Goal: Task Accomplishment & Management: Complete application form

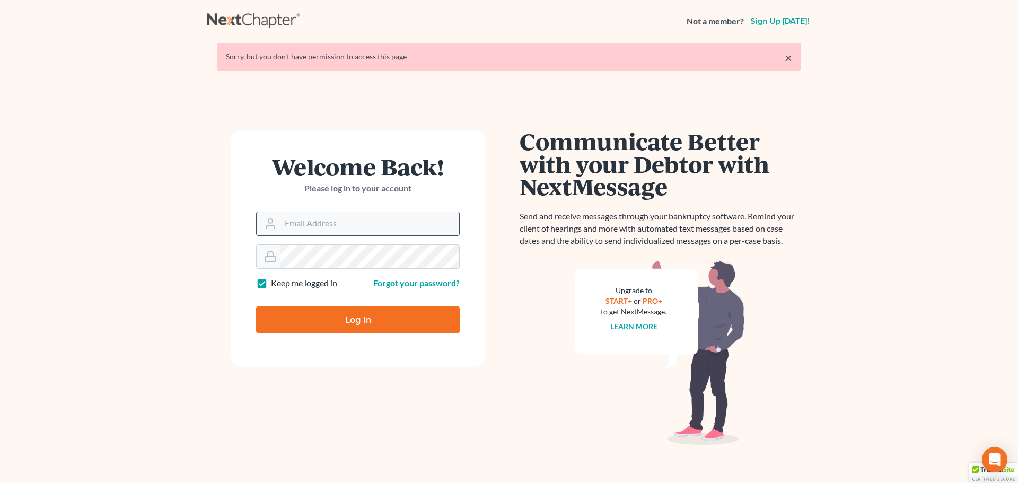
click at [320, 229] on input "Email Address" at bounding box center [370, 223] width 179 height 23
type input "lawfirm@banikandrenner.com"
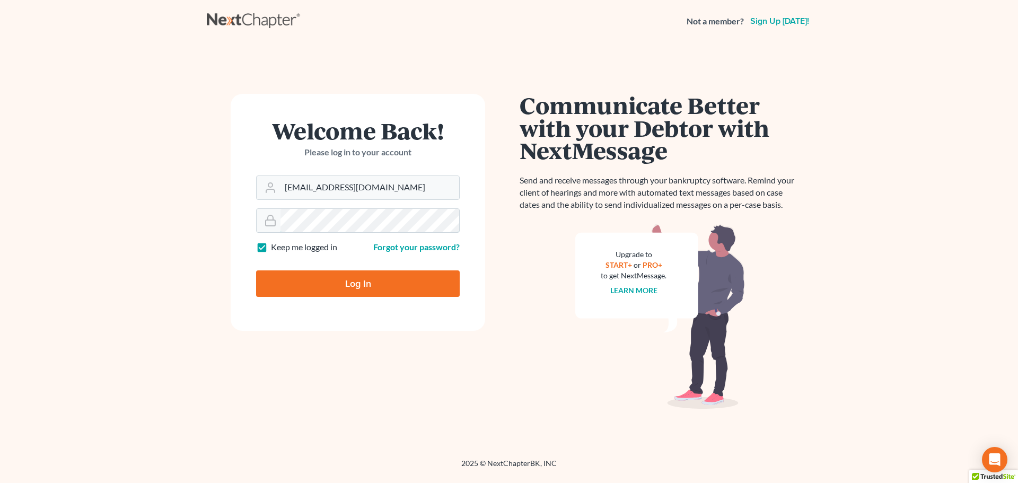
click at [256, 270] on input "Log In" at bounding box center [358, 283] width 204 height 27
type input "Thinking..."
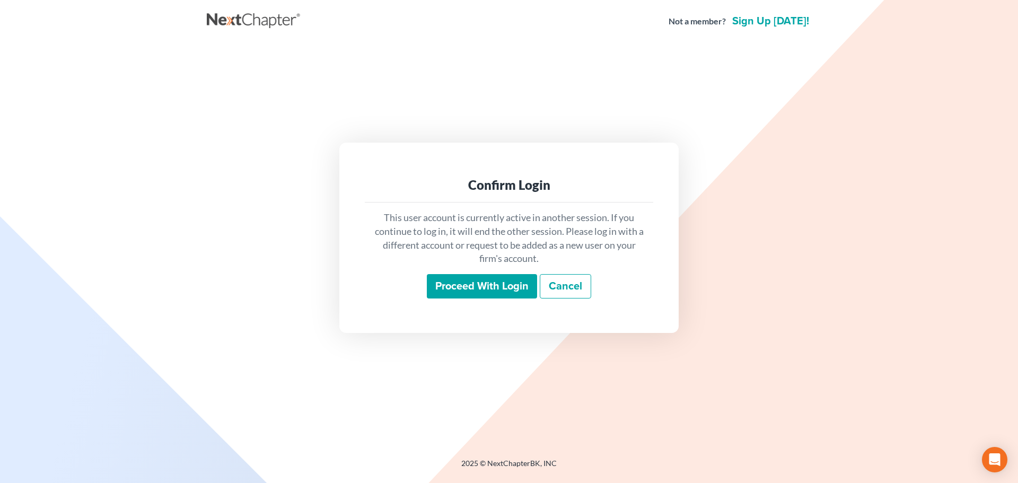
click at [441, 285] on input "Proceed with login" at bounding box center [482, 286] width 110 height 24
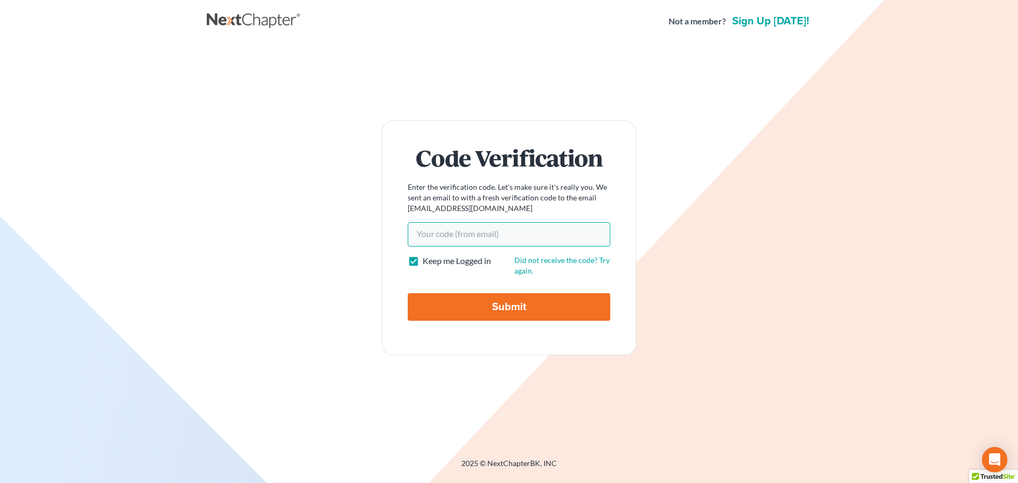
click at [431, 234] on input "Your code(from email)" at bounding box center [509, 234] width 203 height 24
paste input "0b1792"
type input "0b1792"
click at [460, 301] on input "Submit" at bounding box center [509, 307] width 203 height 28
type input "Thinking..."
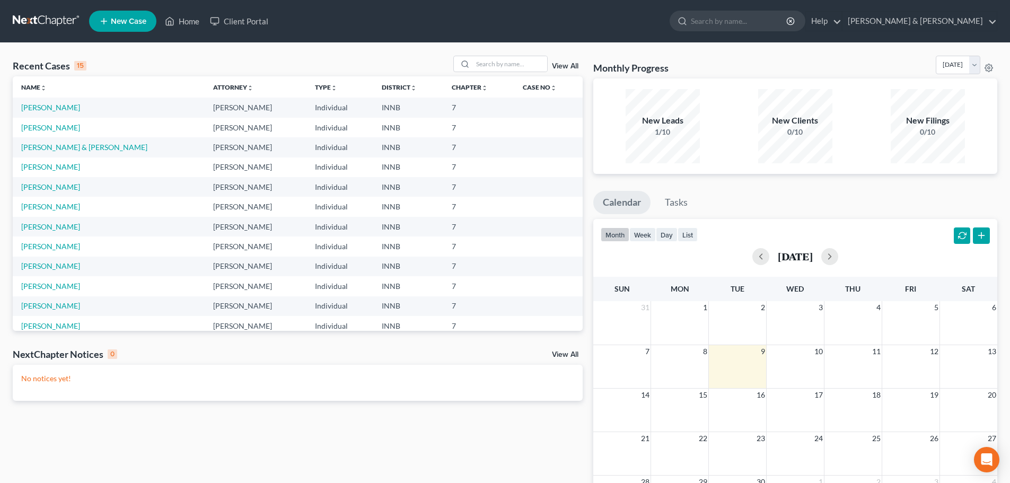
click at [111, 25] on span "New Case" at bounding box center [129, 22] width 36 height 8
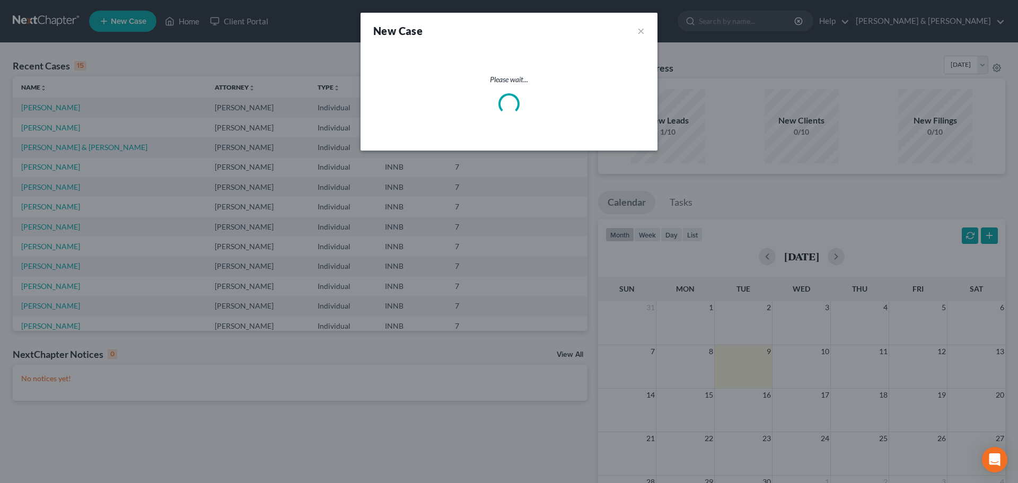
select select "27"
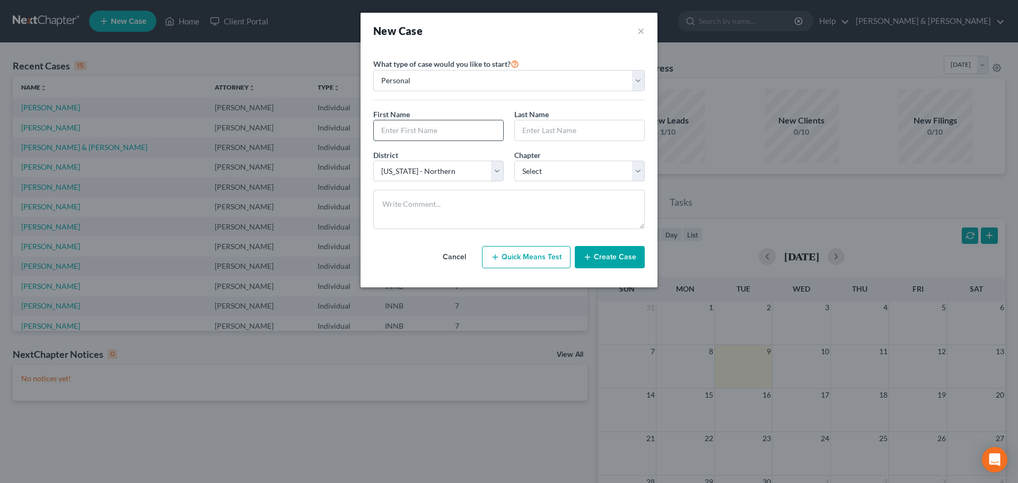
click at [430, 128] on input "text" at bounding box center [438, 130] width 129 height 20
type input "Brittany"
type input "Hoy"
select select "0"
click at [596, 255] on button "Create Case" at bounding box center [610, 257] width 70 height 22
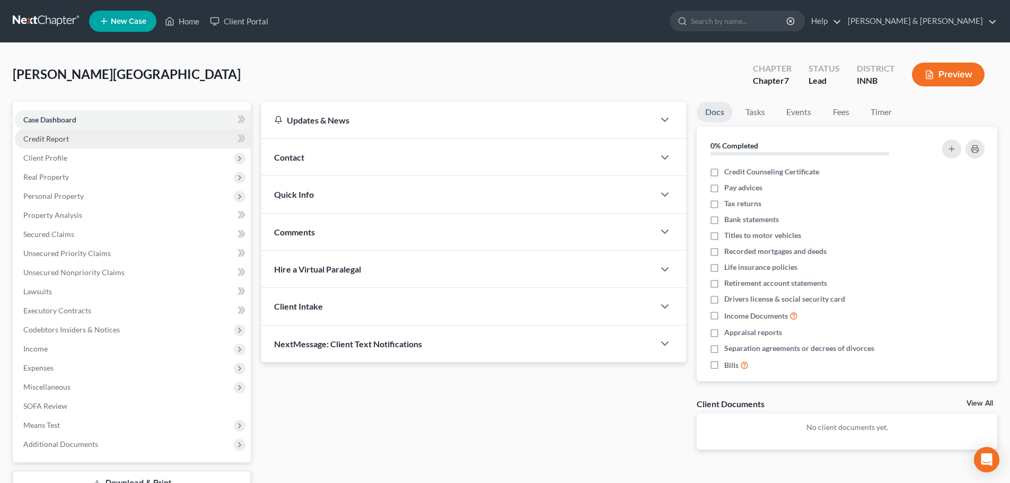
click at [77, 138] on link "Credit Report" at bounding box center [133, 138] width 236 height 19
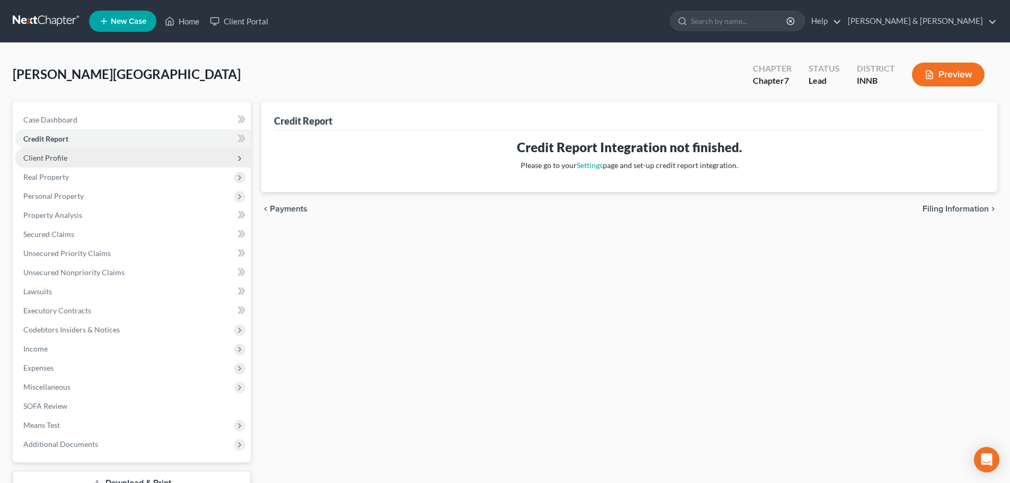
click at [70, 162] on span "Client Profile" at bounding box center [133, 157] width 236 height 19
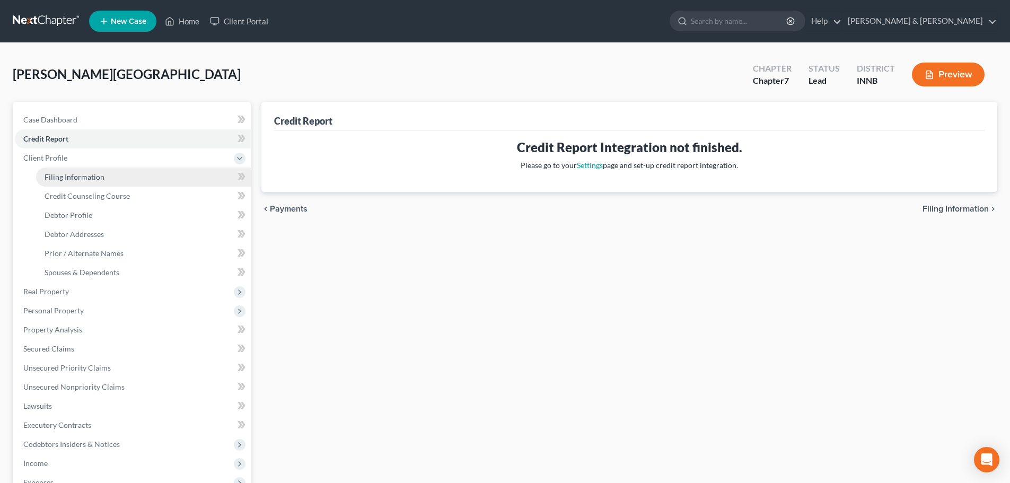
click at [68, 177] on span "Filing Information" at bounding box center [75, 176] width 60 height 9
select select "1"
select select "0"
select select "27"
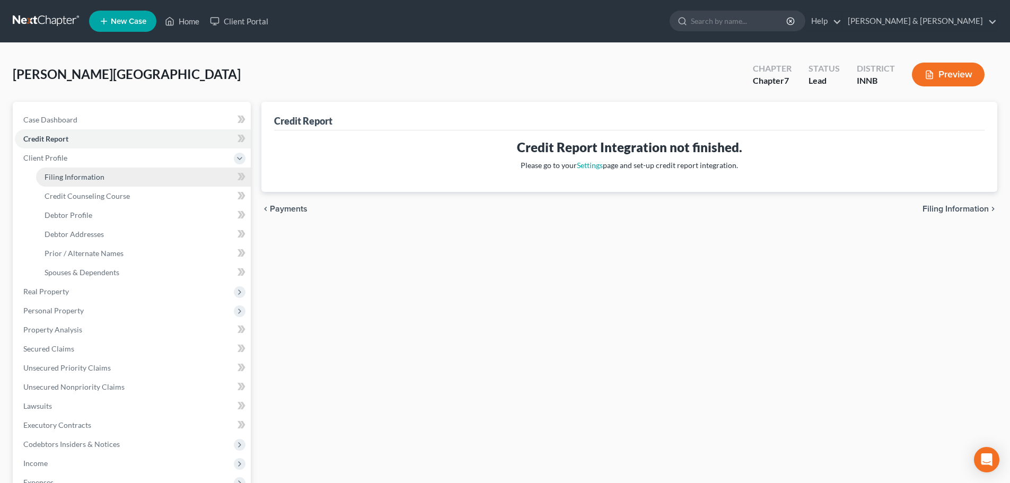
select select "15"
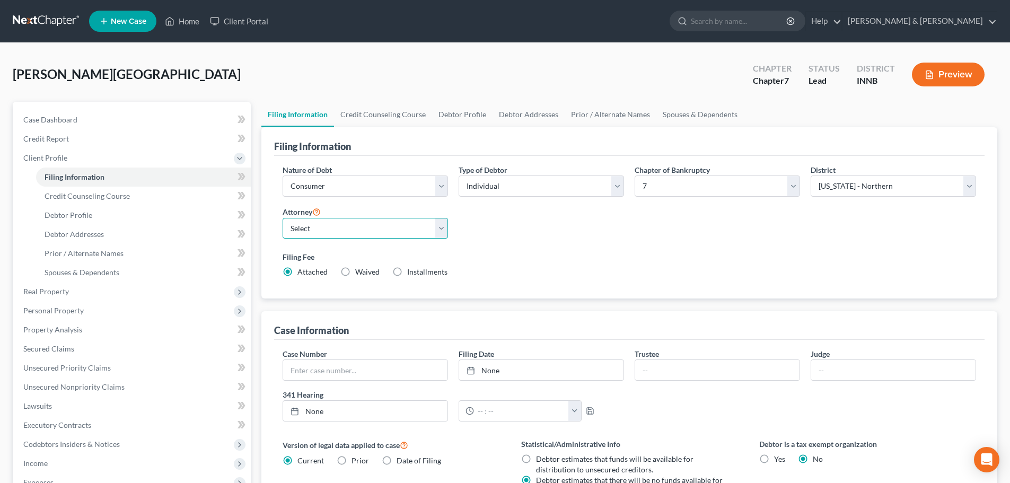
click at [292, 231] on select "Select [PERSON_NAME] - IN [PERSON_NAME] - INNB" at bounding box center [365, 228] width 165 height 21
select select "0"
click at [283, 218] on select "Select [PERSON_NAME] - IN [PERSON_NAME] - INNB" at bounding box center [365, 228] width 165 height 21
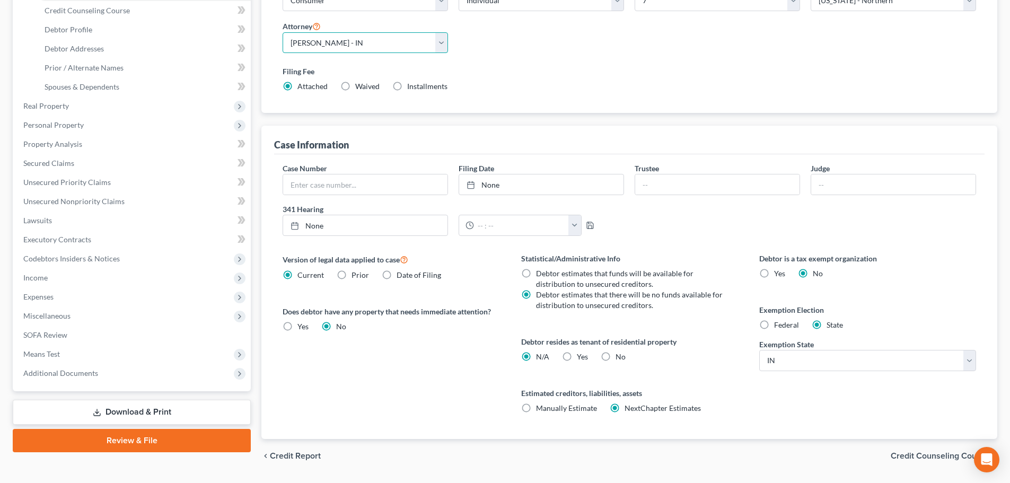
scroll to position [212, 0]
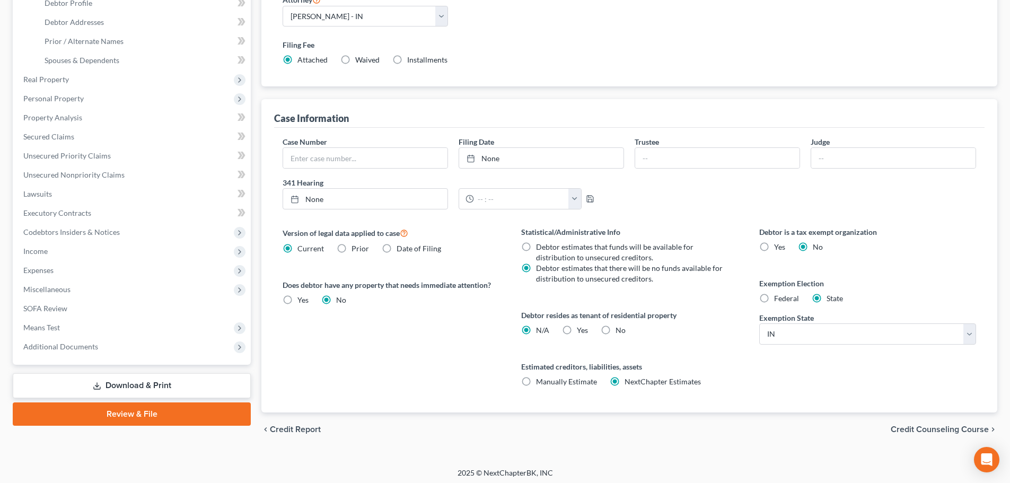
click at [616, 329] on label "No" at bounding box center [621, 330] width 10 height 11
click at [620, 329] on input "No" at bounding box center [623, 328] width 7 height 7
radio input "true"
radio input "false"
click at [899, 432] on span "Credit Counseling Course" at bounding box center [940, 429] width 98 height 8
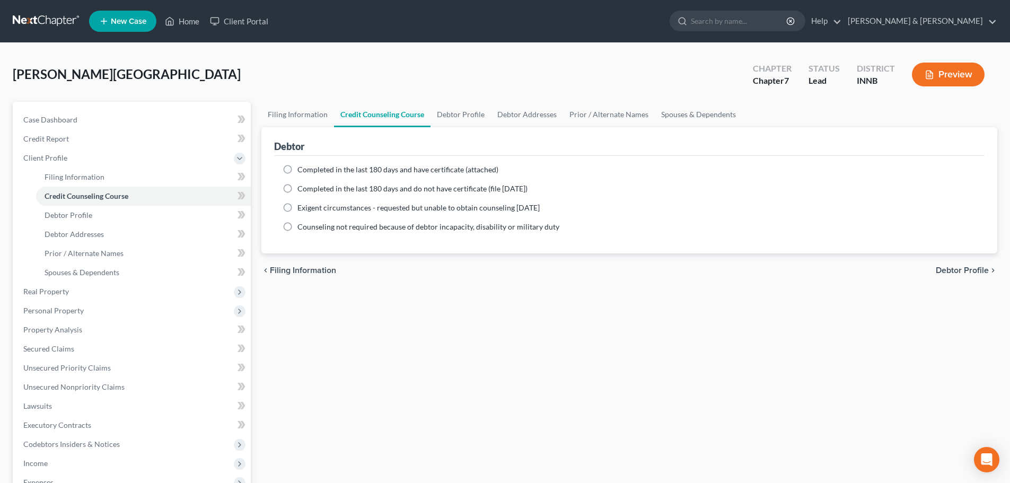
click at [298, 170] on label "Completed in the last 180 days and have certificate (attached)" at bounding box center [398, 169] width 201 height 11
click at [302, 170] on input "Completed in the last 180 days and have certificate (attached)" at bounding box center [305, 167] width 7 height 7
radio input "true"
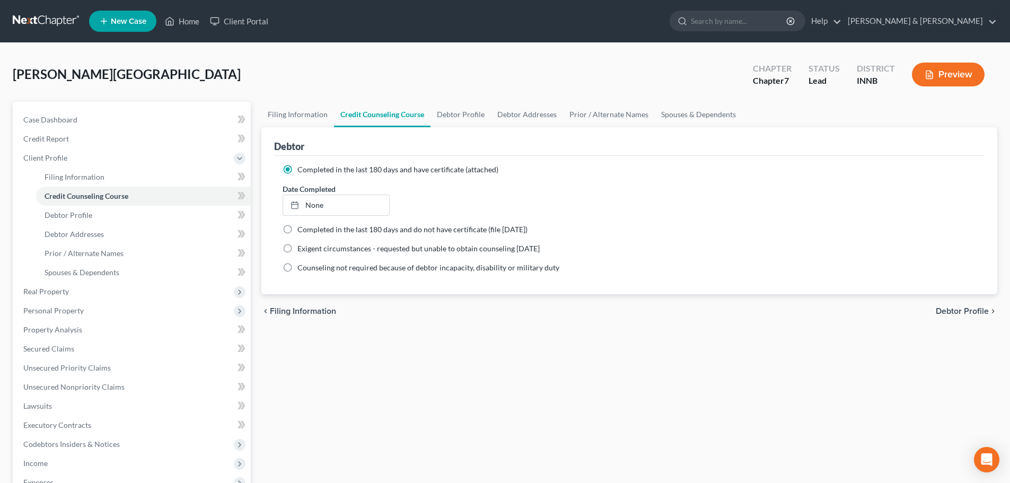
click at [961, 312] on span "Debtor Profile" at bounding box center [962, 311] width 53 height 8
select select "0"
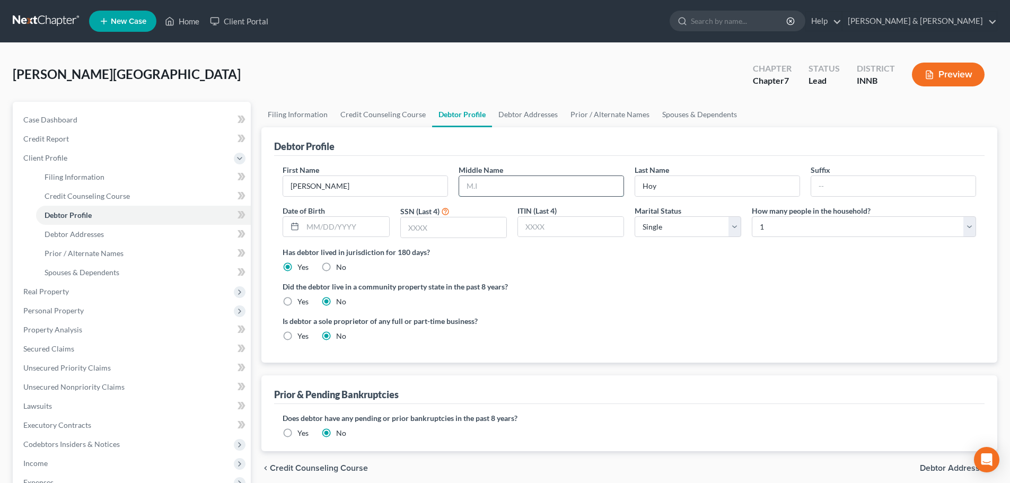
click at [493, 186] on input "text" at bounding box center [541, 186] width 164 height 20
type input "Ann"
type input "8697"
click at [777, 233] on select "Select 1 2 3 4 5 6 7 8 9 10 11 12 13 14 15 16 17 18 19 20" at bounding box center [864, 226] width 224 height 21
select select "2"
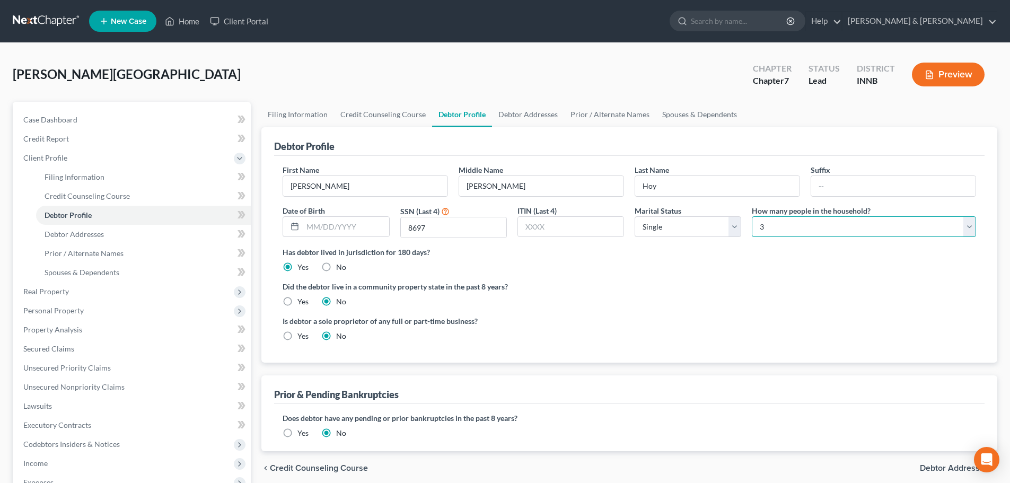
click at [752, 216] on select "Select 1 2 3 4 5 6 7 8 9 10 11 12 13 14 15 16 17 18 19 20" at bounding box center [864, 226] width 224 height 21
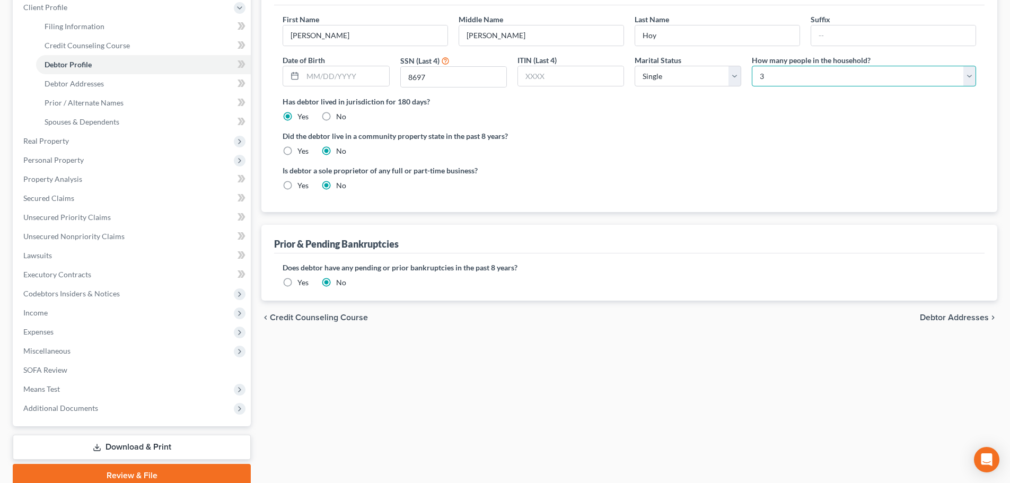
scroll to position [159, 0]
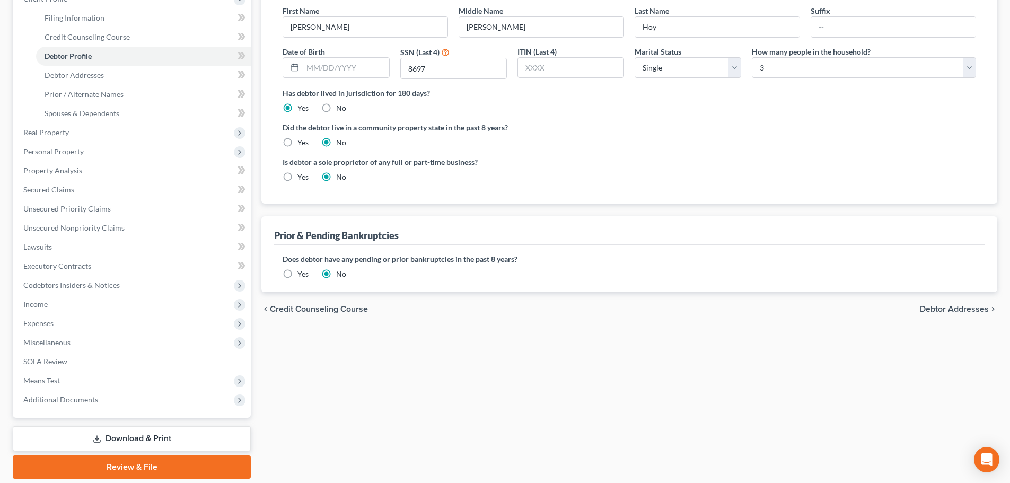
click at [924, 319] on div "chevron_left Credit Counseling Course Debtor Addresses chevron_right" at bounding box center [629, 309] width 736 height 34
click at [927, 310] on span "Debtor Addresses" at bounding box center [954, 309] width 69 height 8
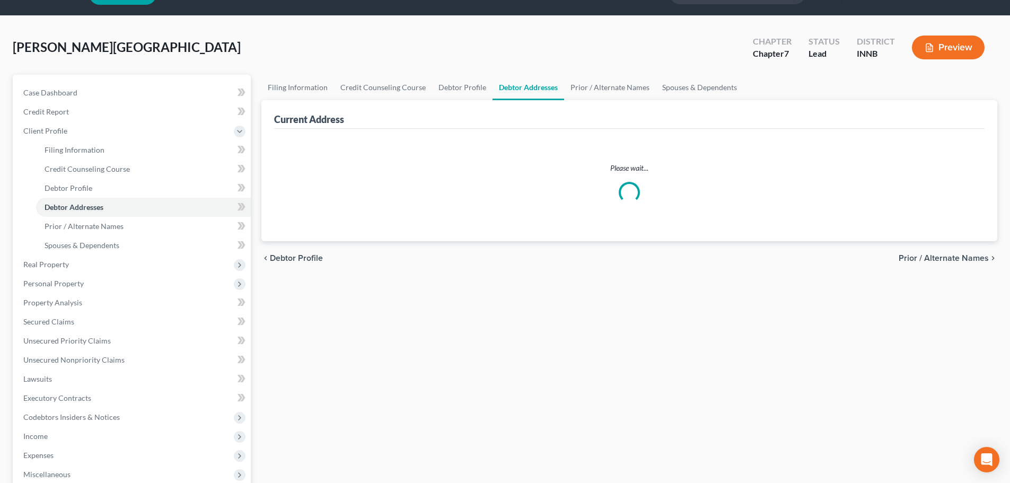
select select "0"
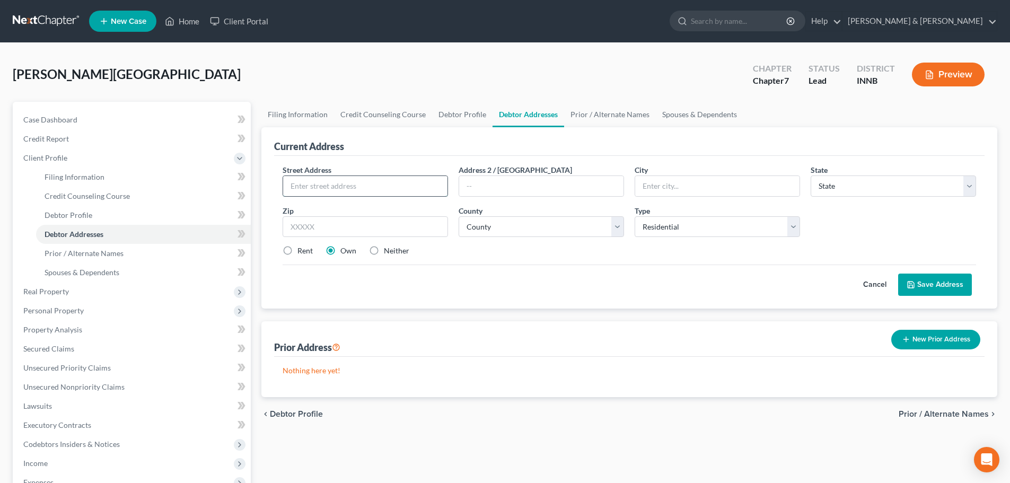
click at [375, 188] on input "text" at bounding box center [365, 186] width 164 height 20
type input "255 N Oakland Ave"
type input "46544"
type input "Mishawaka"
select select "15"
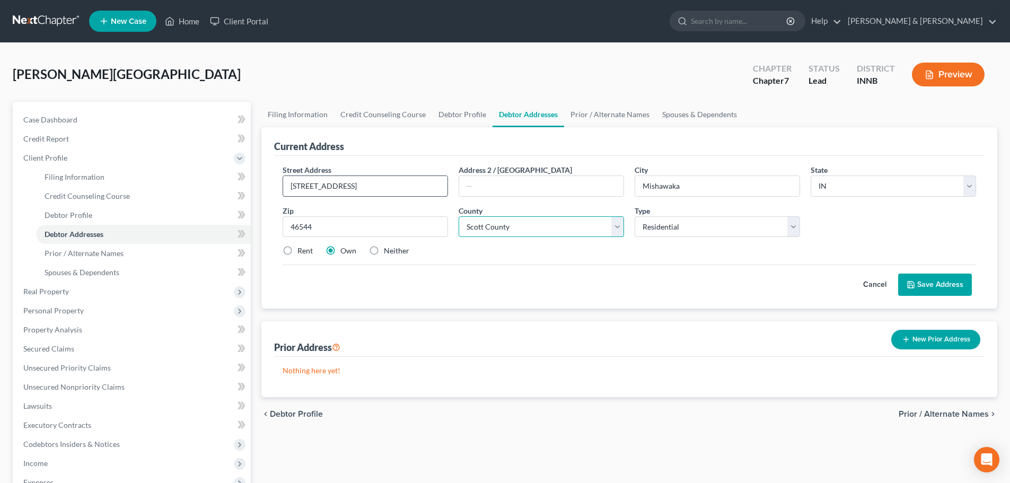
select select "73"
click at [298, 249] on label "Rent" at bounding box center [305, 251] width 15 height 11
click at [302, 249] on input "Rent" at bounding box center [305, 249] width 7 height 7
radio input "true"
click at [909, 284] on icon at bounding box center [911, 285] width 8 height 8
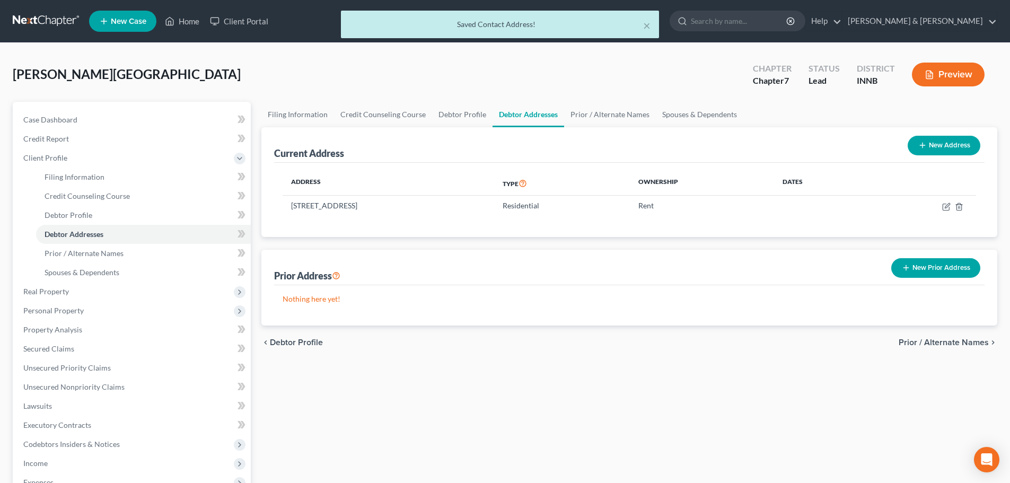
click at [918, 338] on span "Prior / Alternate Names" at bounding box center [944, 342] width 90 height 8
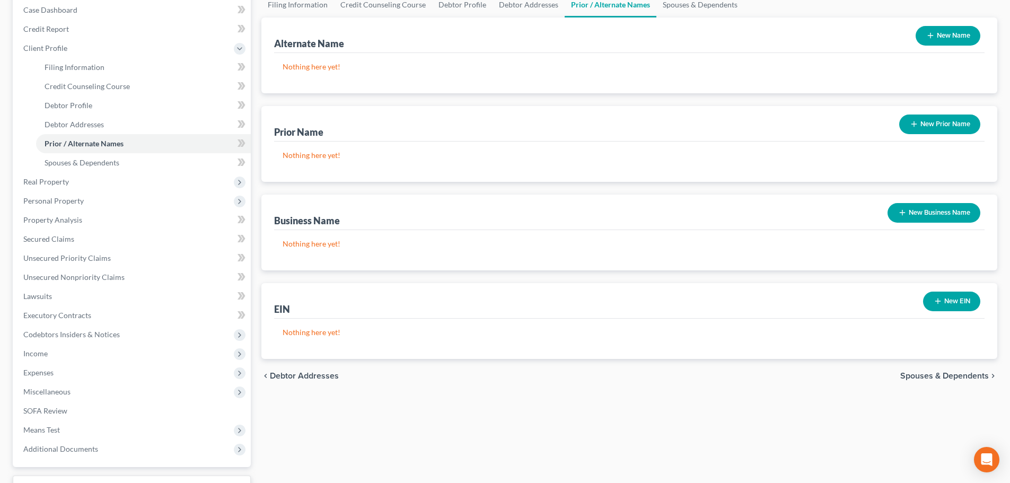
scroll to position [195, 0]
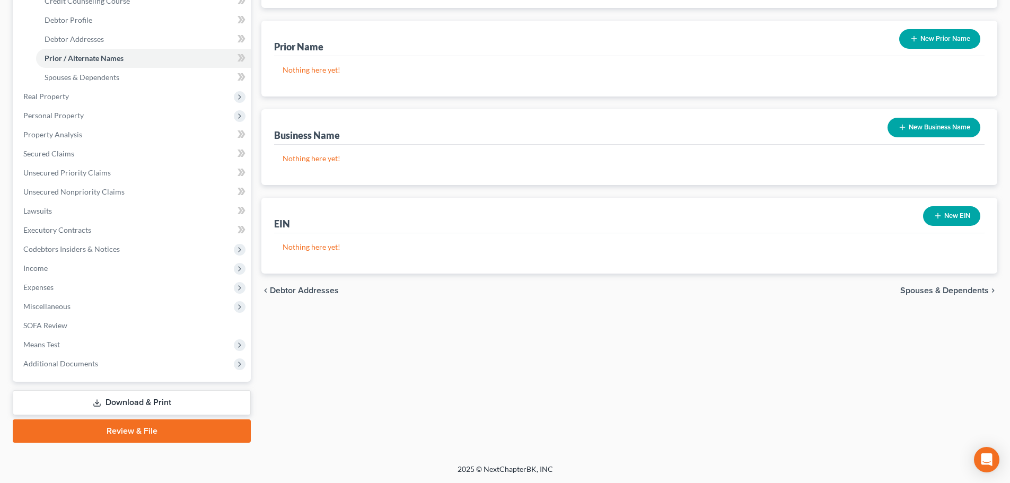
click at [912, 290] on span "Spouses & Dependents" at bounding box center [945, 290] width 89 height 8
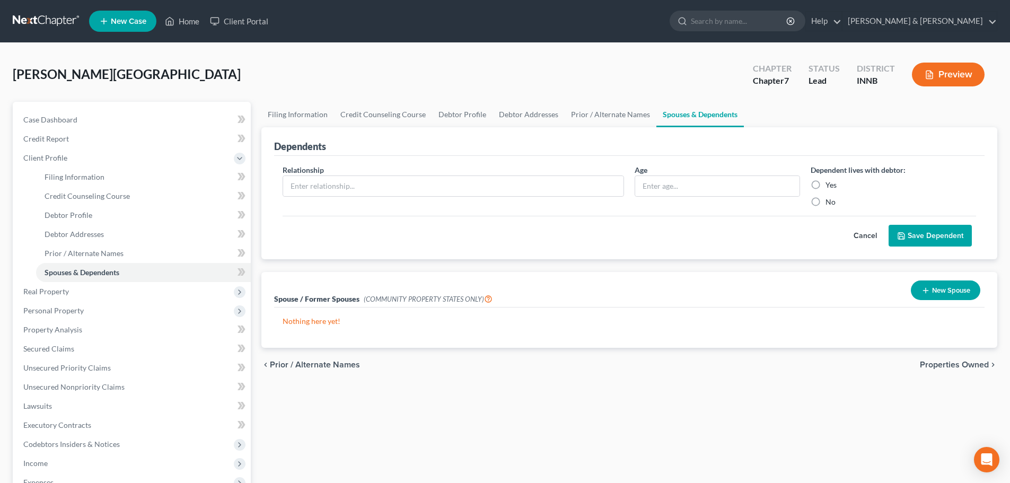
click at [368, 198] on div "Relationship *" at bounding box center [453, 185] width 352 height 43
click at [365, 192] on input "text" at bounding box center [453, 186] width 340 height 20
drag, startPoint x: 312, startPoint y: 188, endPoint x: 280, endPoint y: 194, distance: 32.3
click at [280, 194] on div "Relationship * child" at bounding box center [453, 185] width 352 height 43
type input "D"
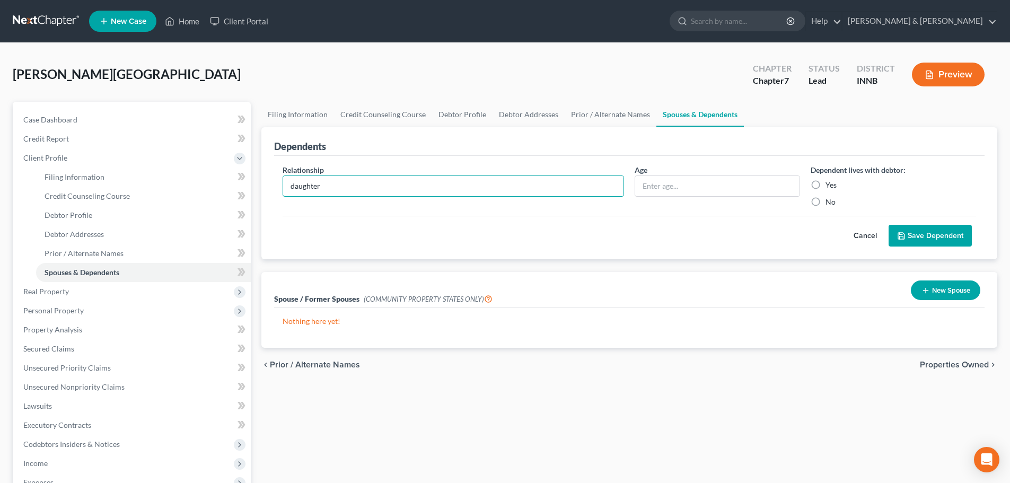
type input "daughter"
click at [826, 185] on label "Yes" at bounding box center [831, 185] width 11 height 11
click at [830, 185] on input "Yes" at bounding box center [833, 183] width 7 height 7
radio input "true"
click at [903, 230] on button "Save Dependent" at bounding box center [930, 236] width 83 height 22
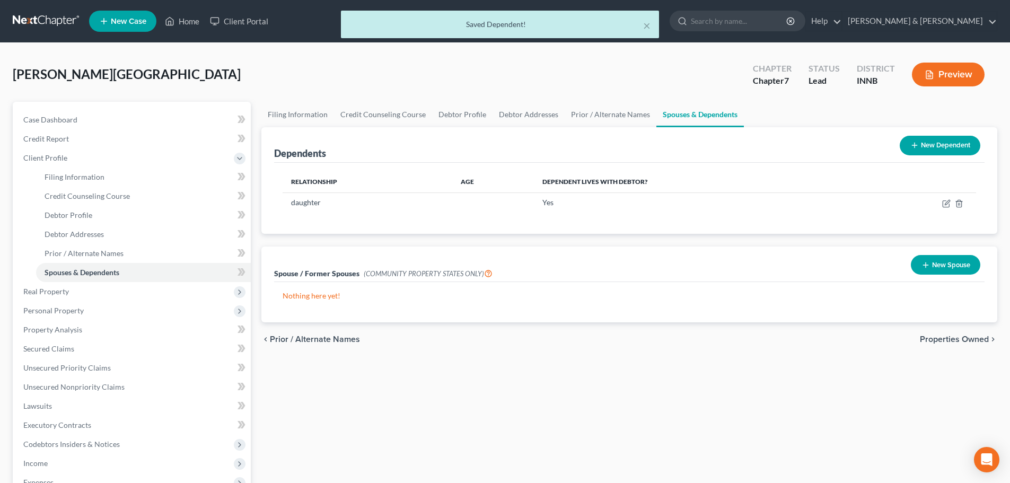
click at [955, 147] on button "New Dependent" at bounding box center [940, 146] width 81 height 20
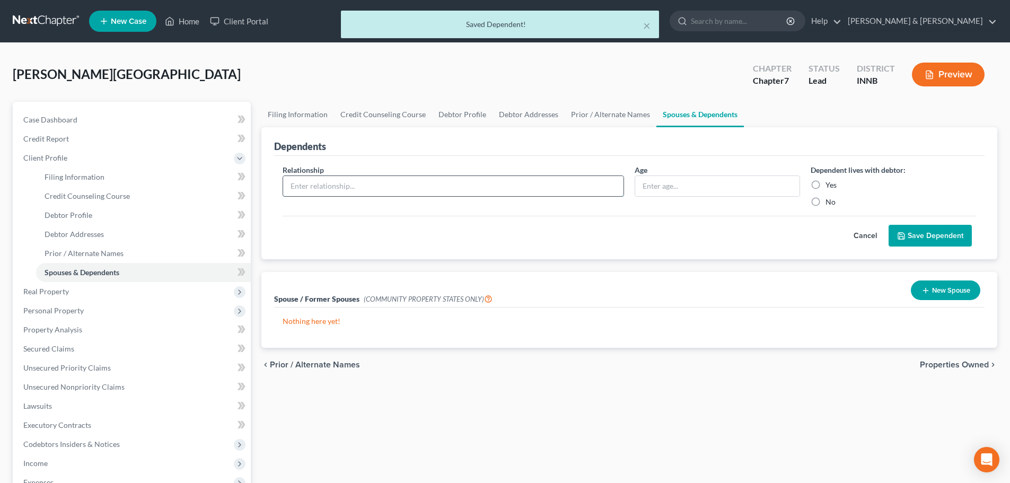
click at [358, 182] on input "text" at bounding box center [453, 186] width 340 height 20
type input "son"
click at [826, 182] on label "Yes" at bounding box center [831, 185] width 11 height 11
click at [830, 182] on input "Yes" at bounding box center [833, 183] width 7 height 7
radio input "true"
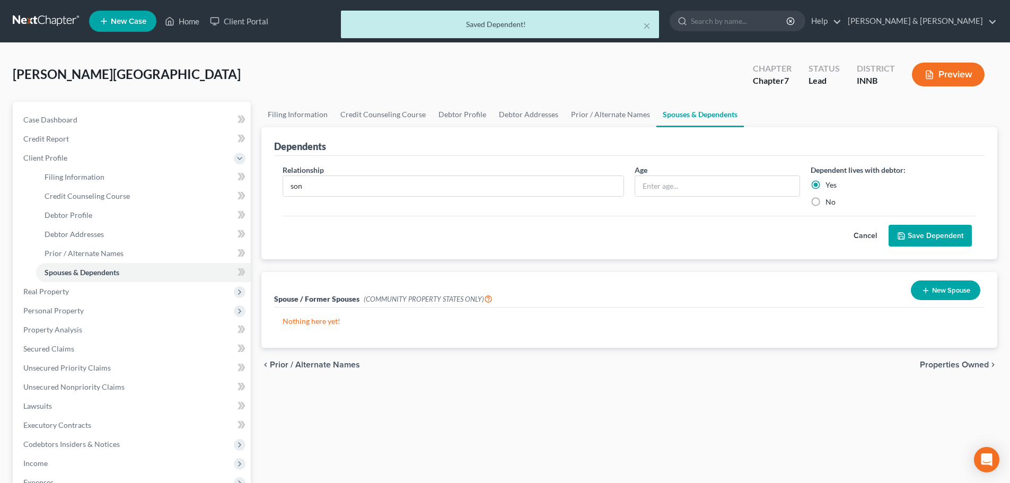
click at [911, 234] on button "Save Dependent" at bounding box center [930, 236] width 83 height 22
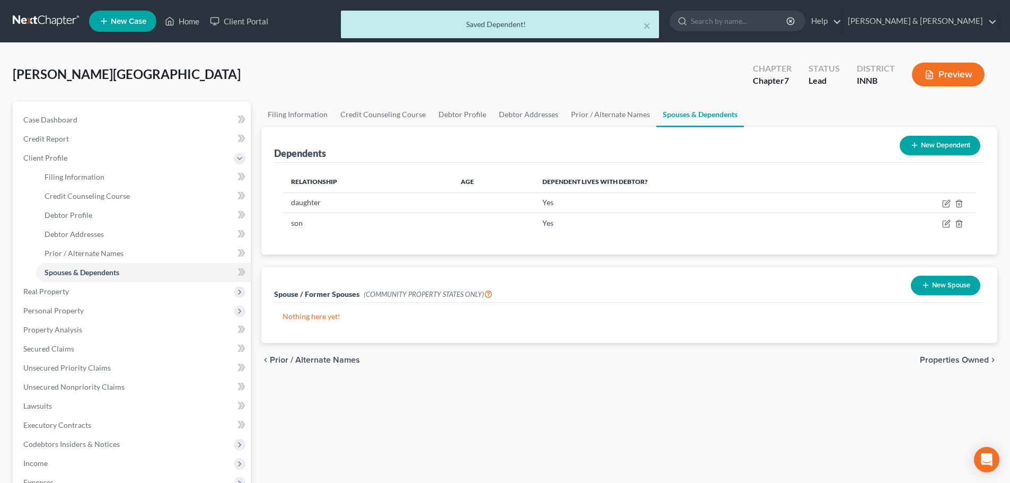
click at [952, 356] on span "Properties Owned" at bounding box center [954, 360] width 69 height 8
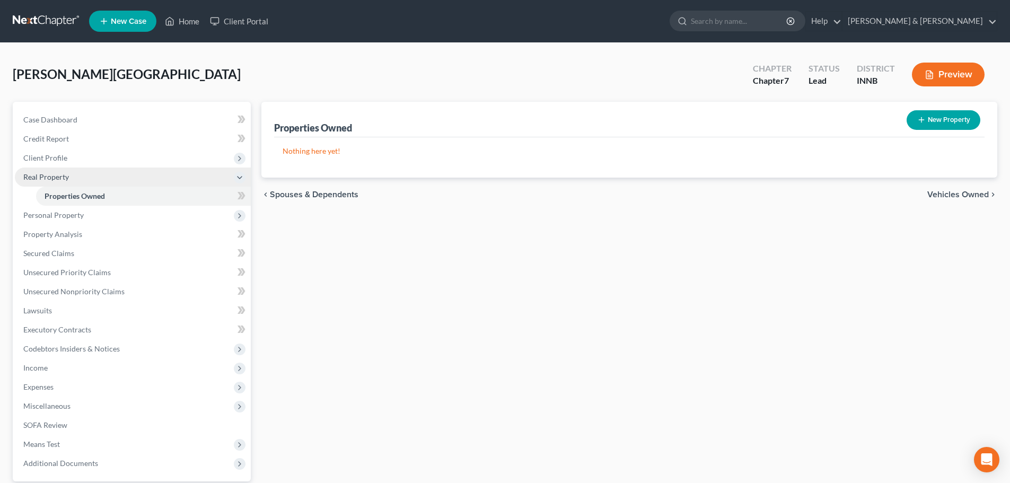
click at [43, 180] on span "Real Property" at bounding box center [46, 176] width 46 height 9
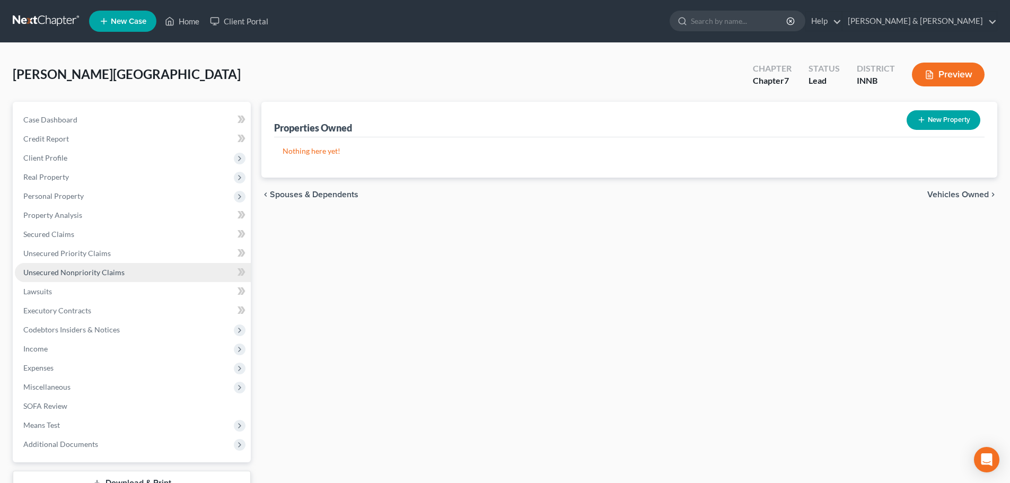
click at [37, 275] on span "Unsecured Nonpriority Claims" at bounding box center [73, 272] width 101 height 9
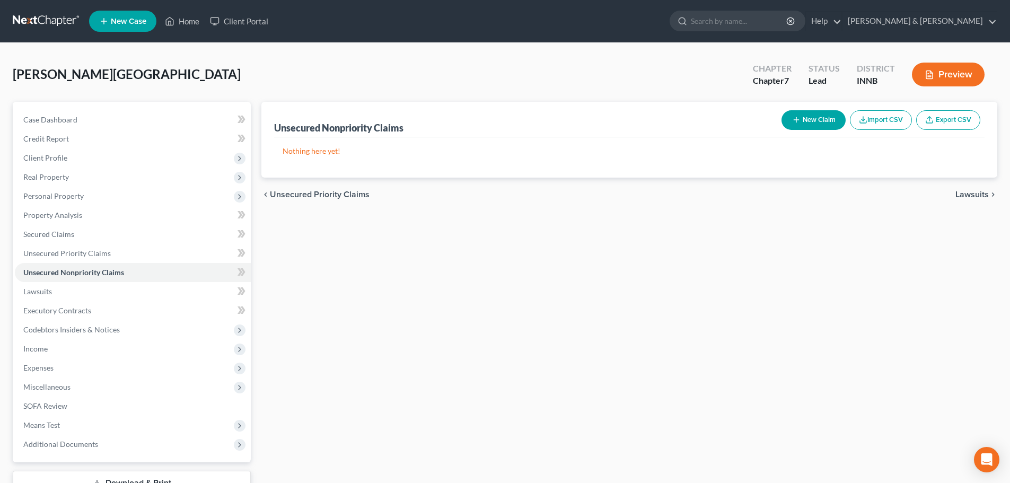
click at [801, 115] on button "New Claim" at bounding box center [814, 120] width 64 height 20
select select "0"
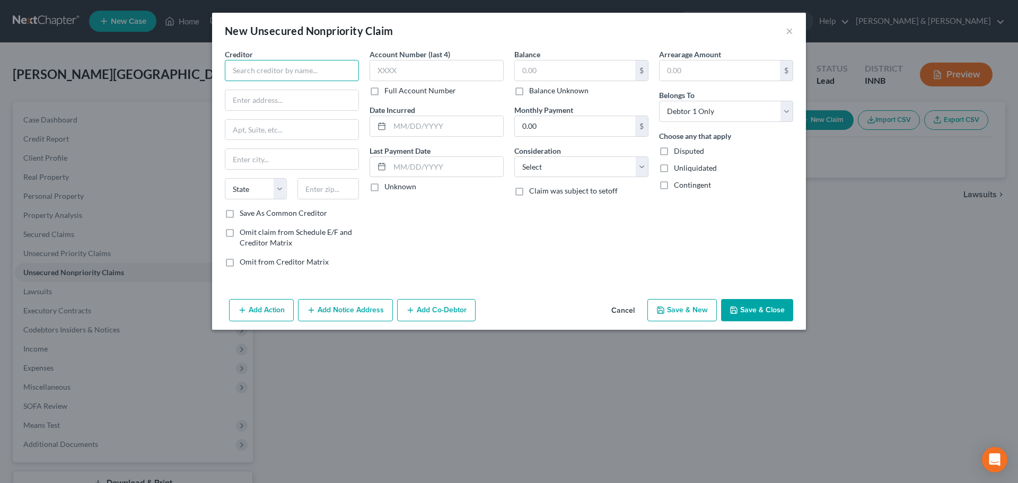
click at [332, 74] on input "text" at bounding box center [292, 70] width 134 height 21
click at [303, 98] on div "PO Box 513, Southfield, MI 48037" at bounding box center [288, 98] width 110 height 9
type input "Credit Acceptance"
type input "PO Box 513"
type input "Southfield"
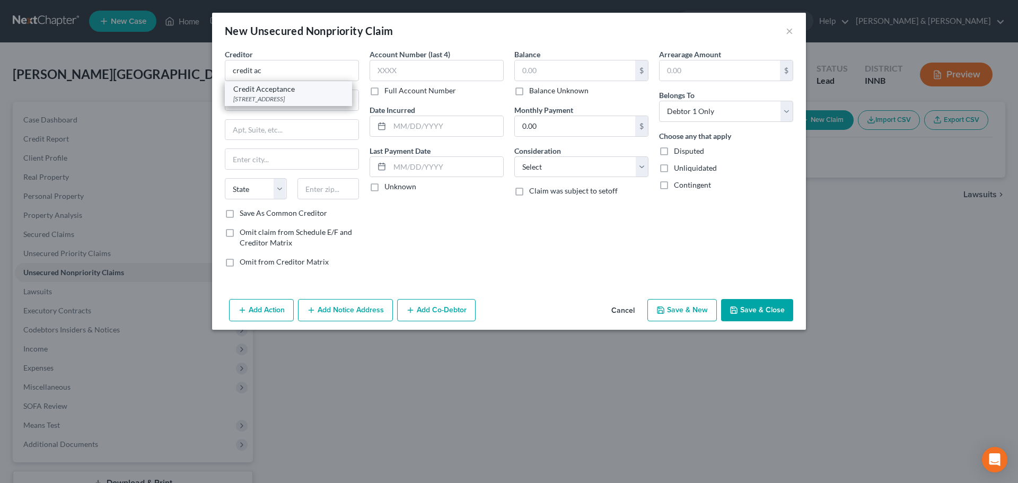
select select "23"
type input "48037"
click at [544, 74] on input "text" at bounding box center [575, 70] width 120 height 20
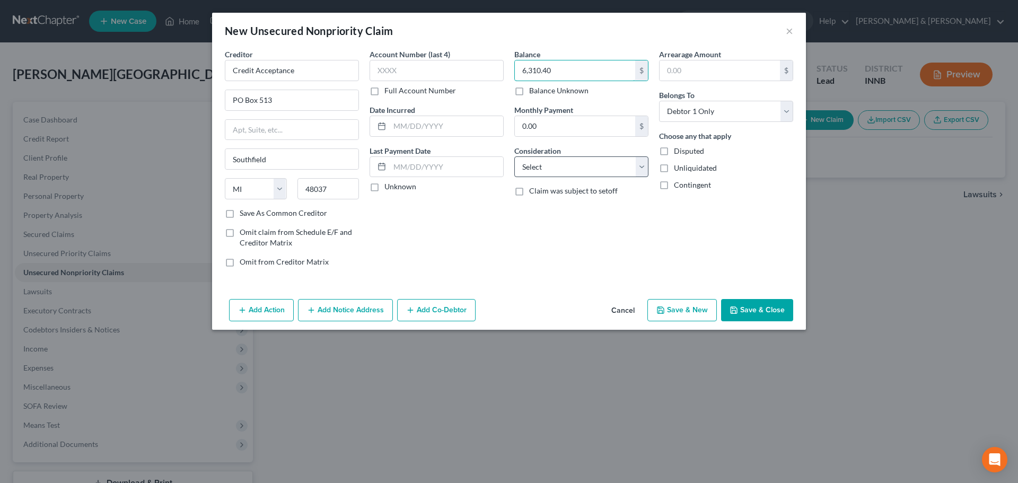
type input "6,310.40"
click at [572, 171] on select "Select Cable / Satellite Services Collection Agency Credit Card Debt Debt Couns…" at bounding box center [581, 166] width 134 height 21
select select "4"
click at [514, 156] on select "Select Cable / Satellite Services Collection Agency Credit Card Debt Debt Couns…" at bounding box center [581, 166] width 134 height 21
click at [349, 312] on button "Add Notice Address" at bounding box center [345, 310] width 95 height 22
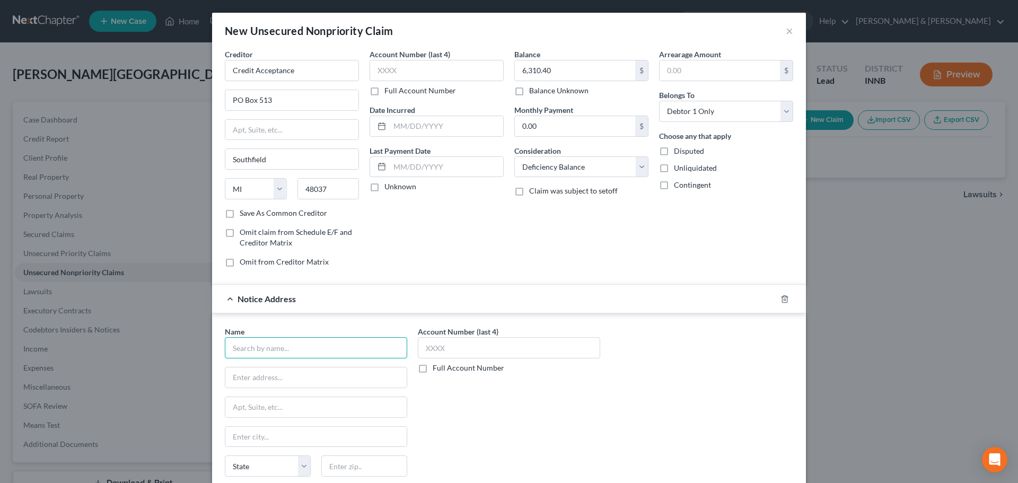
click at [307, 349] on input "text" at bounding box center [316, 347] width 182 height 21
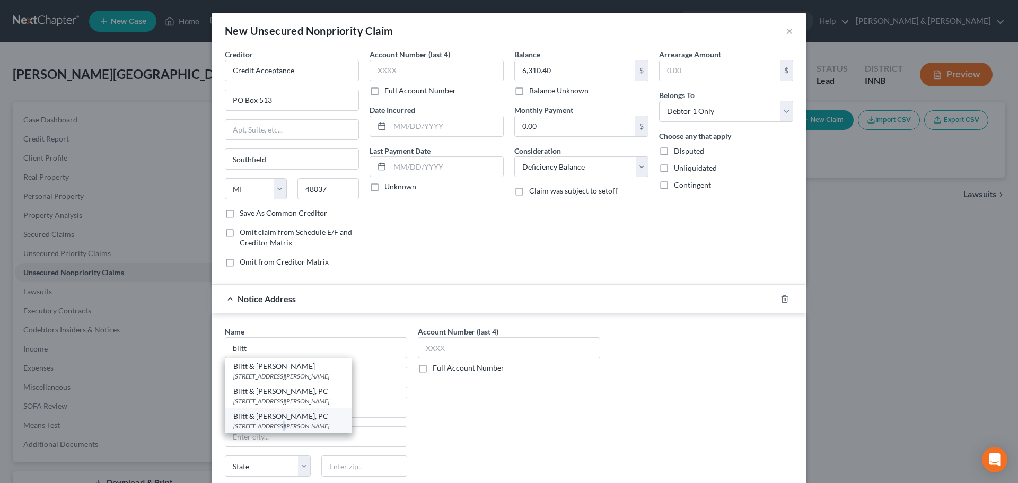
drag, startPoint x: 276, startPoint y: 433, endPoint x: 277, endPoint y: 425, distance: 8.0
click at [277, 425] on div "Blitt & Gaines, PC 775 Corporate Woods Pkwy, Vernon Hills, IL 60061" at bounding box center [288, 420] width 127 height 25
type input "Blitt & Gaines, PC"
type input "775 Corporate Woods Pkwy"
type input "Vernon Hills"
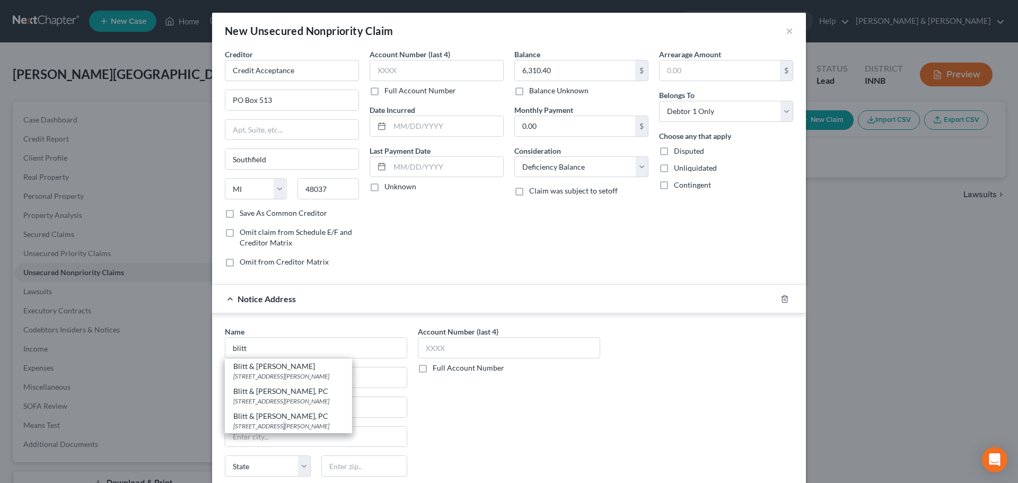
select select "14"
type input "60061"
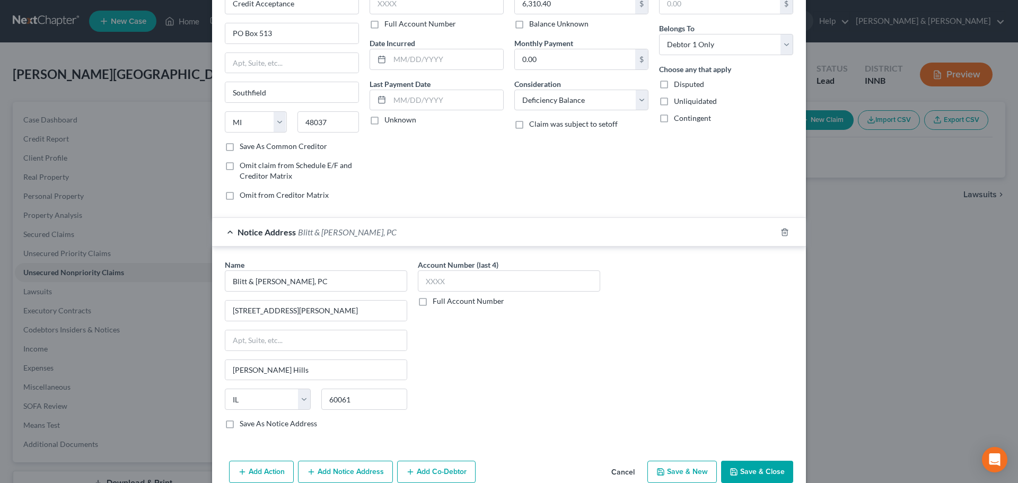
scroll to position [88, 0]
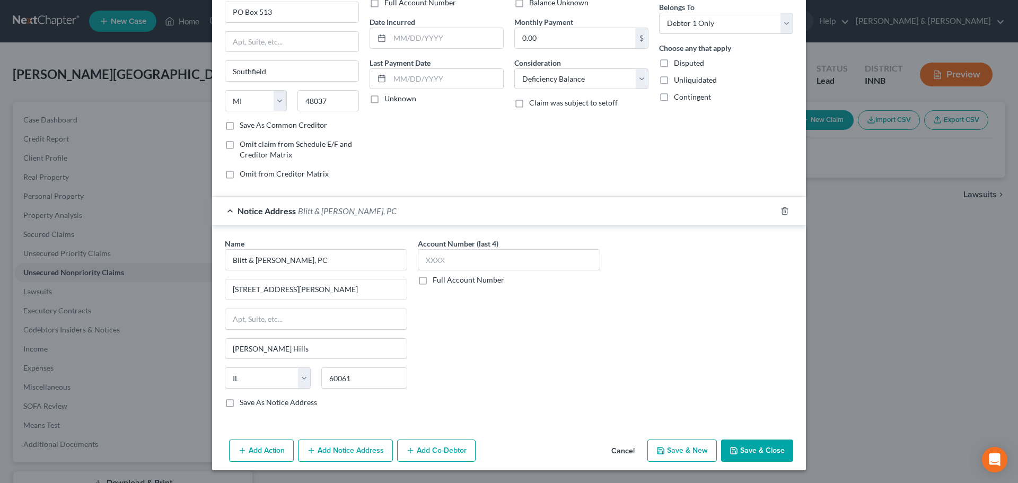
click at [355, 448] on button "Add Notice Address" at bounding box center [345, 451] width 95 height 22
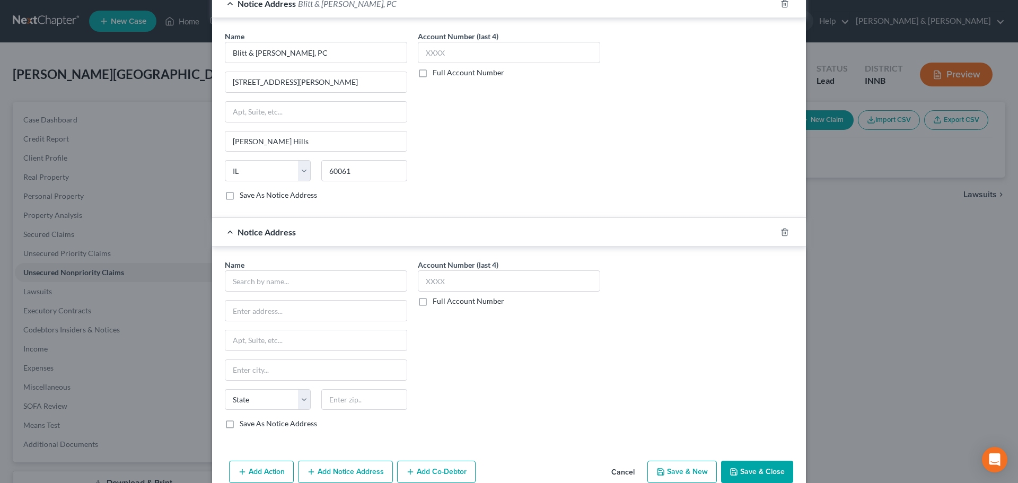
scroll to position [300, 0]
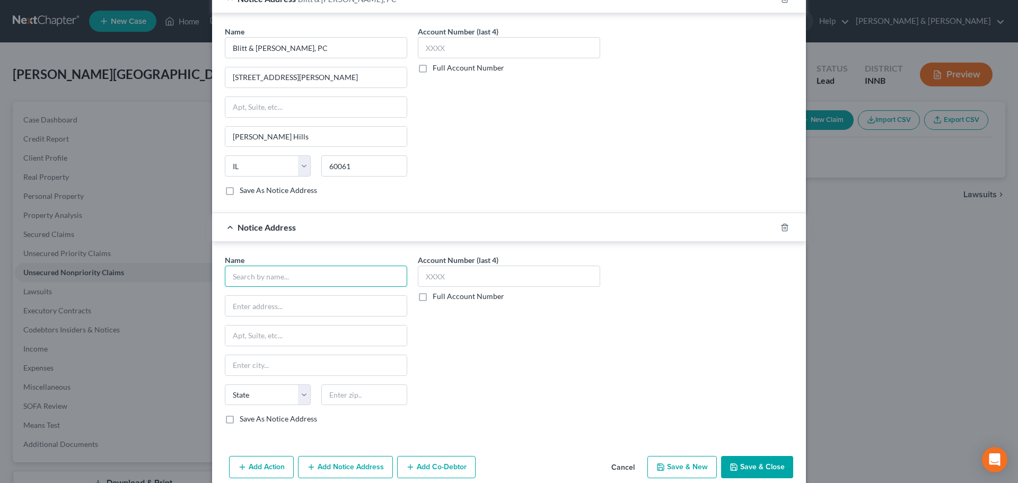
click at [250, 277] on input "text" at bounding box center [316, 276] width 182 height 21
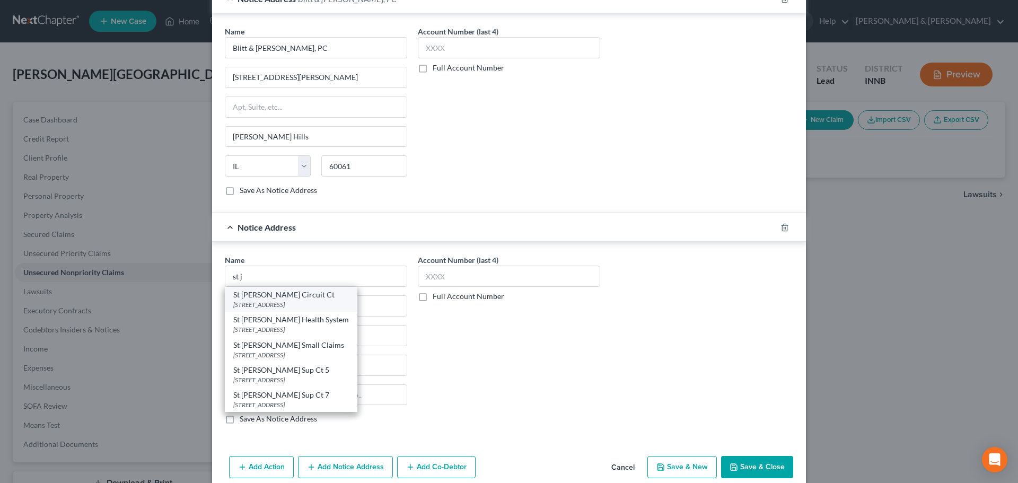
click at [269, 295] on div "St Joseph Circuit Ct" at bounding box center [291, 295] width 116 height 11
type input "St Joseph Circuit Ct"
type input "219 Lincoln Way W"
type input "71C01-1904-CC-1442"
type input "Mishawaka"
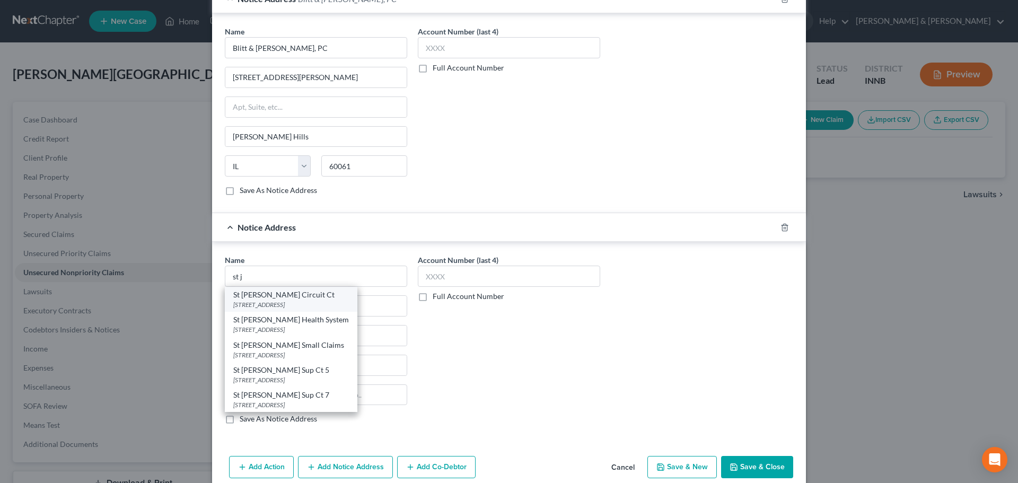
select select "15"
type input "46544"
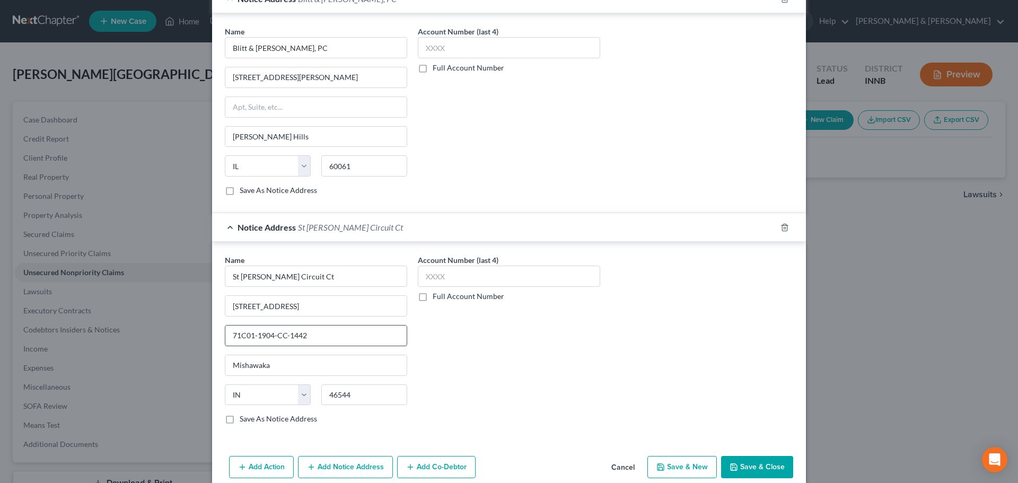
drag, startPoint x: 307, startPoint y: 336, endPoint x: 256, endPoint y: 338, distance: 51.0
click at [256, 338] on input "71C01-1904-CC-1442" at bounding box center [315, 336] width 181 height 20
drag, startPoint x: 310, startPoint y: 336, endPoint x: 214, endPoint y: 326, distance: 96.5
click at [214, 326] on div "Name * St Joseph Circuit Ct 219 Lincoln Way W 71C01-2411-CC-5672 Mishawaka Stat…" at bounding box center [509, 341] width 594 height 199
type input "71C01-2411-CC-5672"
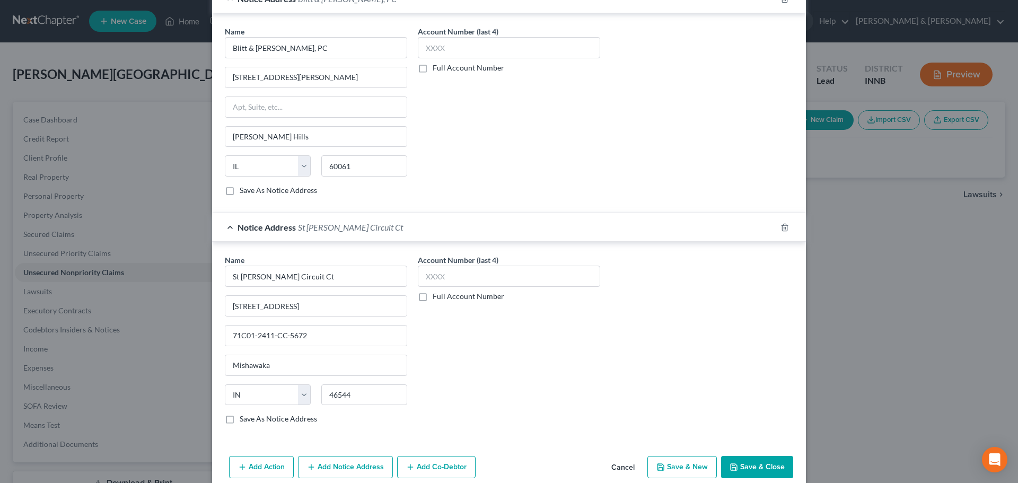
click at [763, 465] on button "Save & Close" at bounding box center [757, 467] width 72 height 22
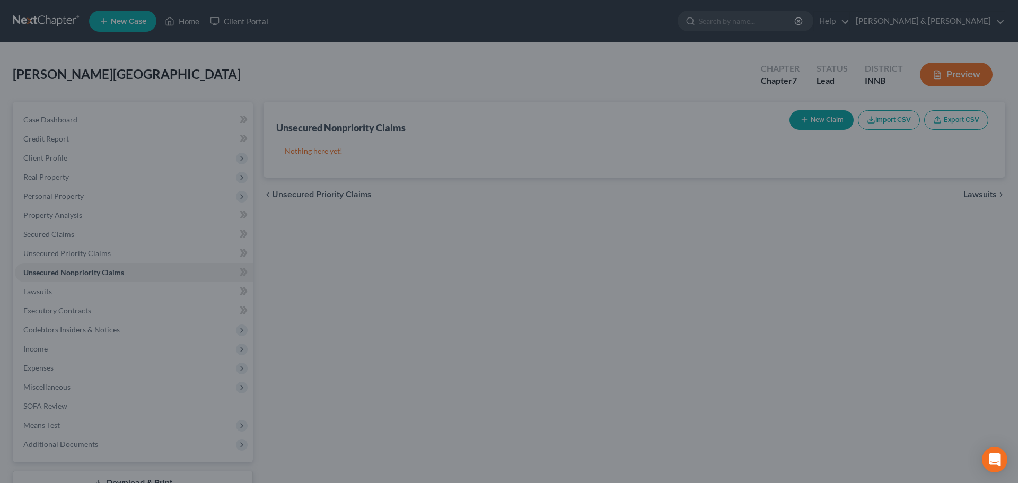
scroll to position [0, 0]
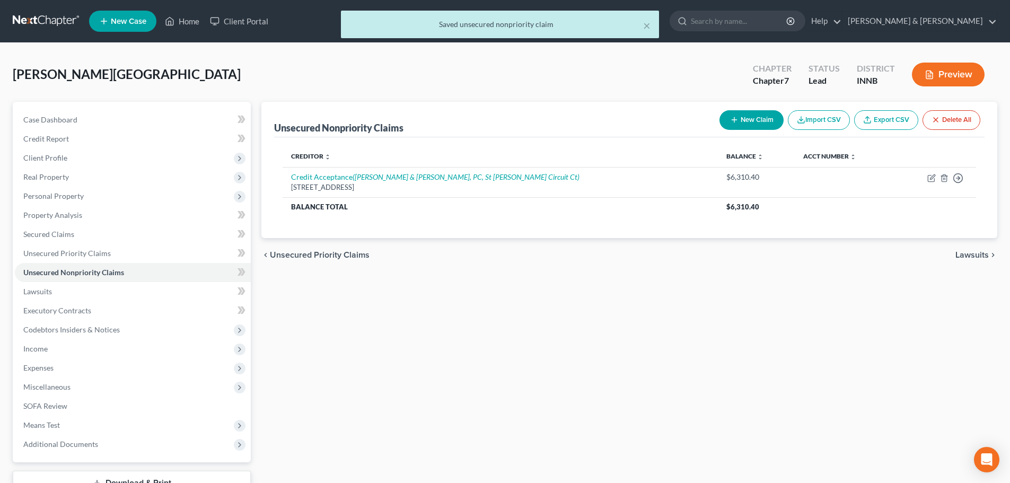
click at [971, 253] on span "Lawsuits" at bounding box center [972, 255] width 33 height 8
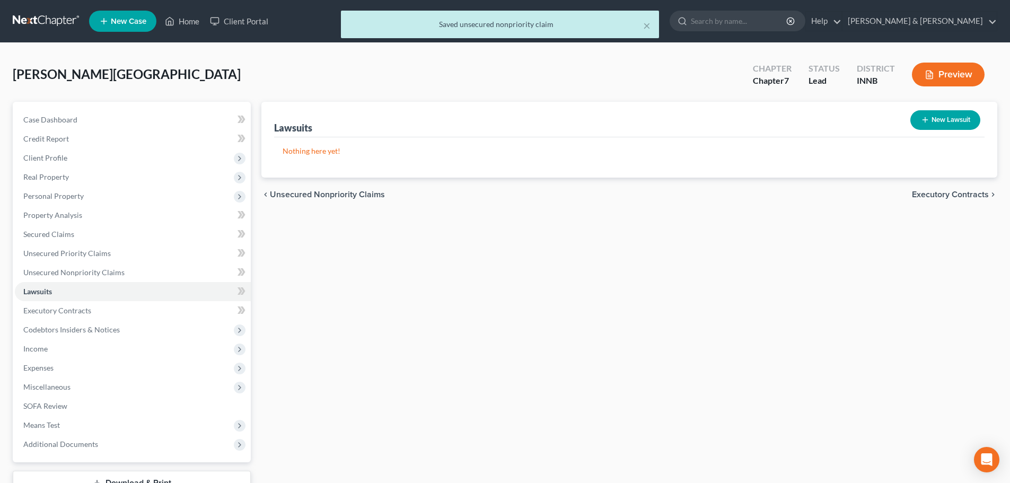
click at [941, 125] on button "New Lawsuit" at bounding box center [946, 120] width 70 height 20
select select "0"
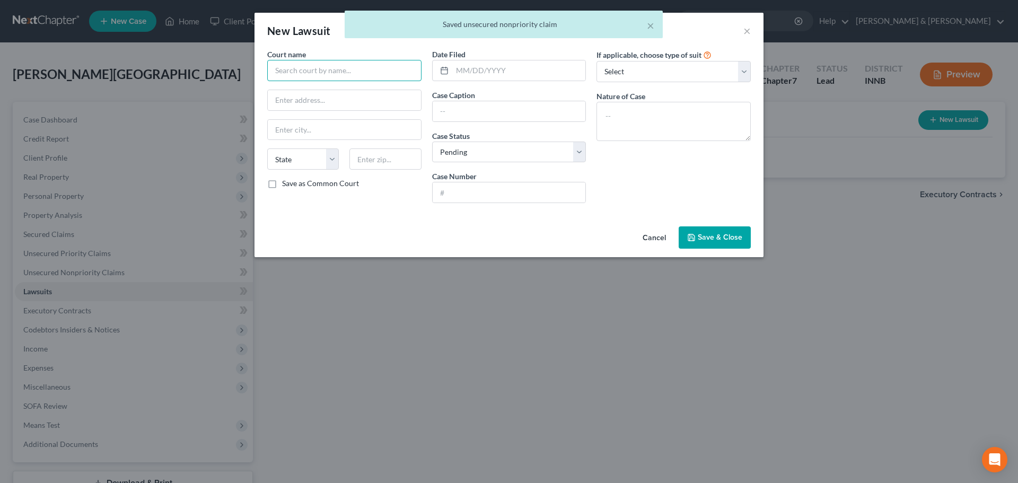
click at [334, 72] on input "text" at bounding box center [344, 70] width 154 height 21
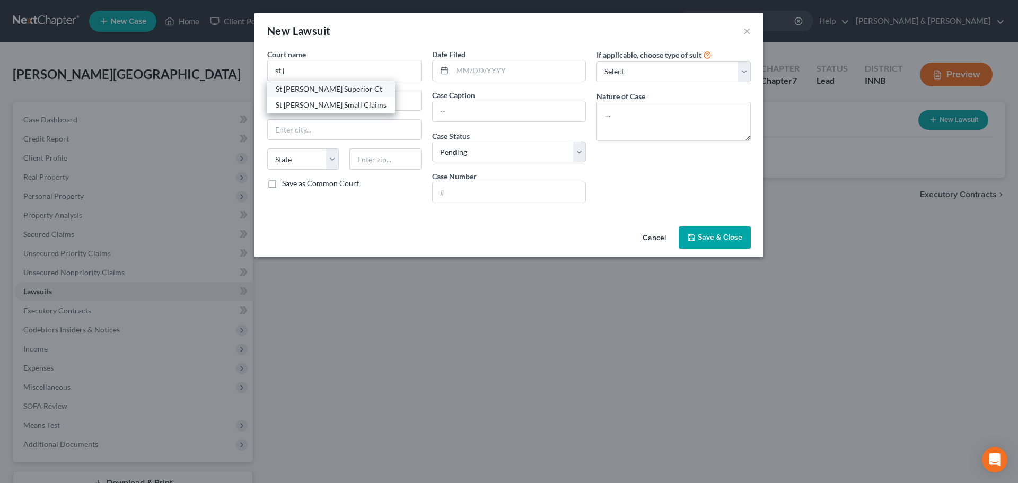
click at [330, 90] on div "St Joseph Superior Ct" at bounding box center [331, 89] width 111 height 11
type input "St Joseph Superior Ct"
type input "129 S Main St"
type input "South Bend"
select select "15"
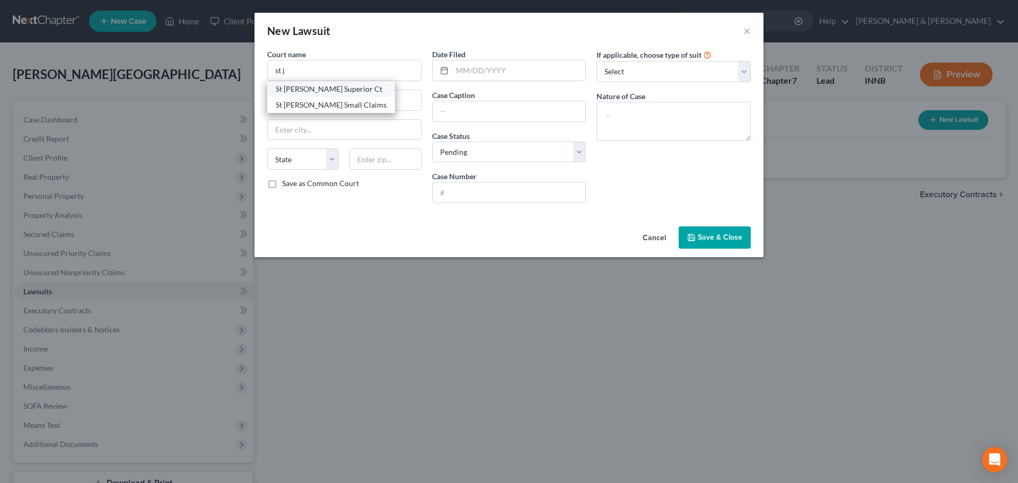
type input "46601"
click at [465, 190] on input "text" at bounding box center [509, 192] width 153 height 20
paste input "71C01-2411-CC-5672"
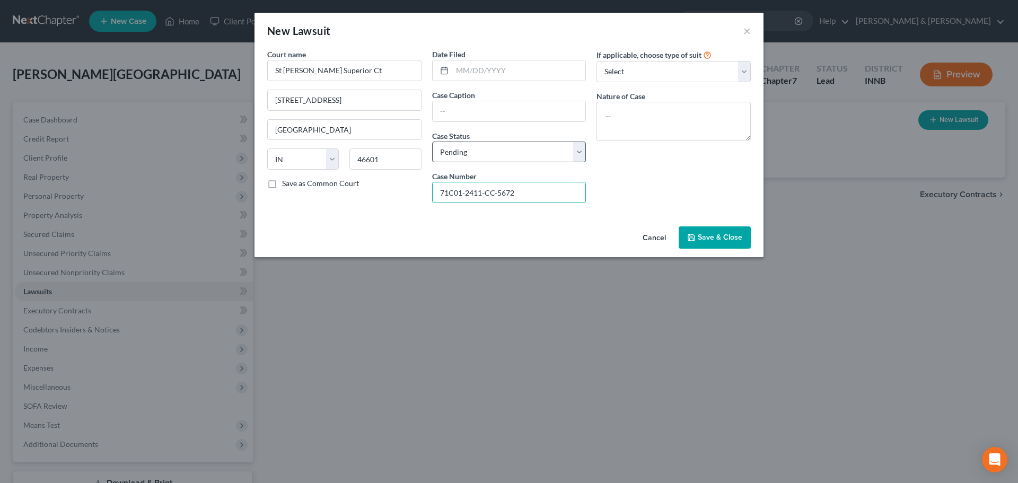
type input "71C01-2411-CC-5672"
click at [462, 153] on select "Select Pending On Appeal Concluded" at bounding box center [509, 152] width 154 height 21
select select "2"
click at [432, 142] on select "Select Pending On Appeal Concluded" at bounding box center [509, 152] width 154 height 21
click at [453, 109] on input "text" at bounding box center [509, 111] width 153 height 20
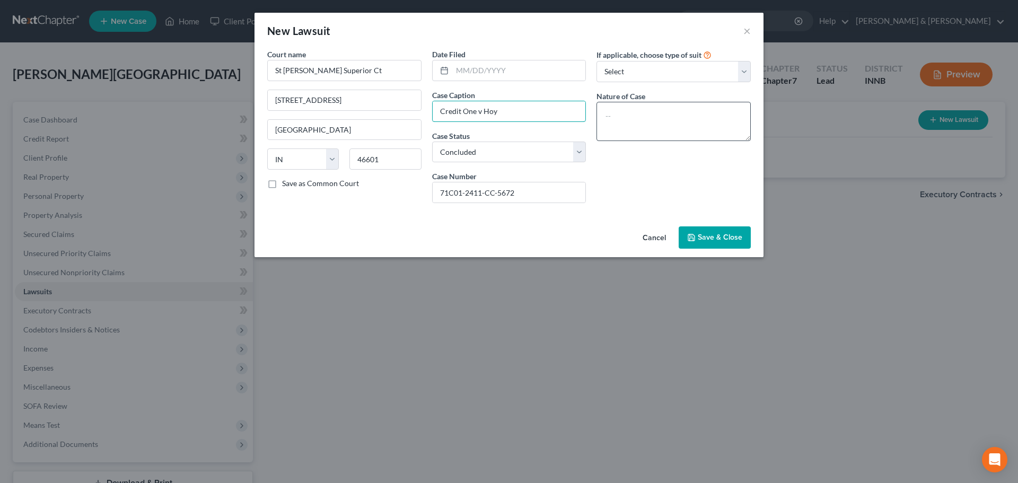
type input "Credit One v Hoy"
click at [630, 109] on textarea at bounding box center [674, 121] width 154 height 39
type textarea "collections"
drag, startPoint x: 308, startPoint y: 71, endPoint x: 335, endPoint y: 77, distance: 27.8
click at [335, 77] on input "St Joseph Superior Ct" at bounding box center [344, 70] width 154 height 21
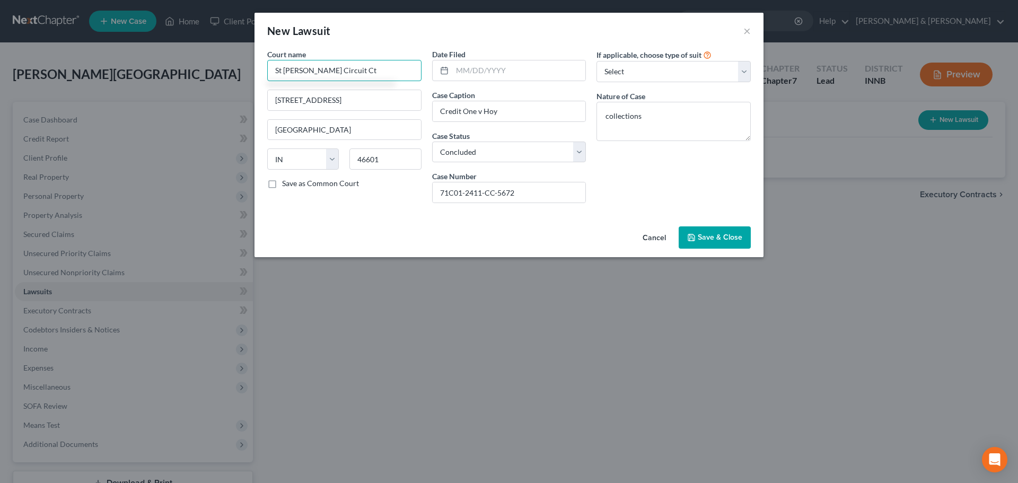
type input "St Joseph Circuit Ct"
click at [703, 235] on span "Save & Close" at bounding box center [720, 237] width 45 height 9
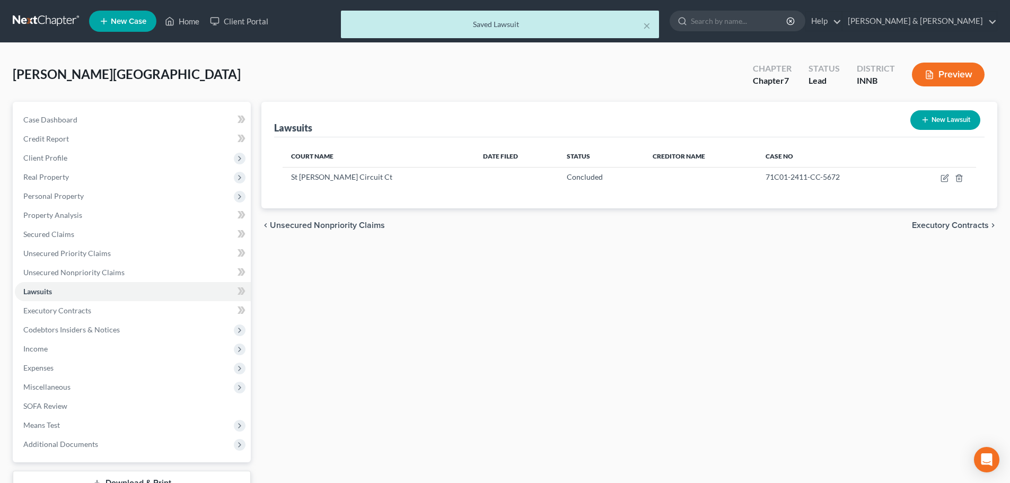
click at [341, 227] on span "Unsecured Nonpriority Claims" at bounding box center [327, 225] width 115 height 8
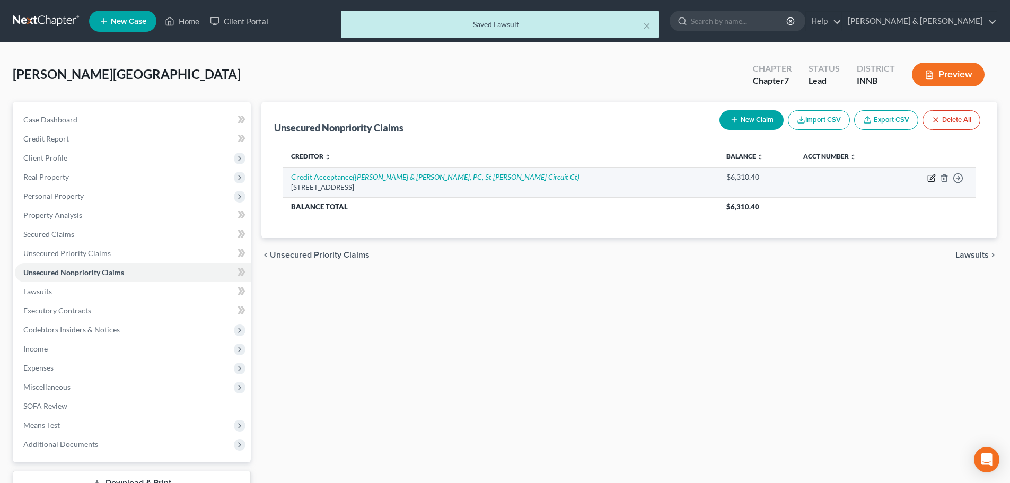
click at [933, 177] on icon "button" at bounding box center [932, 178] width 8 height 8
select select "23"
select select "4"
select select "0"
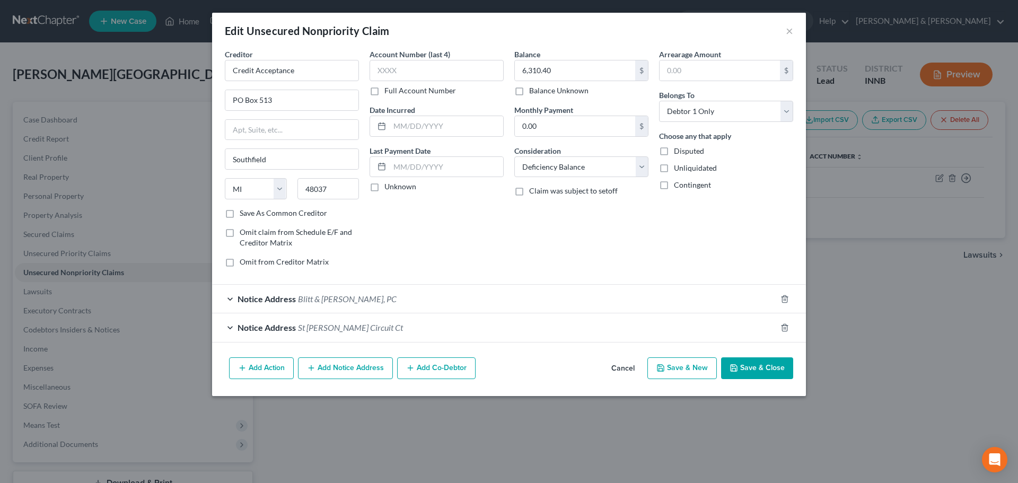
click at [690, 363] on button "Save & New" at bounding box center [682, 368] width 69 height 22
select select "0"
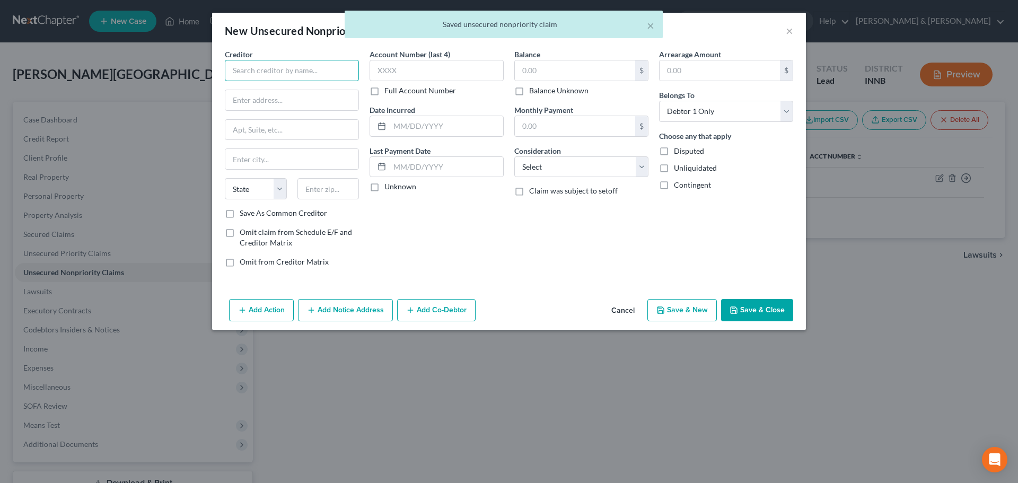
click at [278, 74] on input "text" at bounding box center [292, 70] width 134 height 21
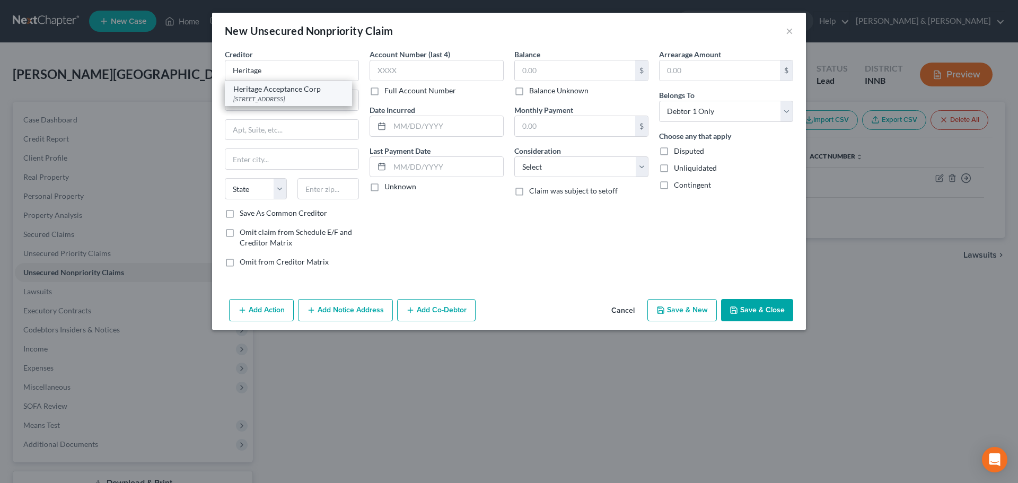
click at [284, 104] on div "Heritage Acceptance Corp 118 S Second St, Elkhart, IN 46516" at bounding box center [288, 93] width 127 height 25
type input "Heritage Acceptance Corp"
type input "118 S Second St"
type input "Elkhart"
select select "15"
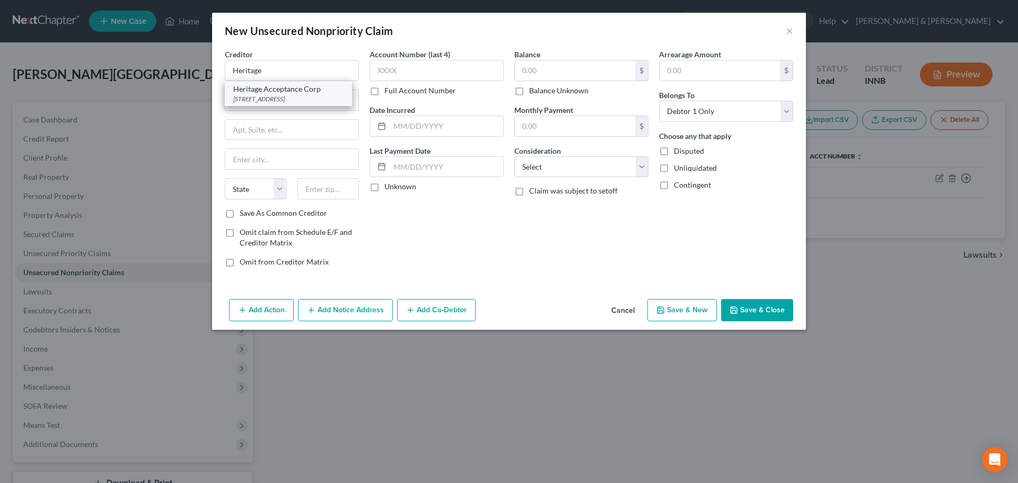
type input "46516"
click at [535, 77] on input "text" at bounding box center [575, 70] width 120 height 20
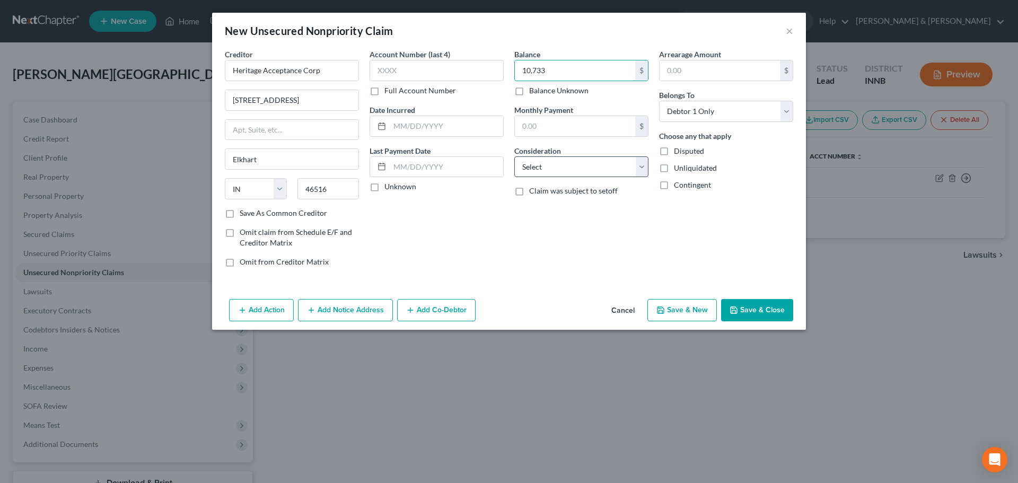
type input "10,733"
click at [541, 167] on select "Select Cable / Satellite Services Collection Agency Credit Card Debt Debt Couns…" at bounding box center [581, 166] width 134 height 21
select select "4"
click at [514, 156] on select "Select Cable / Satellite Services Collection Agency Credit Card Debt Debt Couns…" at bounding box center [581, 166] width 134 height 21
click at [677, 308] on button "Save & New" at bounding box center [682, 310] width 69 height 22
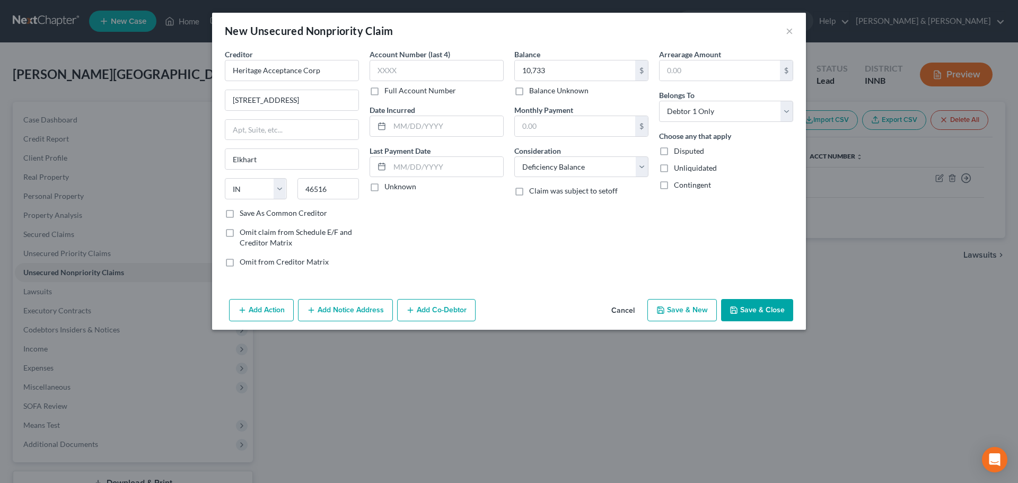
select select "0"
type input "10,733.00"
type input "0.00"
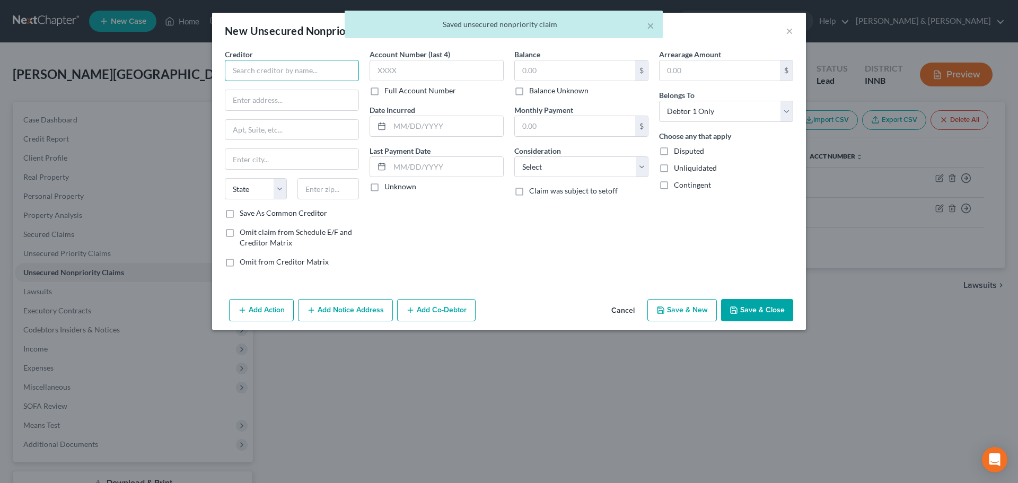
click at [287, 68] on input "text" at bounding box center [292, 70] width 134 height 21
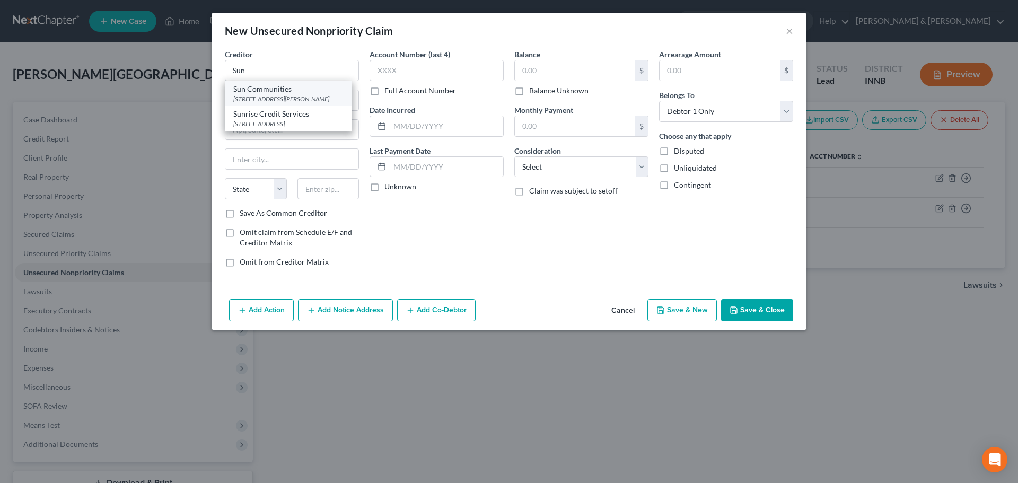
click at [279, 102] on div "27777 Franklin Rd, St 200, Southfield, MI 48034" at bounding box center [288, 98] width 110 height 9
type input "Sun Communities"
type input "27777 Franklin Rd, St 200"
type input "Southfield"
select select "23"
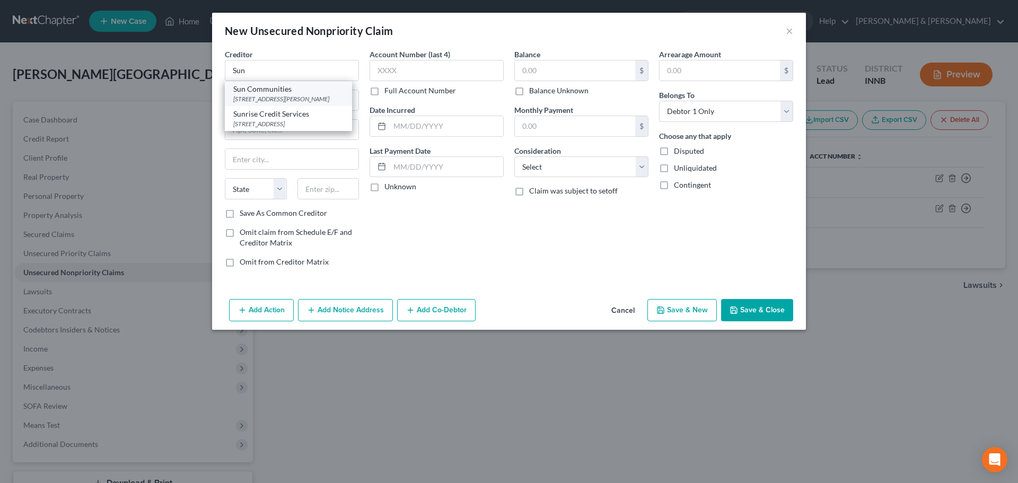
type input "48034"
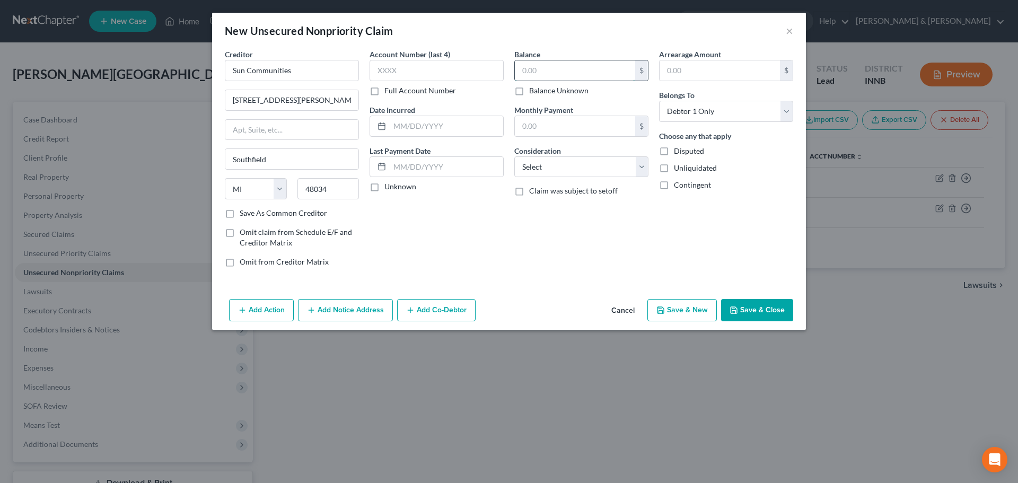
click at [539, 73] on input "text" at bounding box center [575, 70] width 120 height 20
type input "3,057.41"
click at [538, 168] on select "Select Cable / Satellite Services Collection Agency Credit Card Debt Debt Couns…" at bounding box center [581, 166] width 134 height 21
select select "4"
click at [514, 156] on select "Select Cable / Satellite Services Collection Agency Credit Card Debt Debt Couns…" at bounding box center [581, 166] width 134 height 21
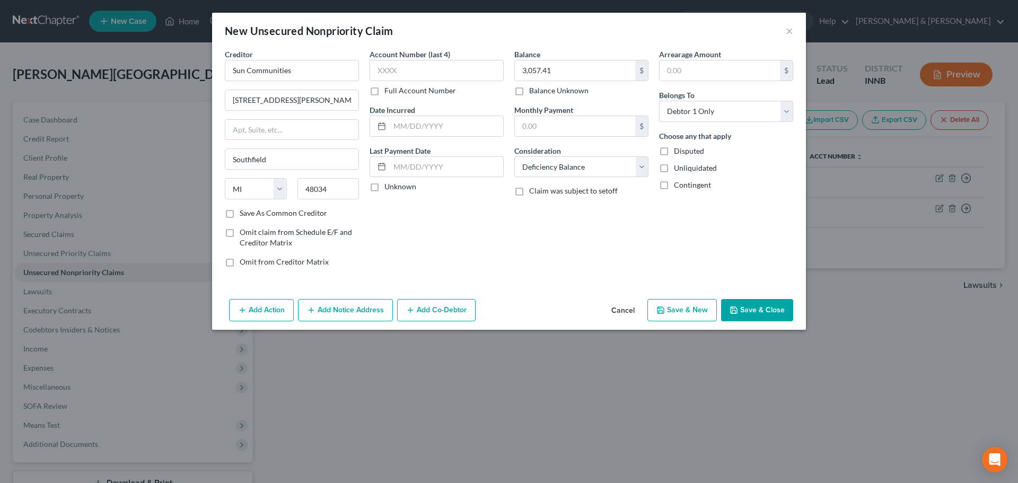
click at [342, 311] on button "Add Notice Address" at bounding box center [345, 310] width 95 height 22
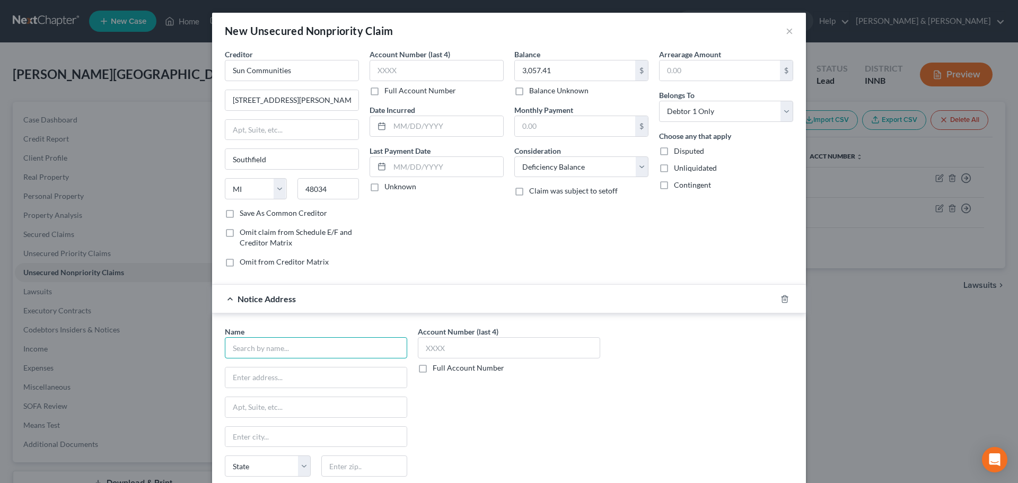
click at [256, 347] on input "text" at bounding box center [316, 347] width 182 height 21
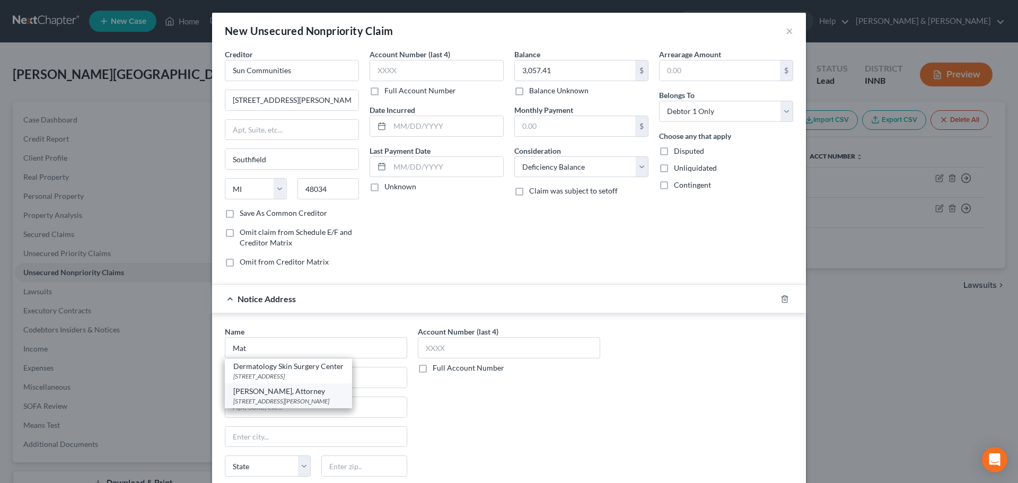
click at [257, 401] on div "300 Riverwalk Dr., Elkhart, IN 46516" at bounding box center [288, 401] width 110 height 9
type input "Matthew A. Yeakey, Attorney"
type input "300 Riverwalk Dr."
type input "Elkhart"
select select "15"
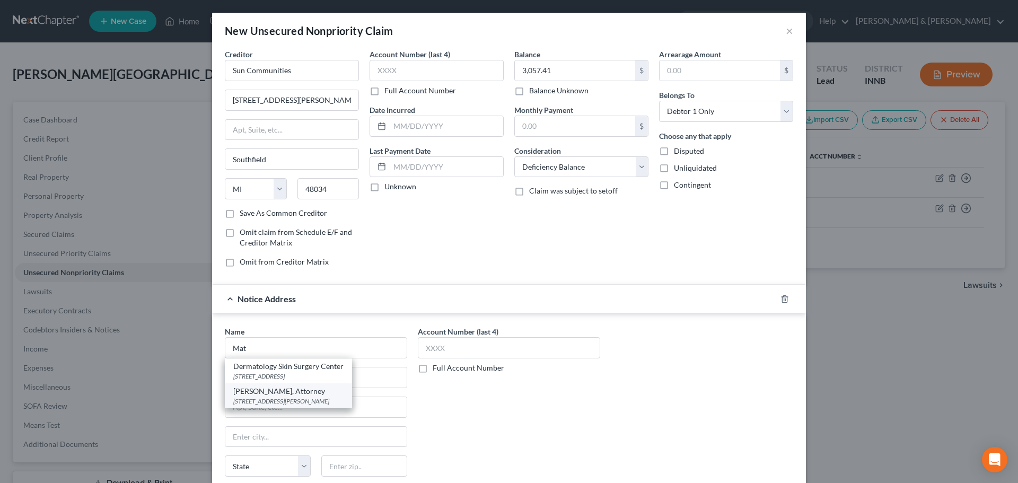
type input "46516"
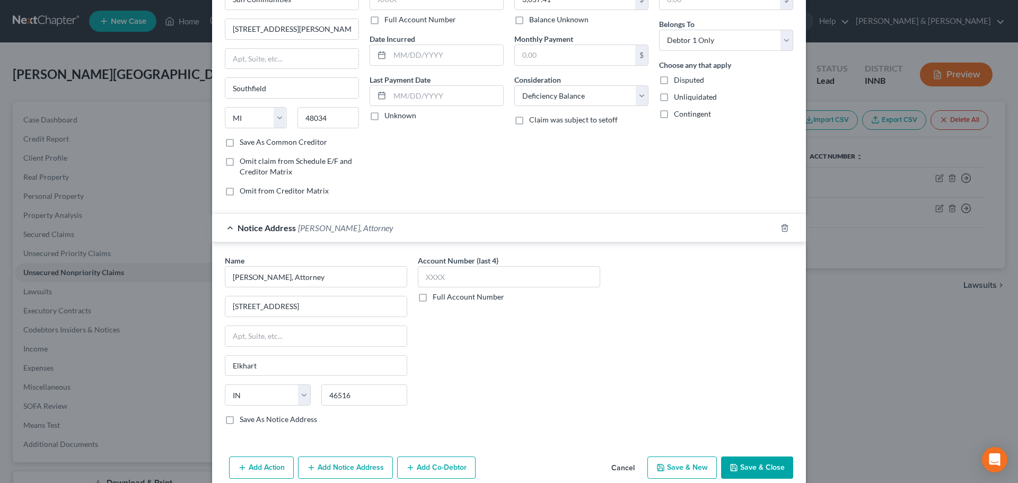
scroll to position [88, 0]
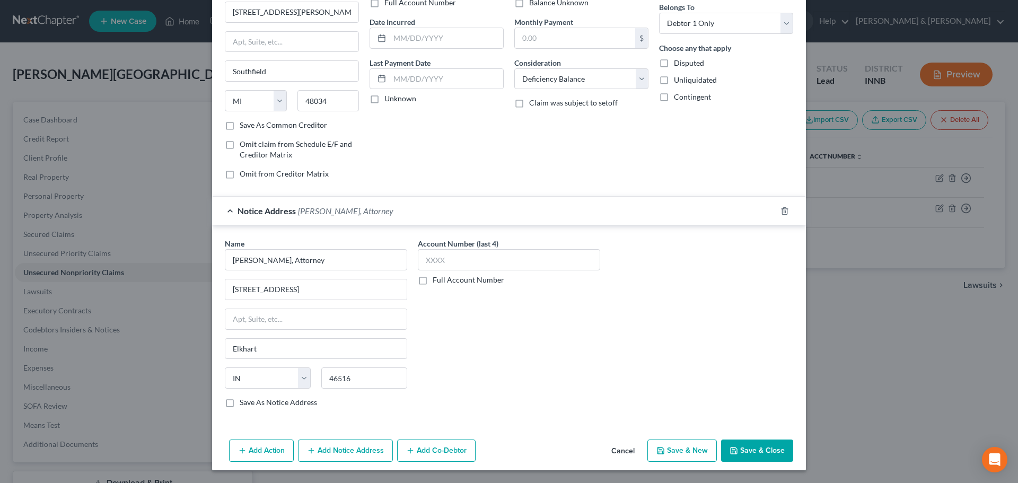
click at [344, 450] on button "Add Notice Address" at bounding box center [345, 451] width 95 height 22
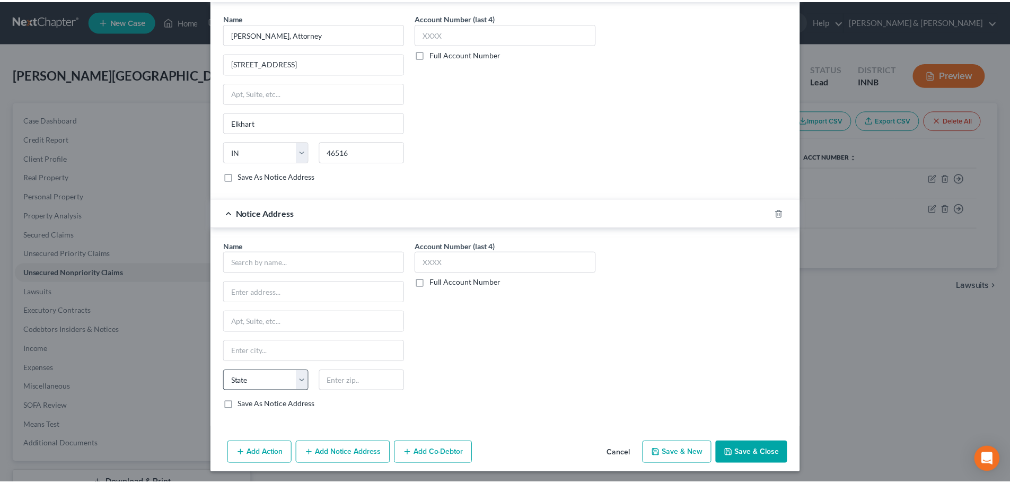
scroll to position [317, 0]
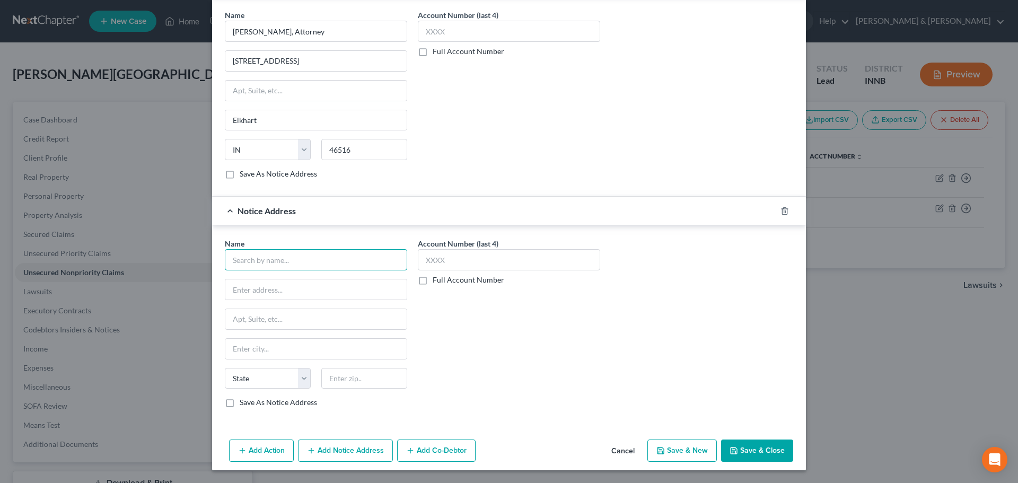
click at [263, 258] on input "text" at bounding box center [316, 259] width 182 height 21
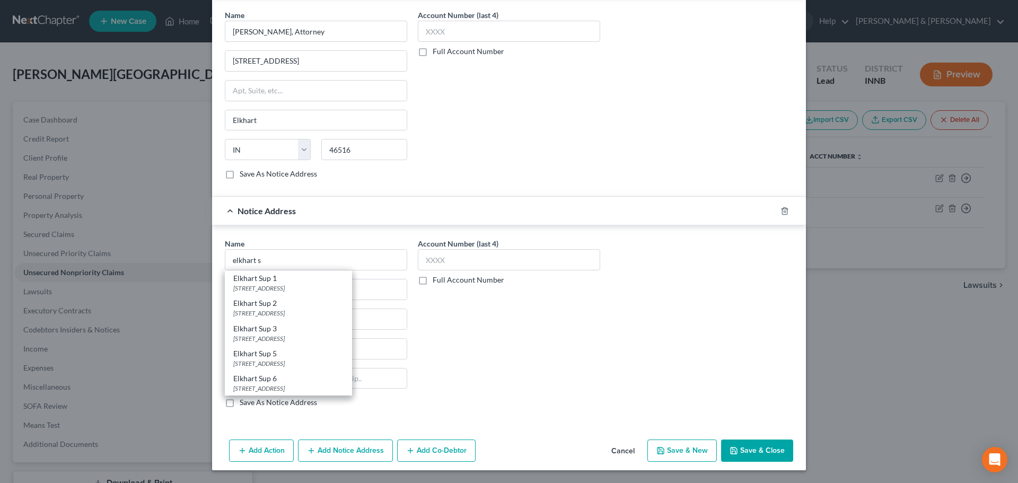
click at [266, 362] on div "315 S Second St 20D05-1904-CC-990, Elkhart, IN 46516" at bounding box center [288, 363] width 110 height 9
type input "Elkhart Sup 5"
type input "315 S Second St"
type input "20D05-1904-CC-990"
type input "Elkhart"
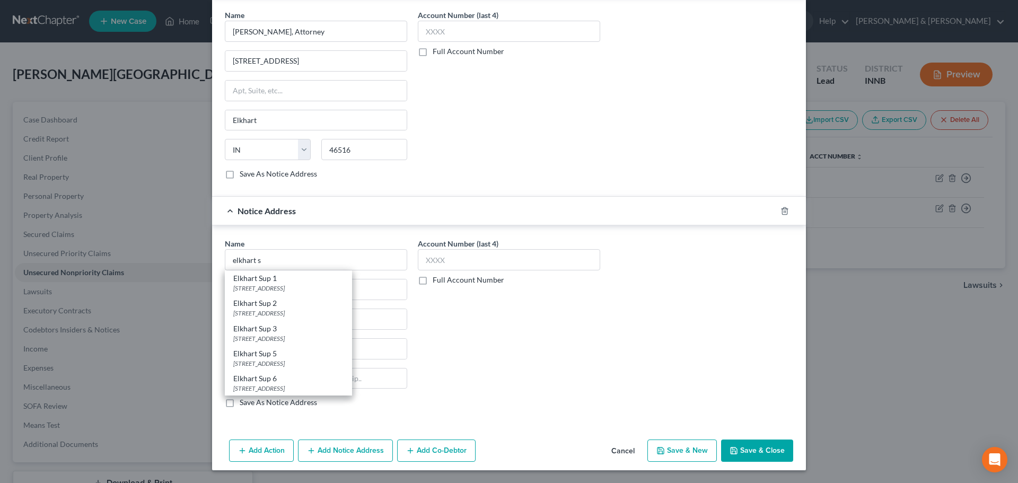
select select "15"
type input "46516"
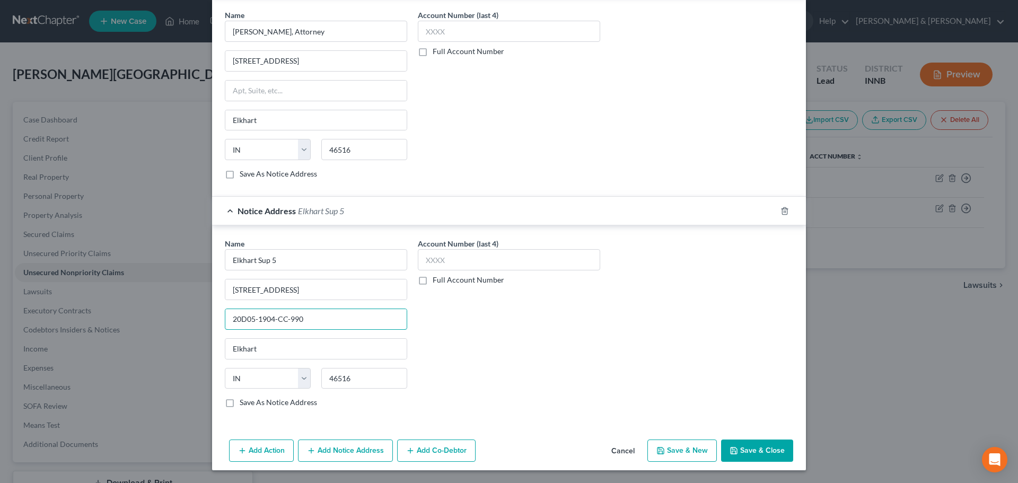
drag, startPoint x: 307, startPoint y: 319, endPoint x: 179, endPoint y: 319, distance: 127.8
click at [179, 319] on div "New Unsecured Nonpriority Claim × Creditor * Sun Communities 27777 Franklin Rd,…" at bounding box center [509, 241] width 1018 height 483
paste input "2210-EV-001662"
click at [289, 323] on input "20D05-2210-EV-001662" at bounding box center [315, 319] width 181 height 20
drag, startPoint x: 312, startPoint y: 321, endPoint x: 203, endPoint y: 314, distance: 110.0
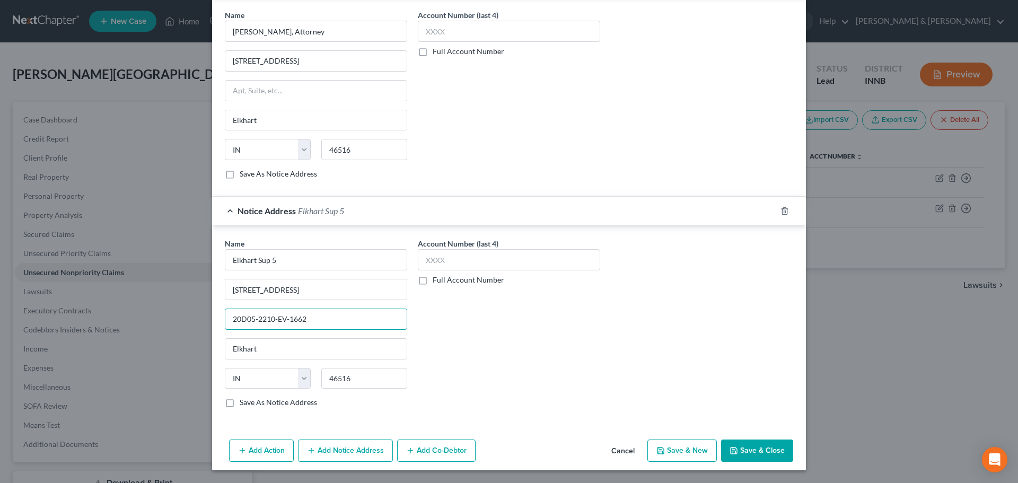
click at [203, 314] on div "New Unsecured Nonpriority Claim × Creditor * Sun Communities 27777 Franklin Rd,…" at bounding box center [509, 241] width 1018 height 483
type input "20D05-2210-EV-1662"
click at [509, 413] on div "Account Number (last 4) Full Account Number" at bounding box center [509, 327] width 193 height 178
click at [755, 447] on button "Save & Close" at bounding box center [757, 451] width 72 height 22
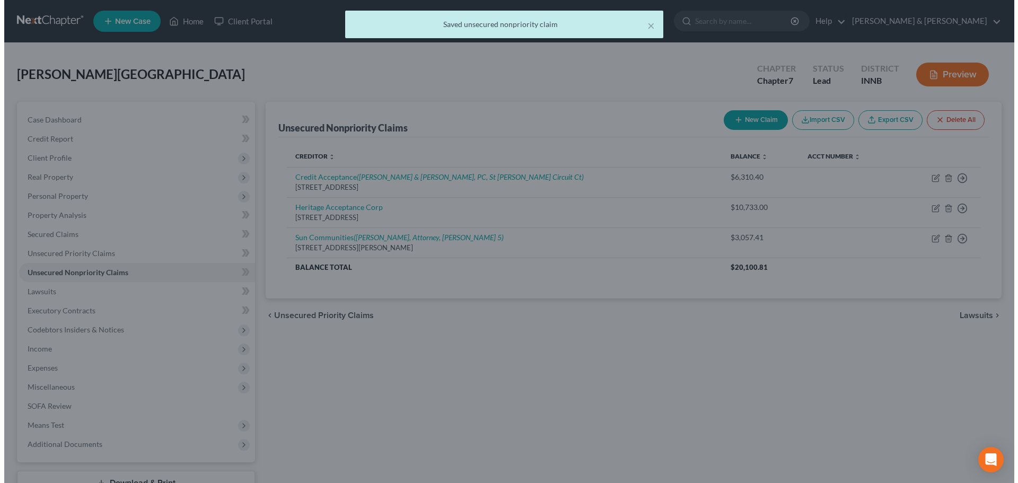
scroll to position [0, 0]
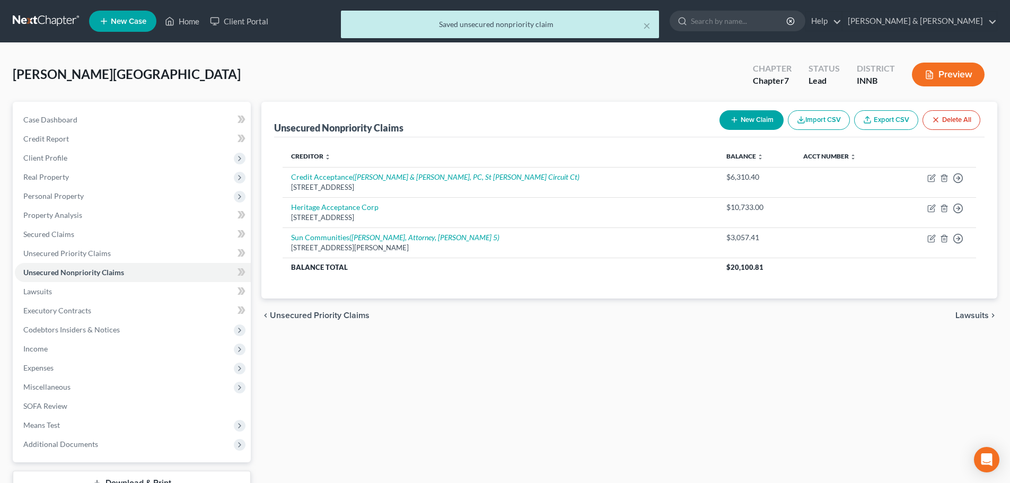
click at [978, 318] on span "Lawsuits" at bounding box center [972, 315] width 33 height 8
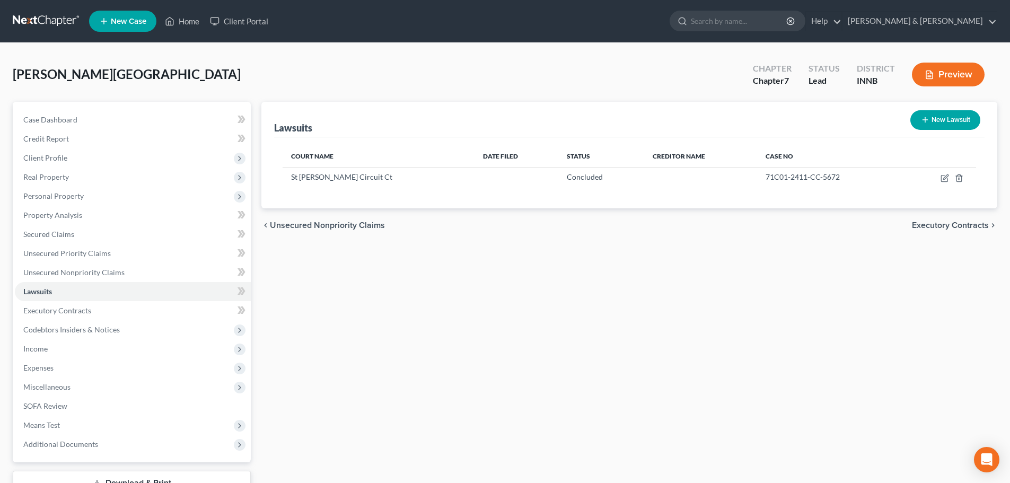
click at [318, 228] on span "Unsecured Nonpriority Claims" at bounding box center [327, 225] width 115 height 8
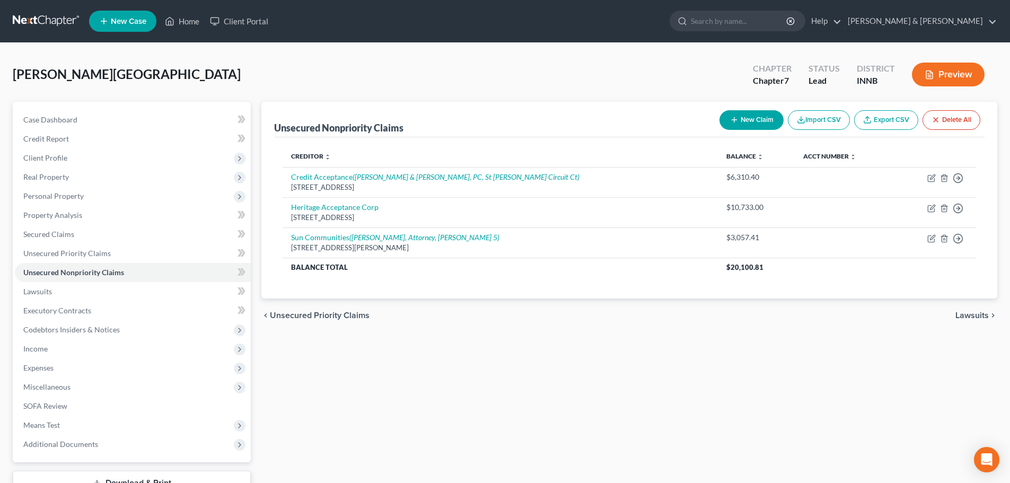
click at [762, 121] on button "New Claim" at bounding box center [752, 120] width 64 height 20
select select "0"
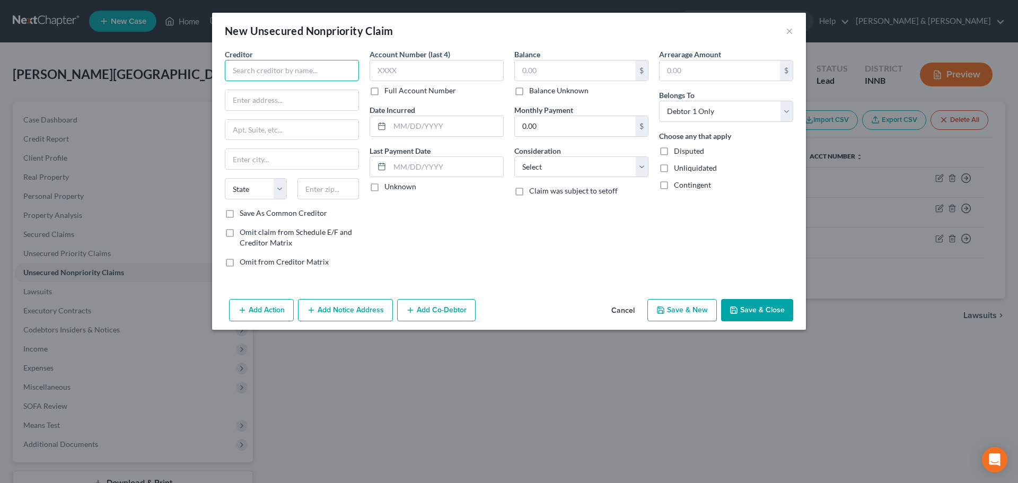
click at [329, 72] on input "text" at bounding box center [292, 70] width 134 height 21
type input "Penn Harris"
click at [285, 103] on input "text" at bounding box center [291, 100] width 133 height 20
paste input "55900 Bittersweet Rd"
type input "55900 Bittersweet Rd"
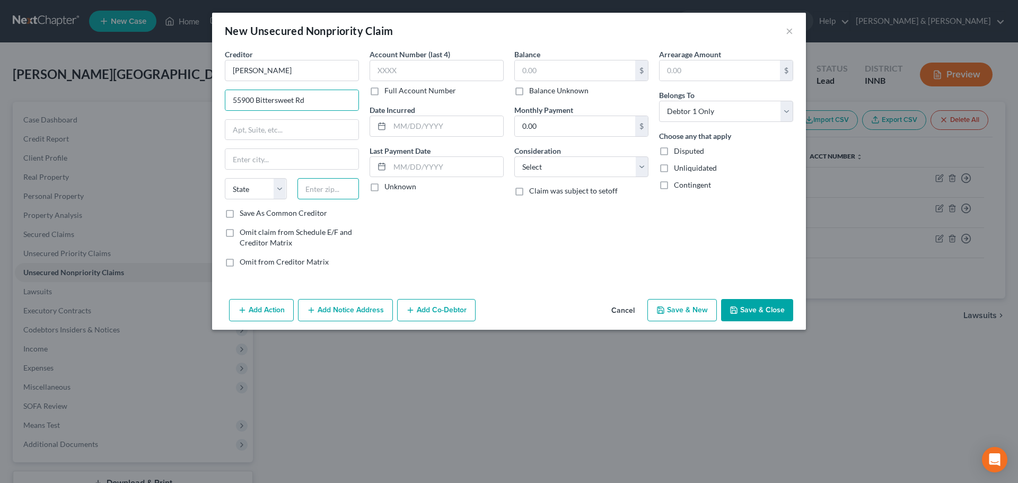
click at [331, 184] on input "text" at bounding box center [329, 188] width 62 height 21
paste input "46545"
type input "46545"
type input "Mishawaka"
select select "15"
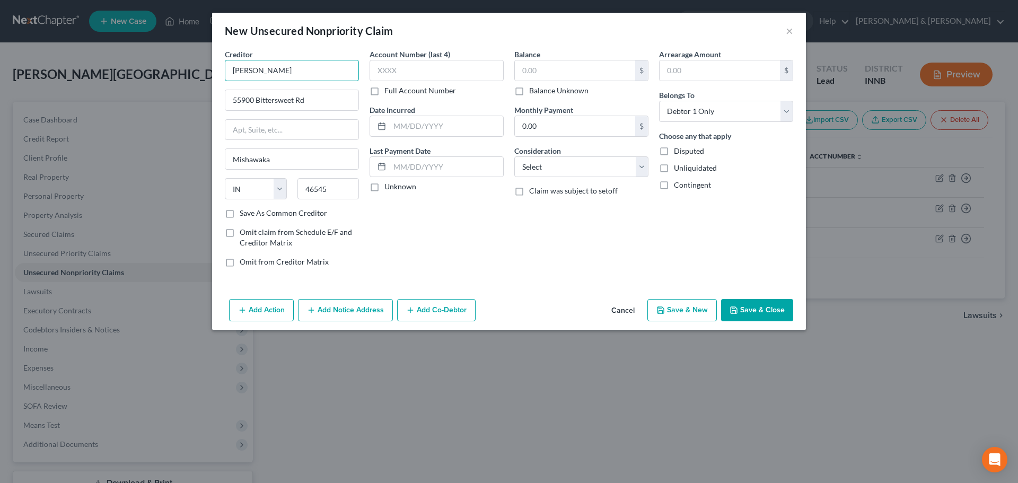
drag, startPoint x: 269, startPoint y: 75, endPoint x: 195, endPoint y: 76, distance: 74.3
click at [195, 76] on div "New Unsecured Nonpriority Claim × Creditor * Penn Harris 55900 Bittersweet Rd M…" at bounding box center [509, 241] width 1018 height 483
type input "s"
type input "PHM School Corp"
click at [556, 71] on input "text" at bounding box center [575, 70] width 120 height 20
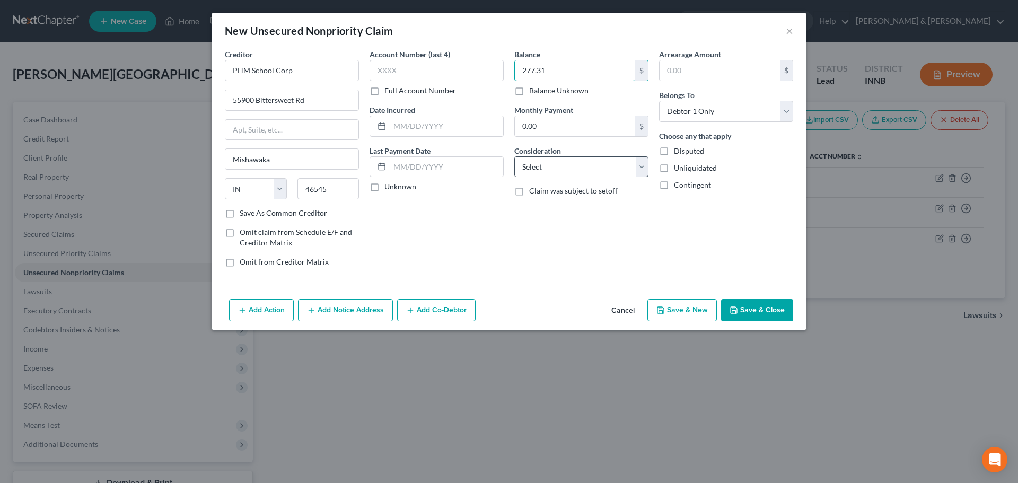
type input "277.31"
click at [554, 166] on select "Select Cable / Satellite Services Collection Agency Credit Card Debt Debt Couns…" at bounding box center [581, 166] width 134 height 21
select select "4"
click at [514, 156] on select "Select Cable / Satellite Services Collection Agency Credit Card Debt Debt Couns…" at bounding box center [581, 166] width 134 height 21
click at [354, 316] on button "Add Notice Address" at bounding box center [345, 310] width 95 height 22
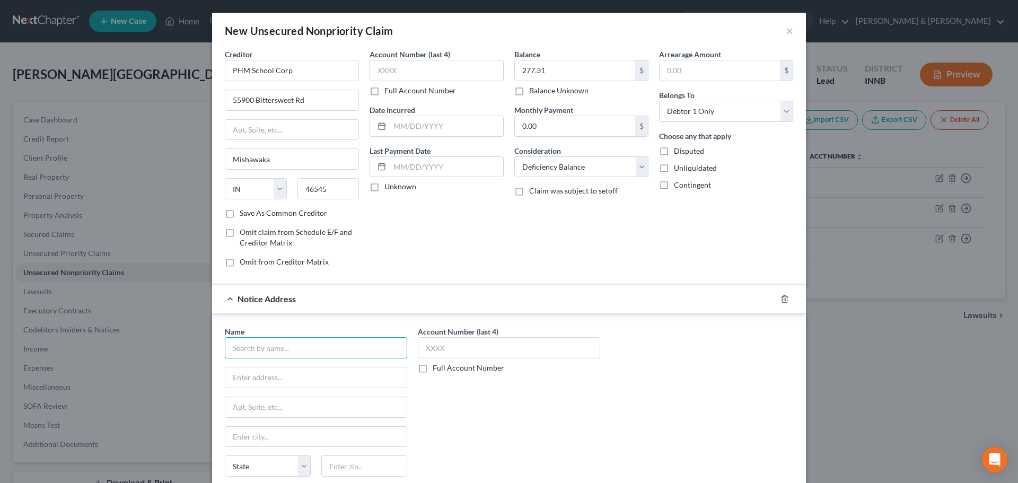
click at [307, 354] on input "text" at bounding box center [316, 347] width 182 height 21
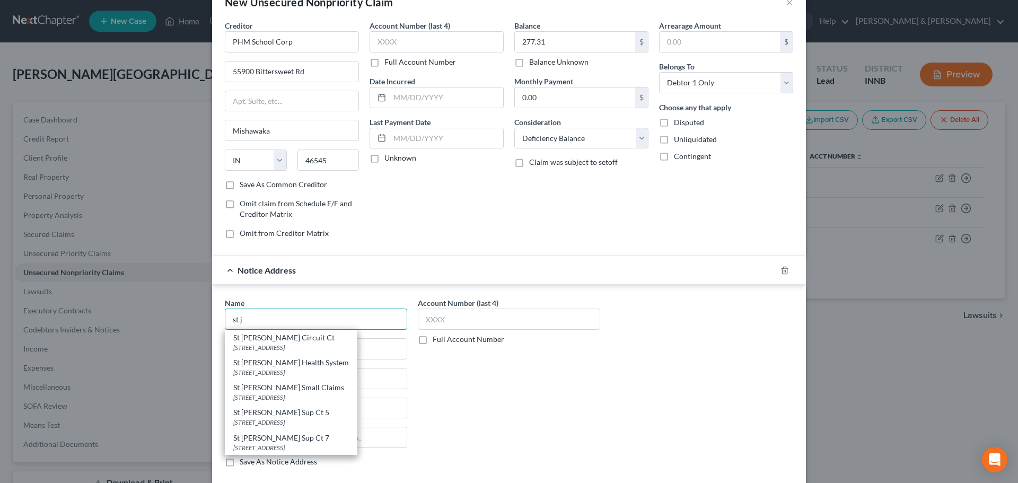
scroll to position [53, 0]
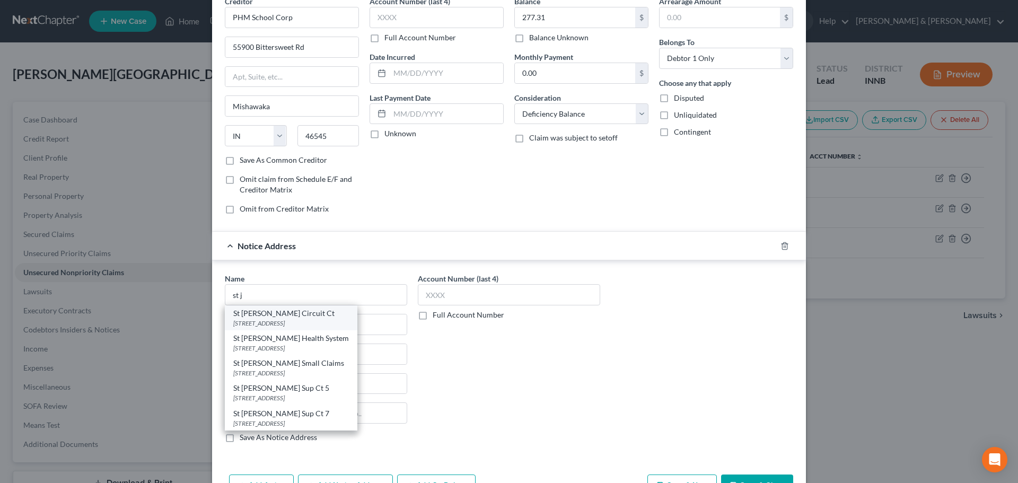
click at [299, 322] on div "219 Lincoln Way W 71C01-1904-CC-1442, Mishawaka, IN 46544" at bounding box center [291, 323] width 116 height 9
type input "St Joseph Circuit Ct"
type input "219 Lincoln Way W"
type input "71C01-1904-CC-1442"
type input "Mishawaka"
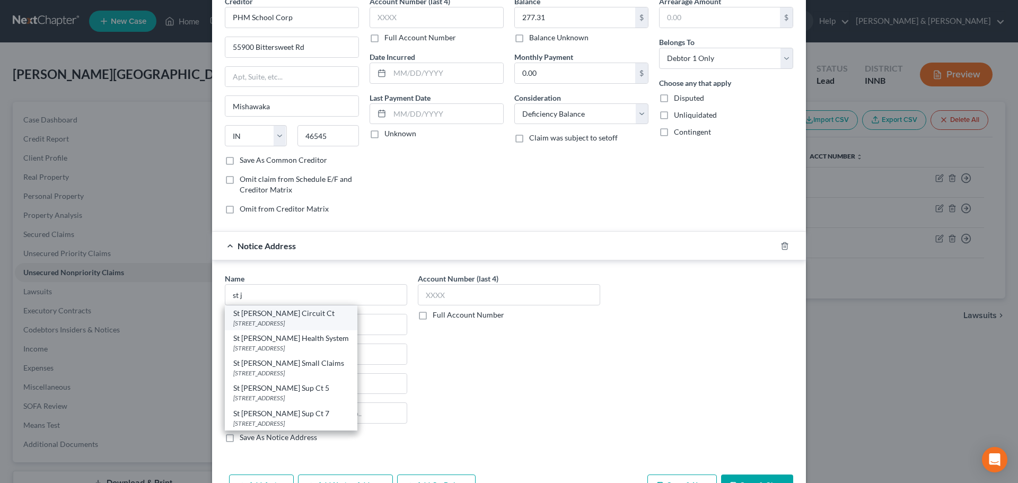
select select "15"
type input "46544"
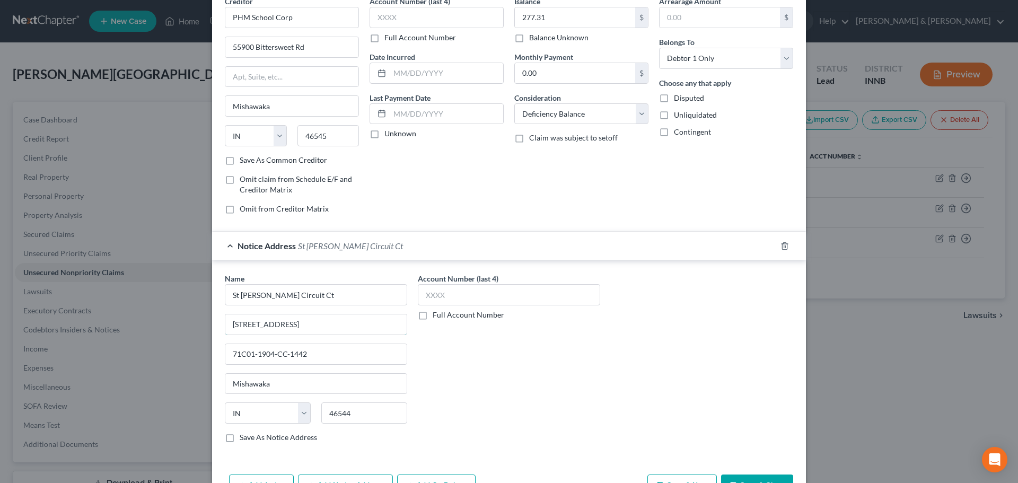
click at [299, 322] on input "219 Lincoln Way W" at bounding box center [315, 324] width 181 height 20
drag, startPoint x: 304, startPoint y: 354, endPoint x: 217, endPoint y: 360, distance: 87.2
click at [220, 360] on div "Name * St Joseph Circuit Ct 219 Lincoln Way W 71C01-1904-CC-1442 Mishawaka Stat…" at bounding box center [316, 362] width 193 height 178
paste input "46545"
drag, startPoint x: 284, startPoint y: 353, endPoint x: 207, endPoint y: 355, distance: 76.9
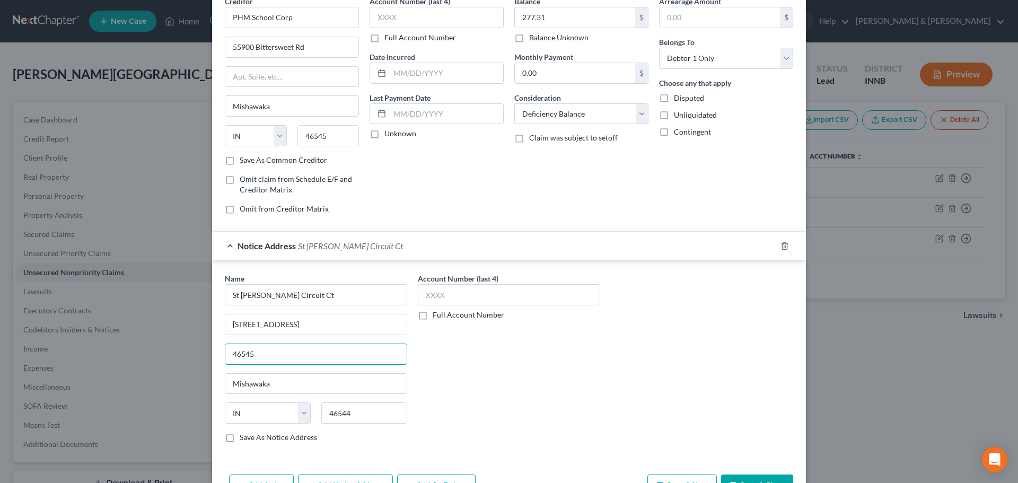
click at [207, 355] on div "New Unsecured Nonpriority Claim × Creditor * PHM School Corp 55900 Bittersweet …" at bounding box center [509, 241] width 1018 height 483
paste input "71D01-2012-SC-007229"
click at [302, 355] on input "71D01-2012-SC-007229" at bounding box center [315, 354] width 181 height 20
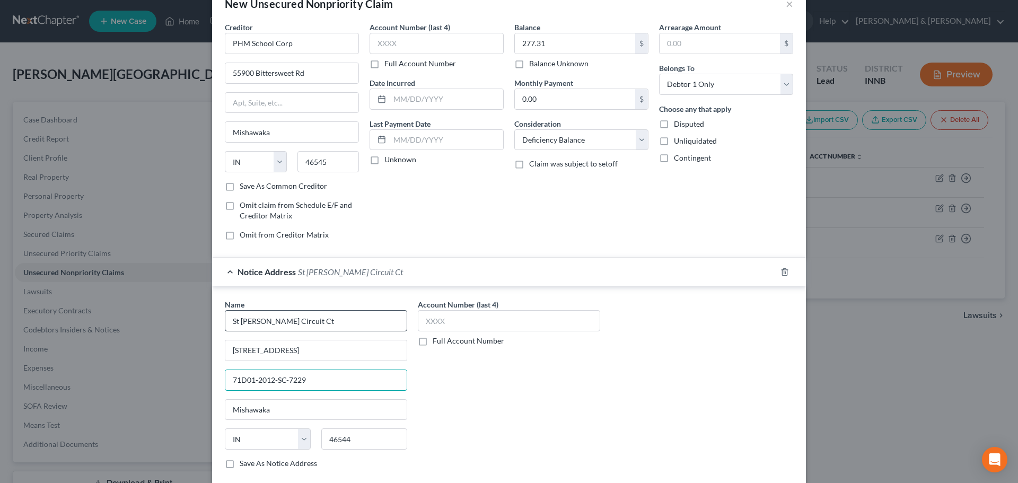
scroll to position [88, 0]
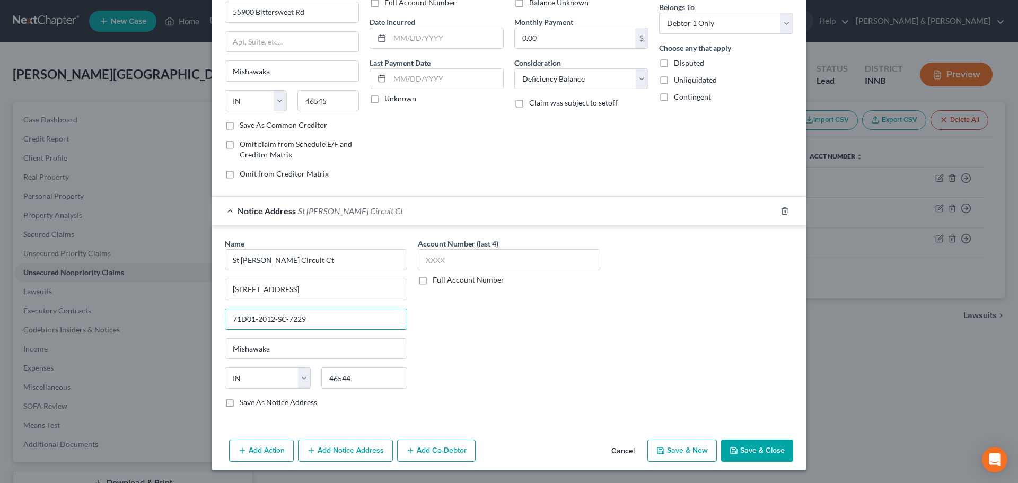
type input "71D01-2012-SC-7229"
click at [677, 449] on button "Save & New" at bounding box center [682, 451] width 69 height 22
select select "0"
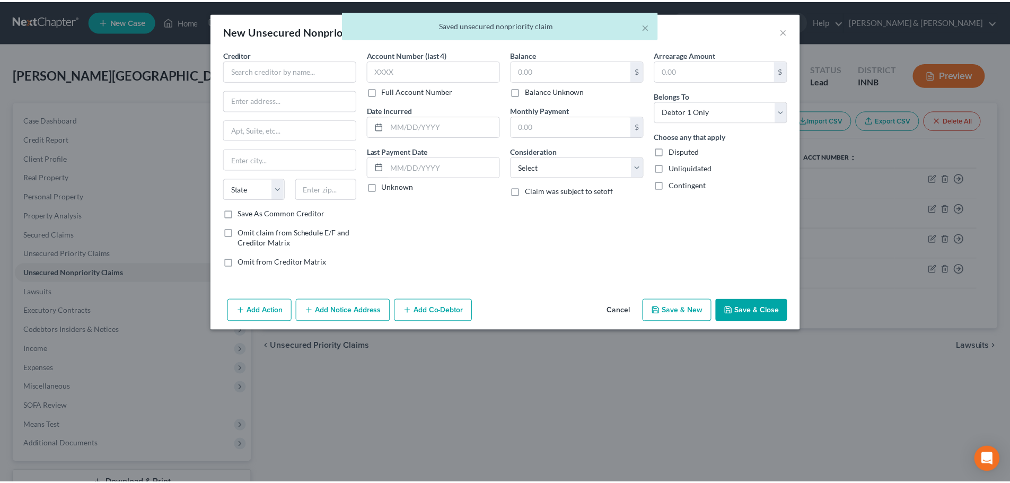
scroll to position [0, 0]
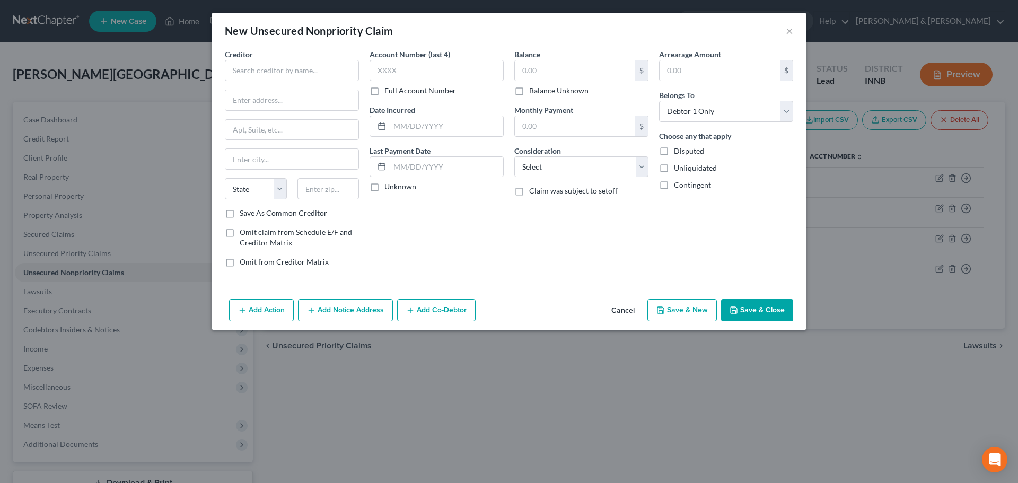
click at [622, 310] on button "Cancel" at bounding box center [623, 310] width 40 height 21
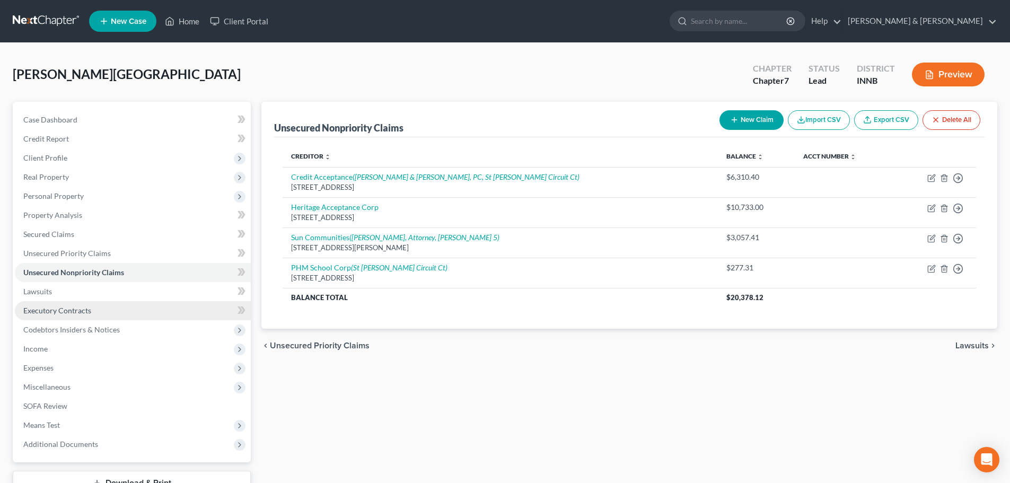
click at [77, 309] on span "Executory Contracts" at bounding box center [57, 310] width 68 height 9
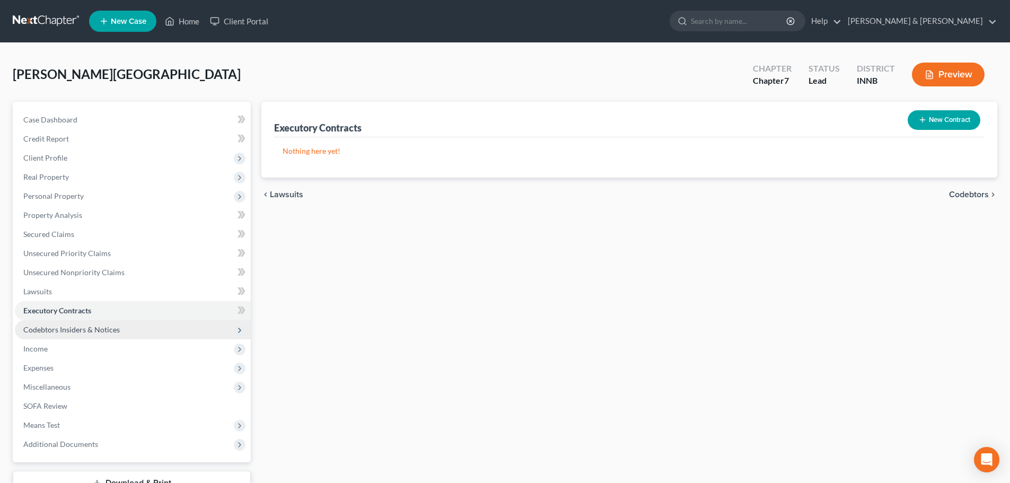
click at [69, 332] on span "Codebtors Insiders & Notices" at bounding box center [71, 329] width 97 height 9
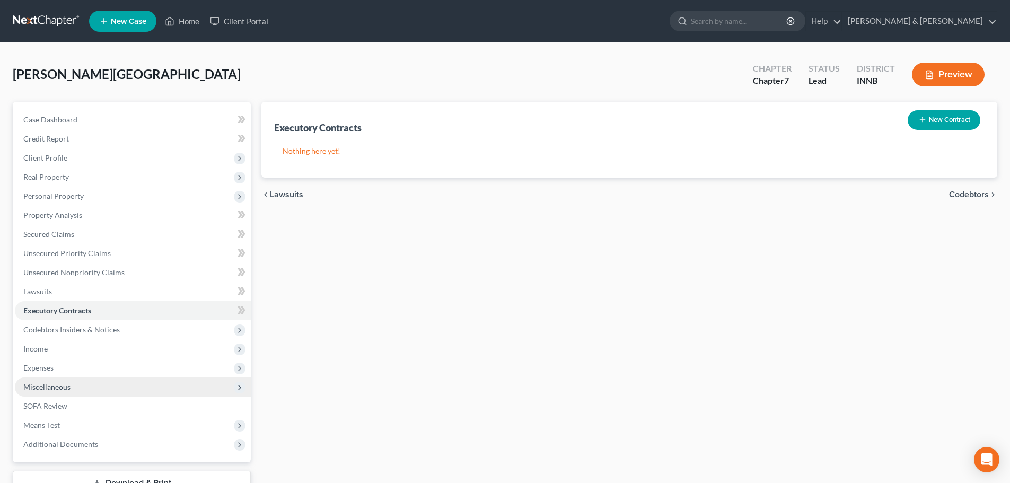
click at [50, 387] on span "Miscellaneous" at bounding box center [46, 386] width 47 height 9
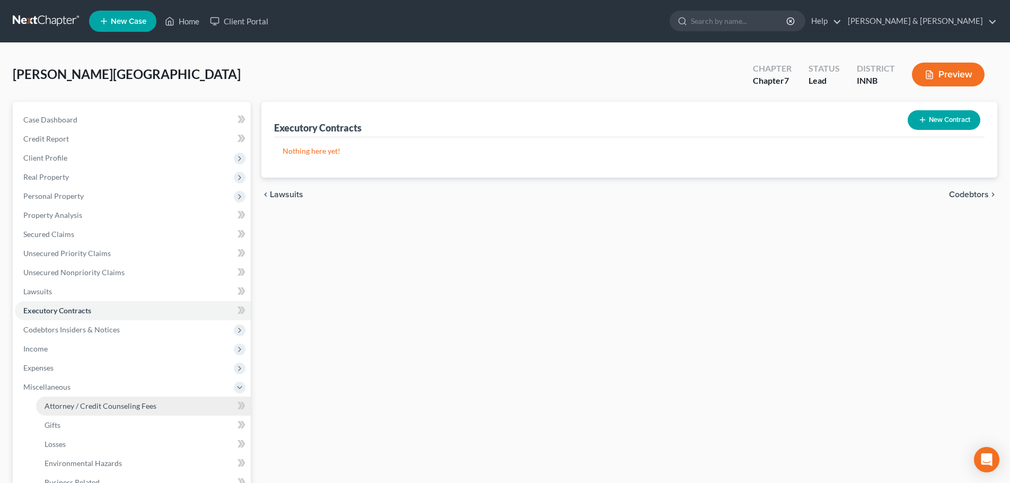
click at [55, 406] on span "Attorney / Credit Counseling Fees" at bounding box center [101, 405] width 112 height 9
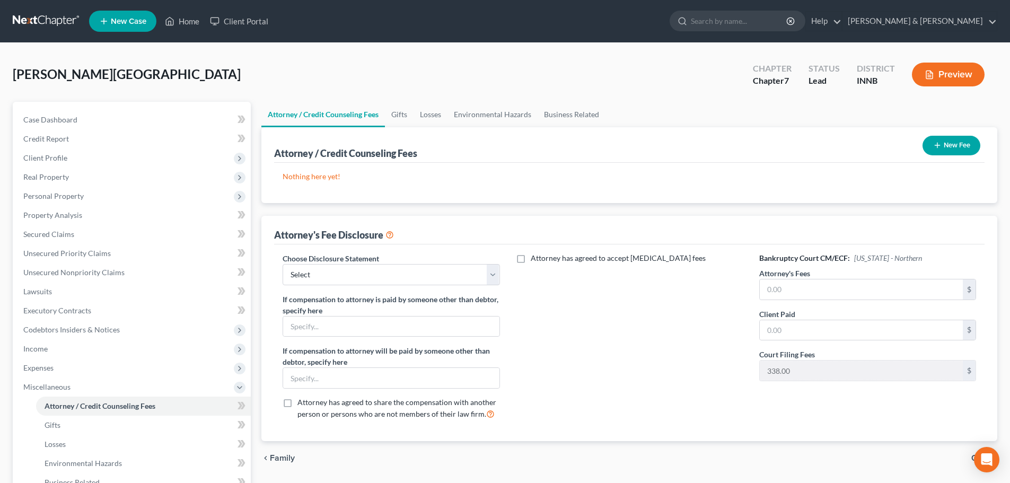
click at [945, 142] on button "New Fee" at bounding box center [952, 146] width 58 height 20
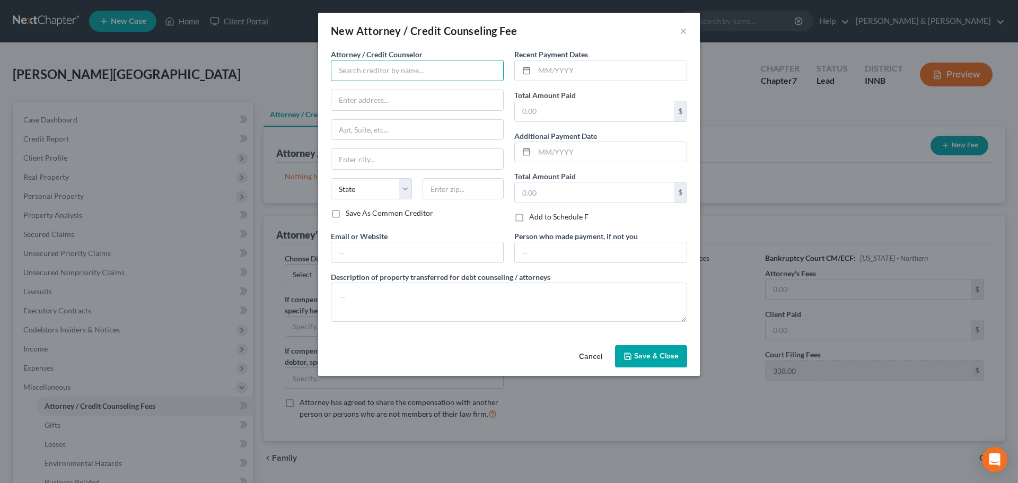
click at [380, 63] on input "text" at bounding box center [417, 70] width 173 height 21
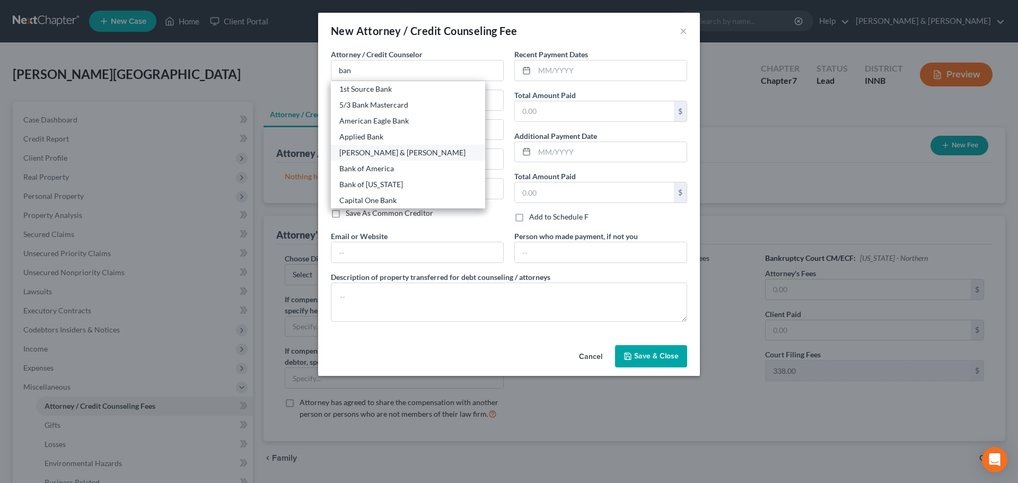
click at [355, 152] on div "[PERSON_NAME] & [PERSON_NAME]" at bounding box center [407, 152] width 137 height 11
type input "[PERSON_NAME] & [PERSON_NAME]"
type input "217 S Fourth St"
type input "Elkhart"
select select "15"
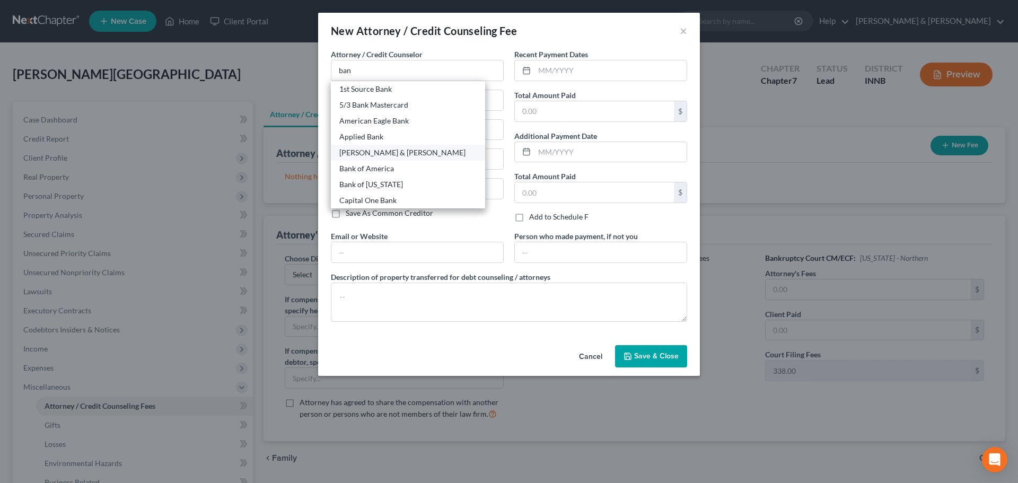
type input "46516"
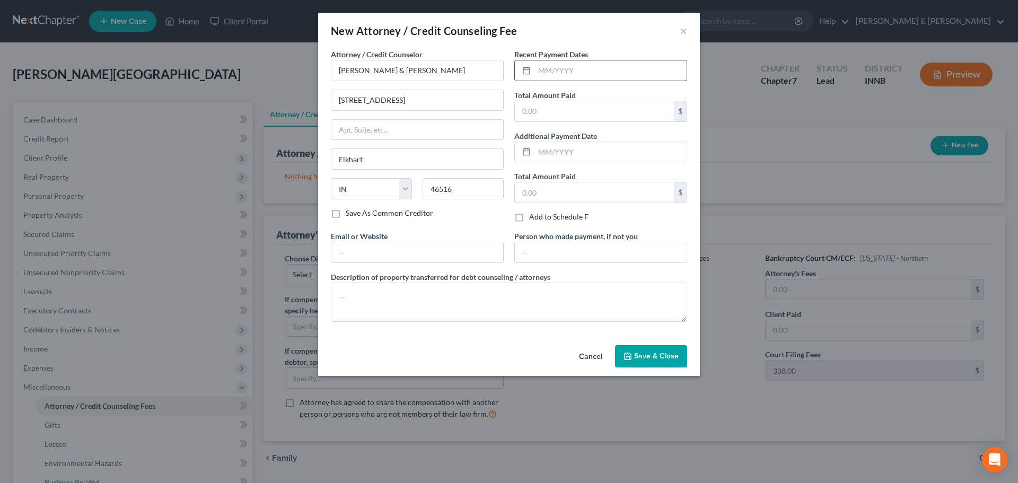
click at [571, 75] on input "text" at bounding box center [611, 70] width 152 height 20
type input "09/2024"
type input "9"
type input "10,000"
click at [650, 359] on span "Save & Close" at bounding box center [656, 356] width 45 height 9
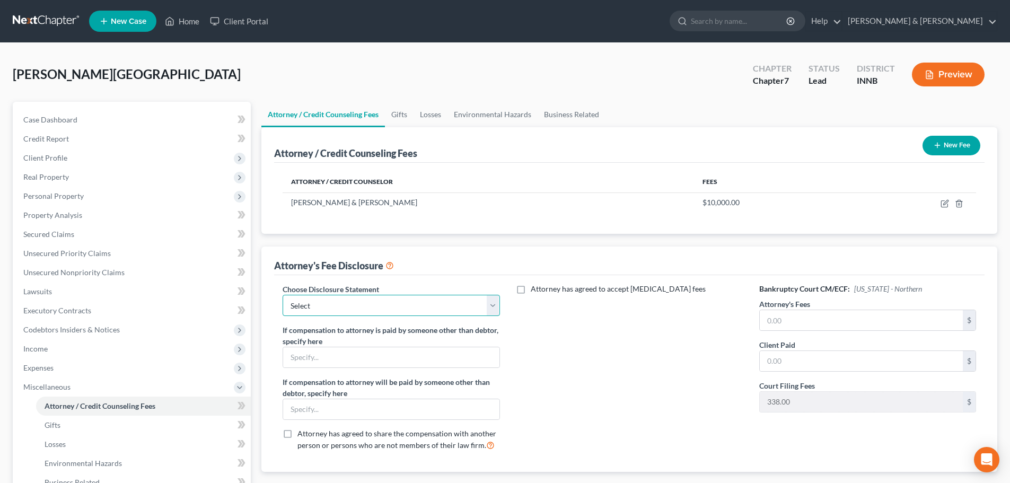
click at [464, 295] on select "Select Attorney Fee Disclosure" at bounding box center [391, 305] width 217 height 21
select select "0"
click at [283, 295] on select "Select Attorney Fee Disclosure" at bounding box center [391, 305] width 217 height 21
click at [770, 323] on input "text" at bounding box center [861, 320] width 203 height 20
type input "1,000"
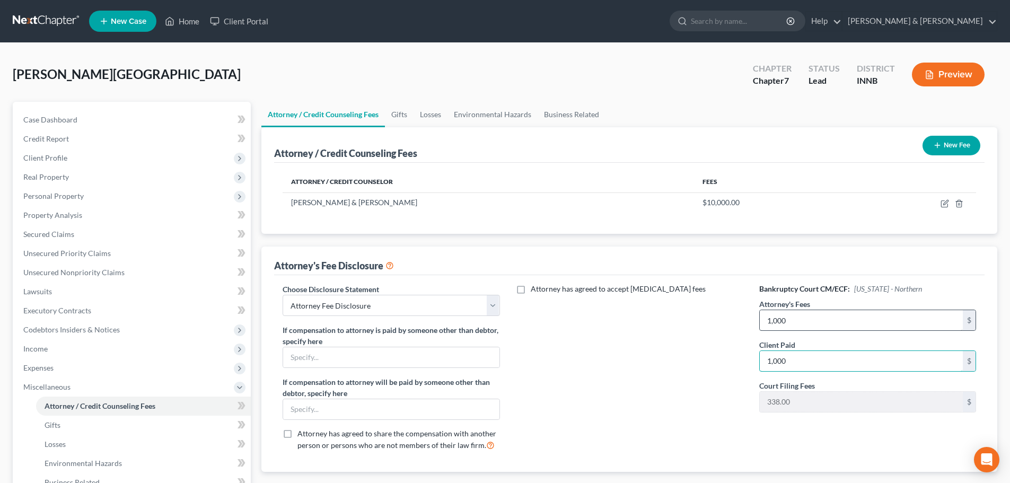
type input "1,000"
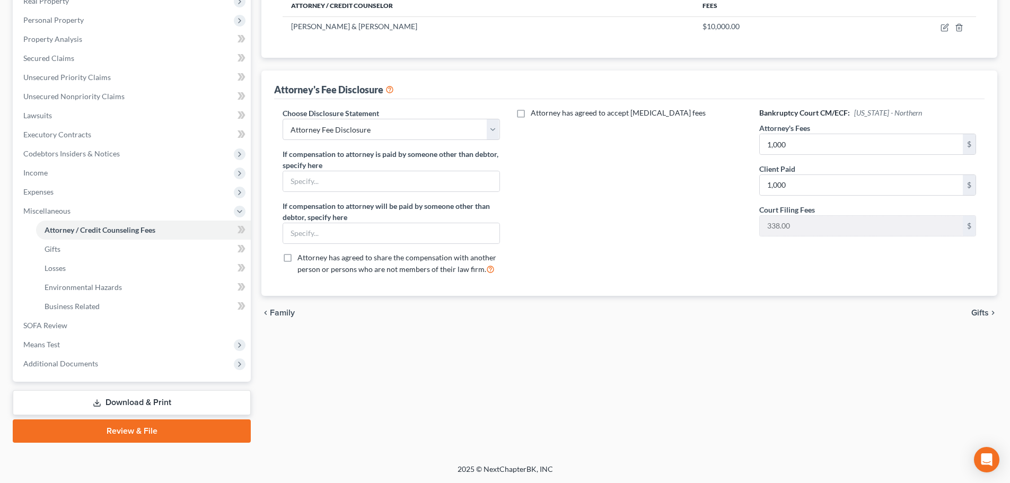
click at [988, 315] on span "Gifts" at bounding box center [981, 313] width 18 height 8
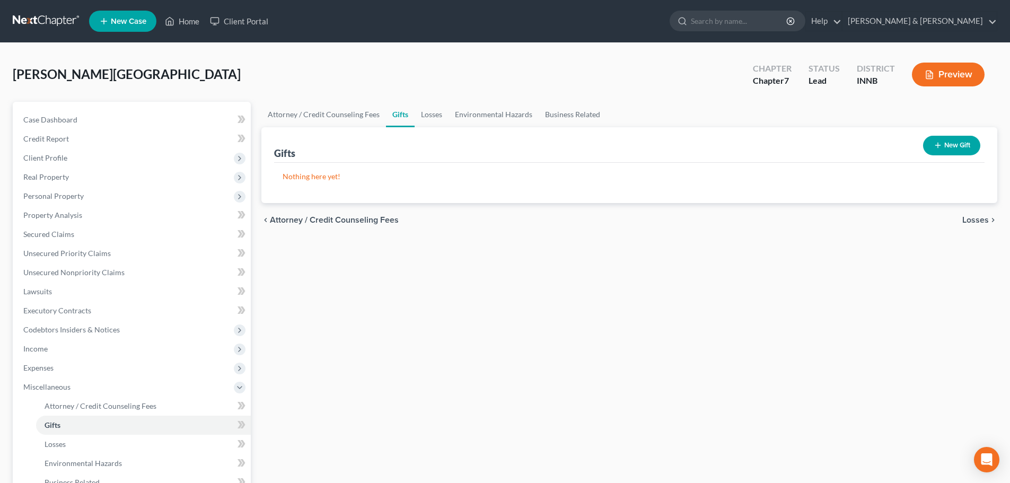
click at [975, 223] on span "Losses" at bounding box center [976, 220] width 27 height 8
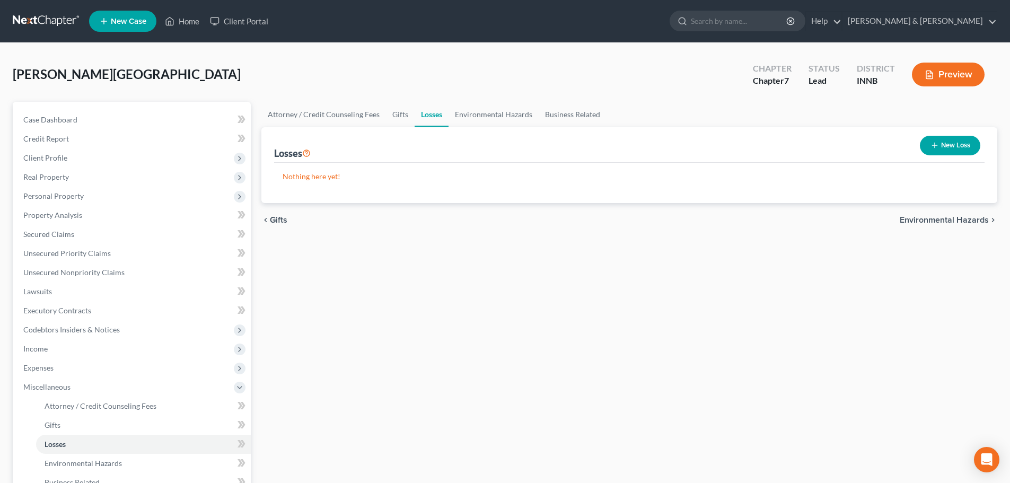
click at [975, 223] on span "Environmental Hazards" at bounding box center [944, 220] width 89 height 8
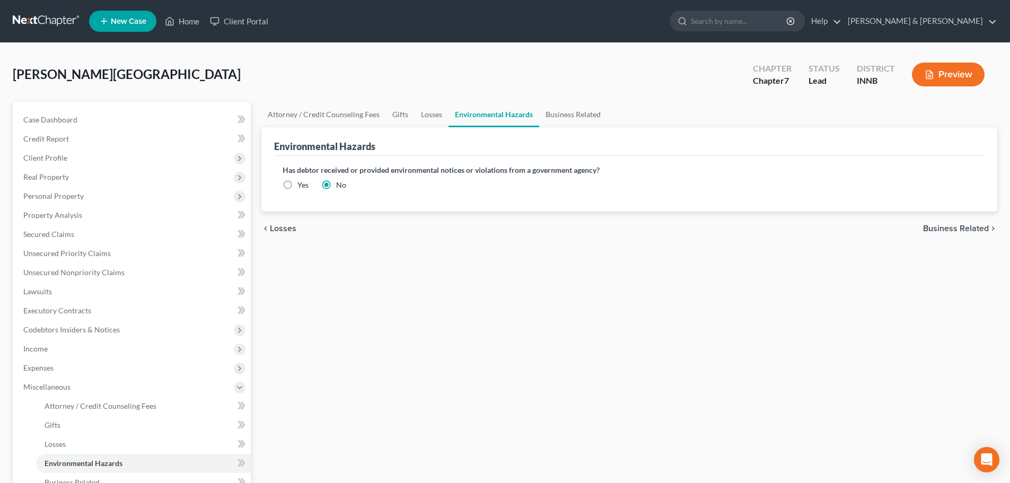
click at [969, 231] on span "Business Related" at bounding box center [956, 228] width 66 height 8
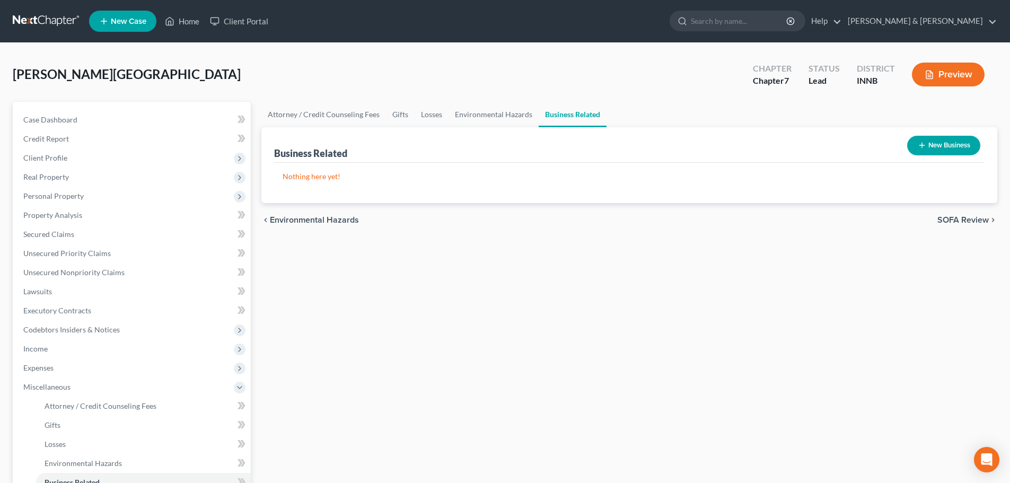
click at [45, 17] on link at bounding box center [47, 21] width 68 height 19
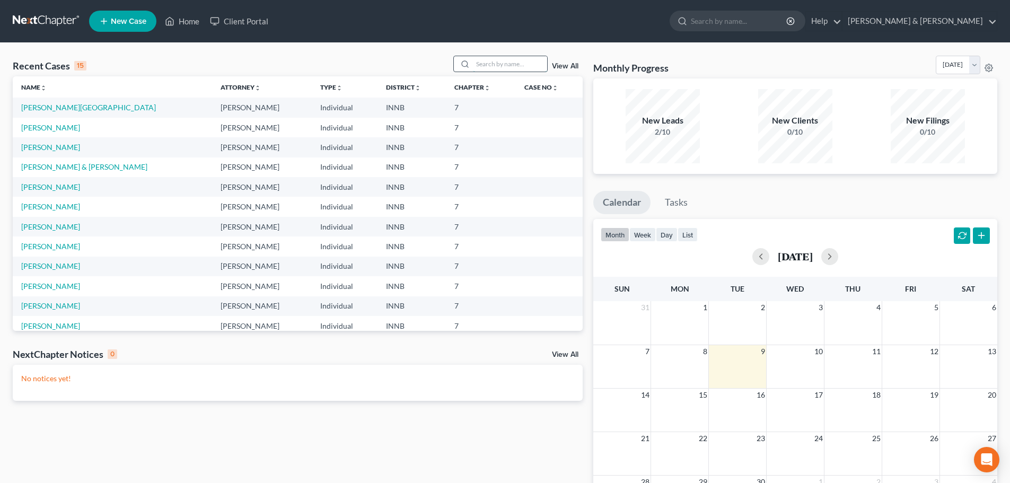
click at [511, 64] on input "search" at bounding box center [510, 63] width 74 height 15
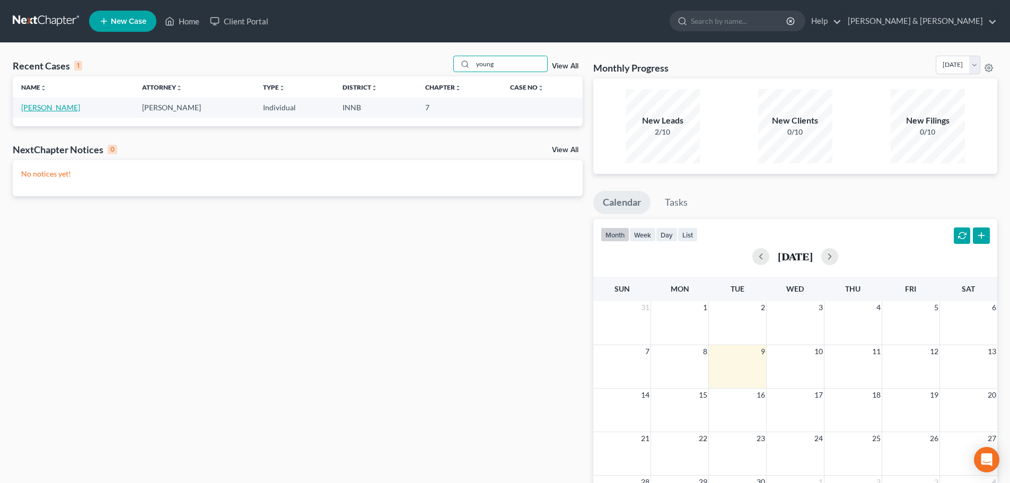
type input "young"
click at [54, 109] on link "Young, Richard" at bounding box center [50, 107] width 59 height 9
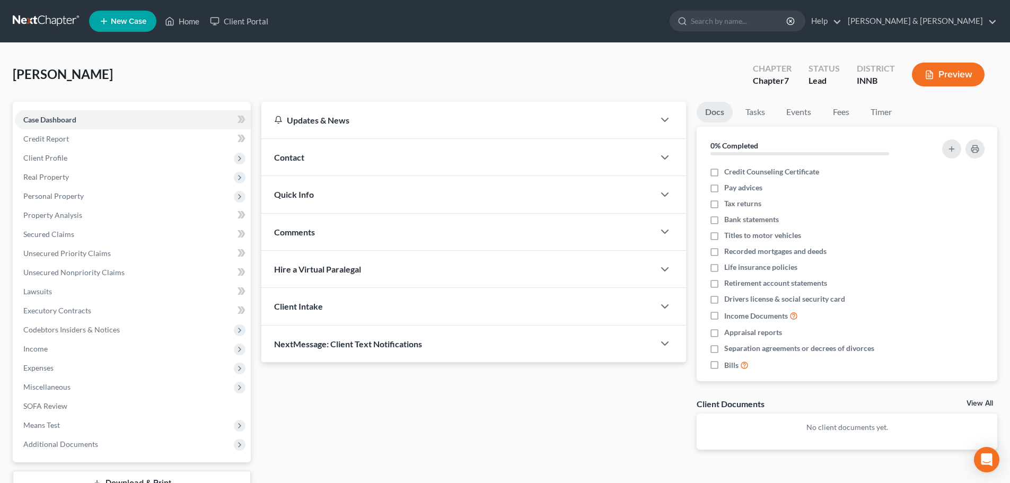
click at [57, 24] on link at bounding box center [47, 21] width 68 height 19
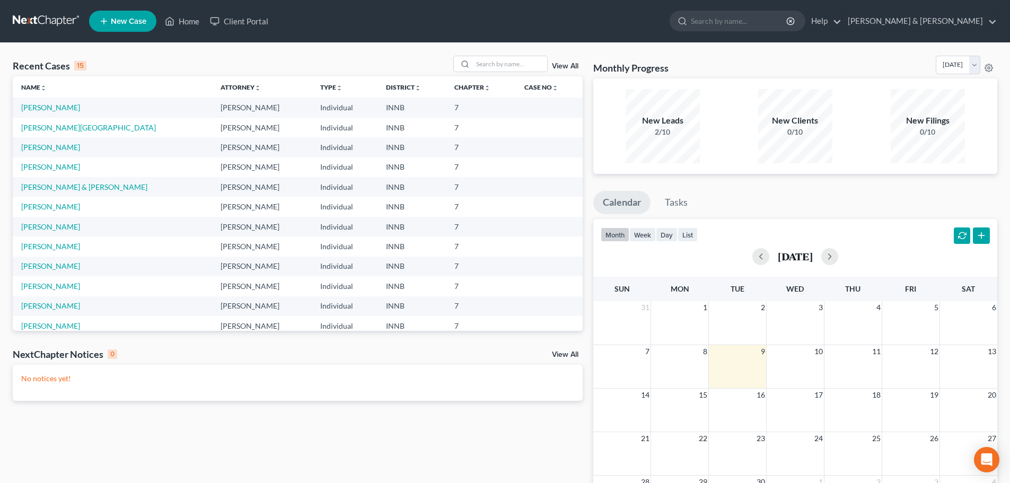
click at [144, 21] on span "New Case" at bounding box center [129, 22] width 36 height 8
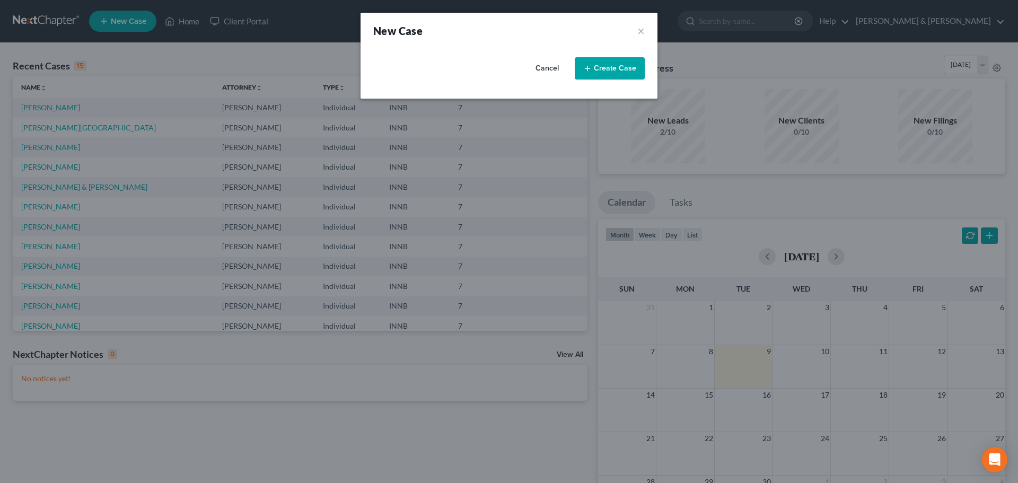
select select "27"
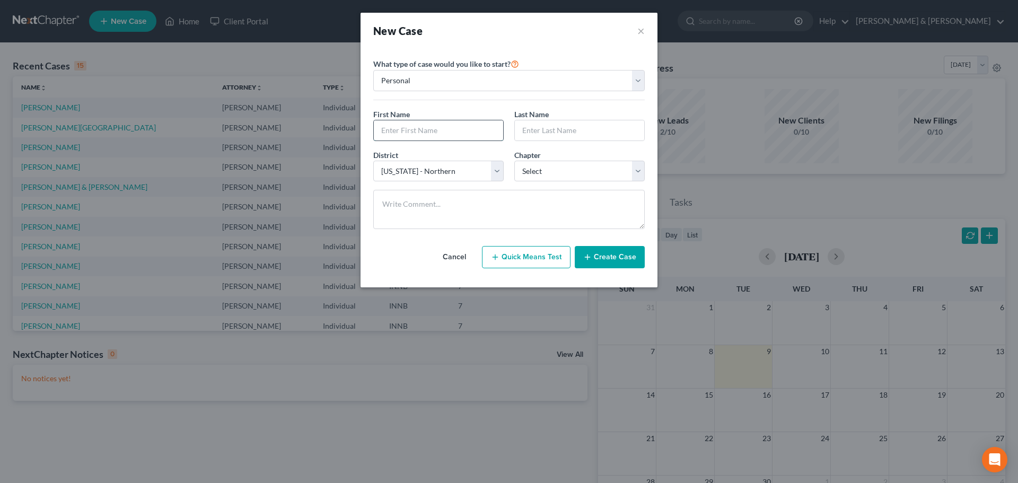
click at [401, 130] on input "text" at bounding box center [438, 130] width 129 height 20
type input "[PERSON_NAME]"
type input "Young"
select select "0"
click at [624, 264] on button "Create Case" at bounding box center [610, 257] width 70 height 22
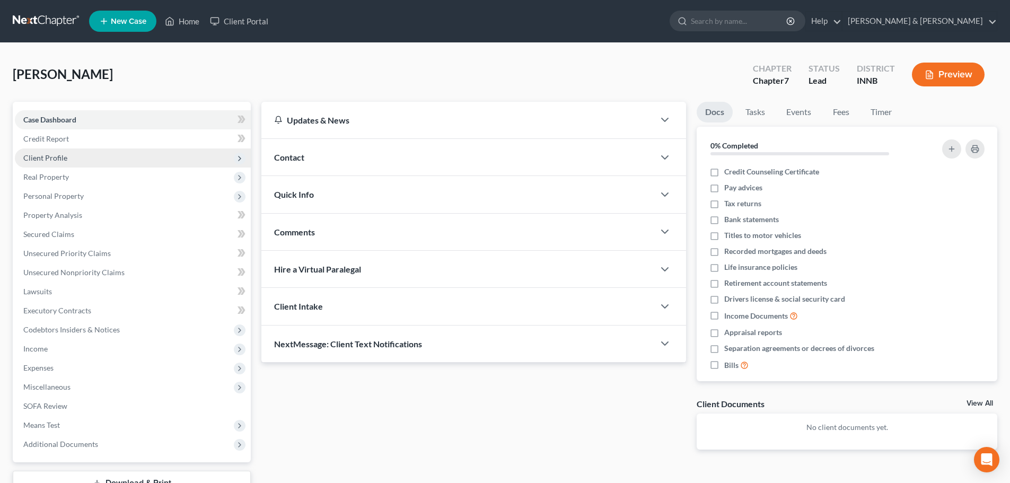
click at [38, 160] on span "Client Profile" at bounding box center [45, 157] width 44 height 9
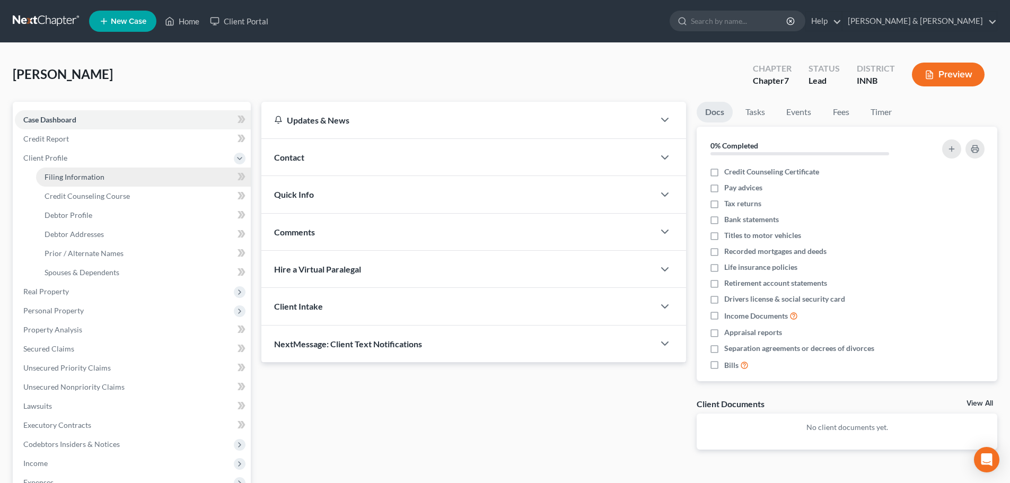
click at [57, 171] on link "Filing Information" at bounding box center [143, 177] width 215 height 19
select select "1"
select select "0"
select select "27"
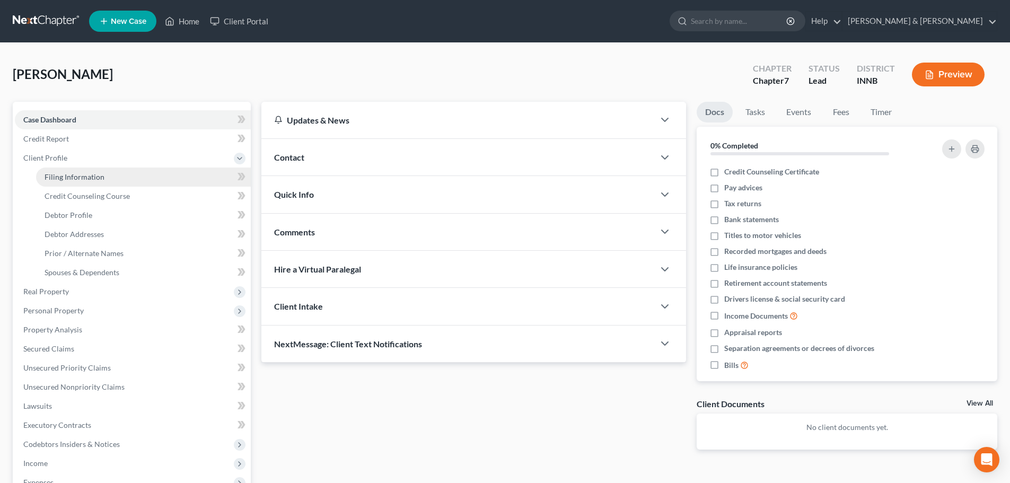
select select "15"
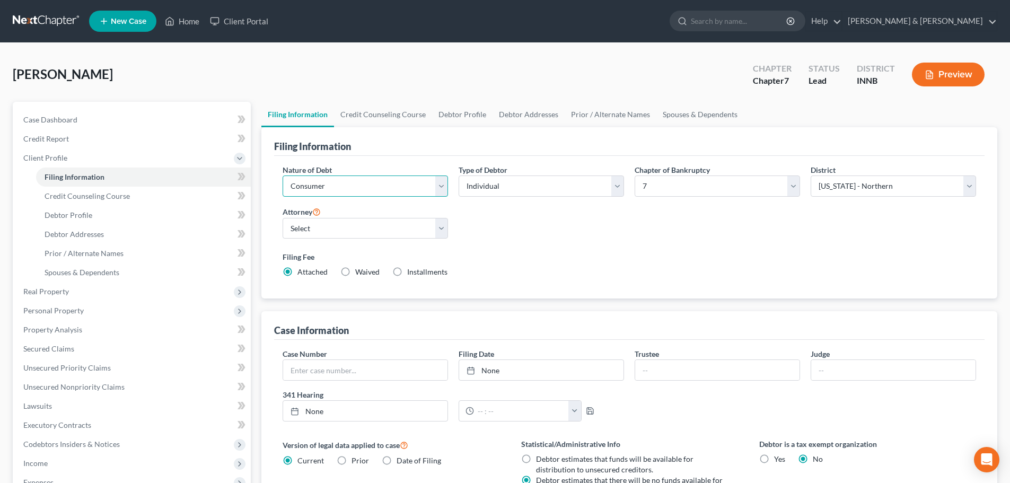
click at [395, 184] on select "Select Business Consumer Other" at bounding box center [365, 186] width 165 height 21
click at [283, 176] on select "Select Business Consumer Other" at bounding box center [365, 186] width 165 height 21
click at [380, 232] on select "Select [PERSON_NAME] - IN [PERSON_NAME] - INNB" at bounding box center [365, 228] width 165 height 21
select select "0"
click at [283, 218] on select "Select [PERSON_NAME] - IN [PERSON_NAME] - INNB" at bounding box center [365, 228] width 165 height 21
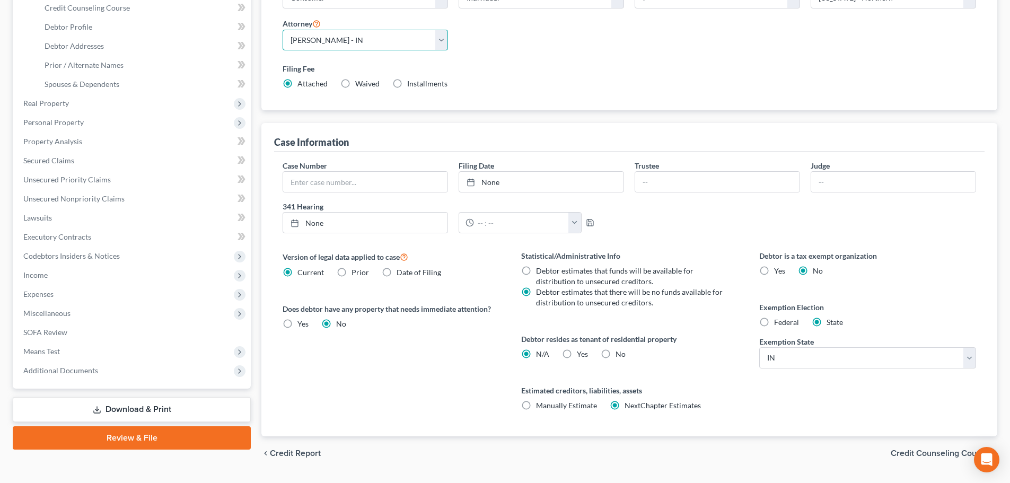
scroll to position [212, 0]
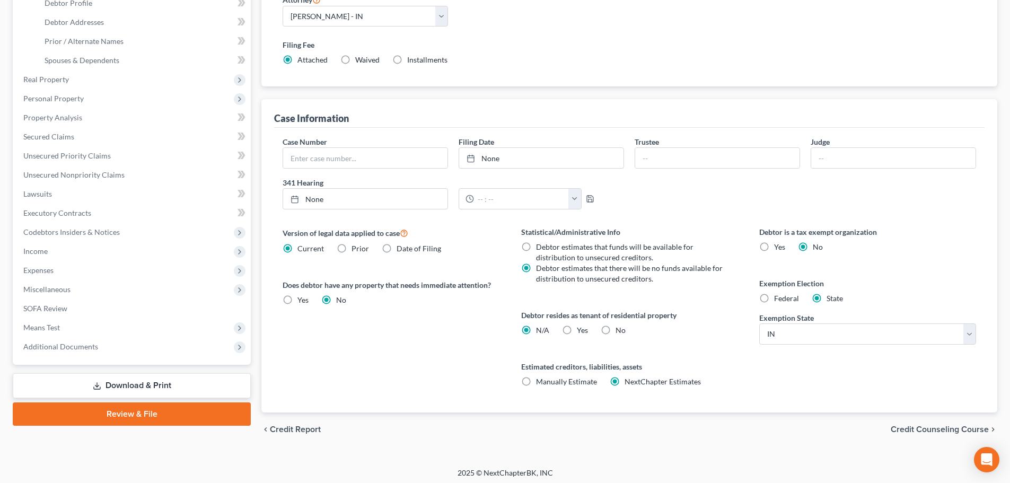
click at [616, 332] on label "No" at bounding box center [621, 330] width 10 height 11
click at [620, 332] on input "No" at bounding box center [623, 328] width 7 height 7
radio input "true"
radio input "false"
click at [940, 431] on span "Credit Counseling Course" at bounding box center [940, 429] width 98 height 8
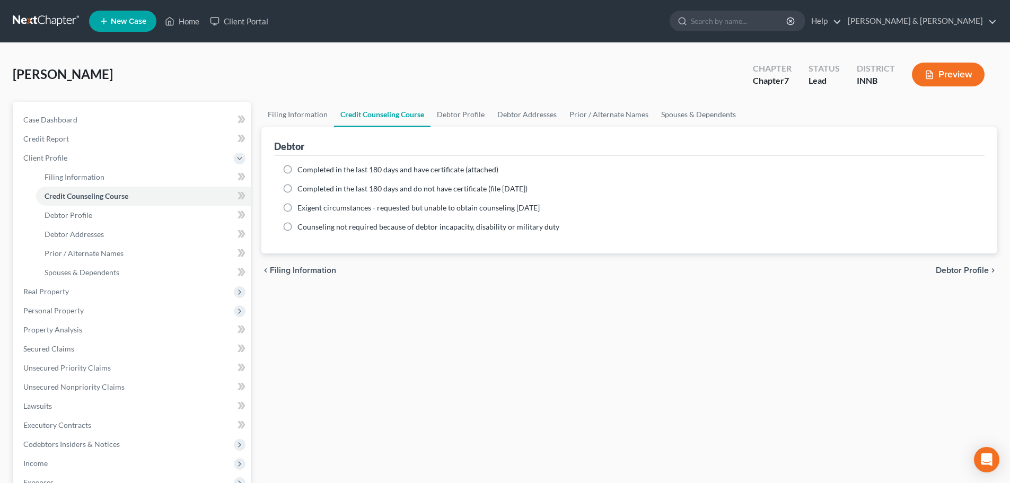
click at [298, 168] on label "Completed in the last 180 days and have certificate (attached)" at bounding box center [398, 169] width 201 height 11
click at [302, 168] on input "Completed in the last 180 days and have certificate (attached)" at bounding box center [305, 167] width 7 height 7
radio input "true"
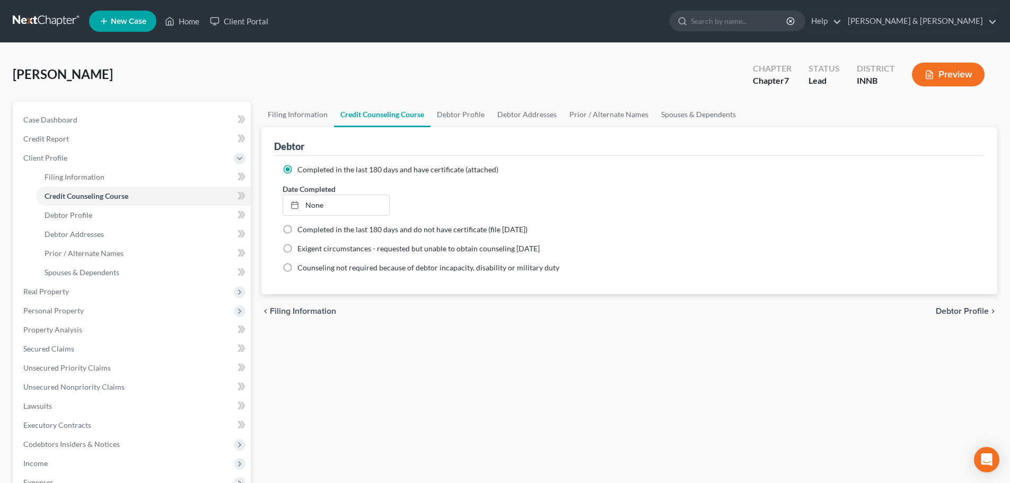
click at [963, 311] on span "Debtor Profile" at bounding box center [962, 311] width 53 height 8
select select "0"
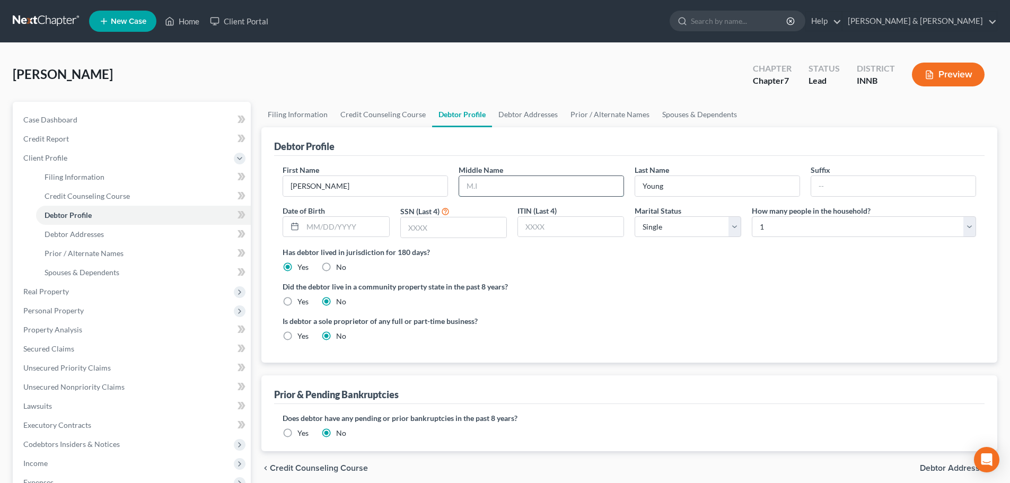
click at [505, 188] on input "text" at bounding box center [541, 186] width 164 height 20
type input "K."
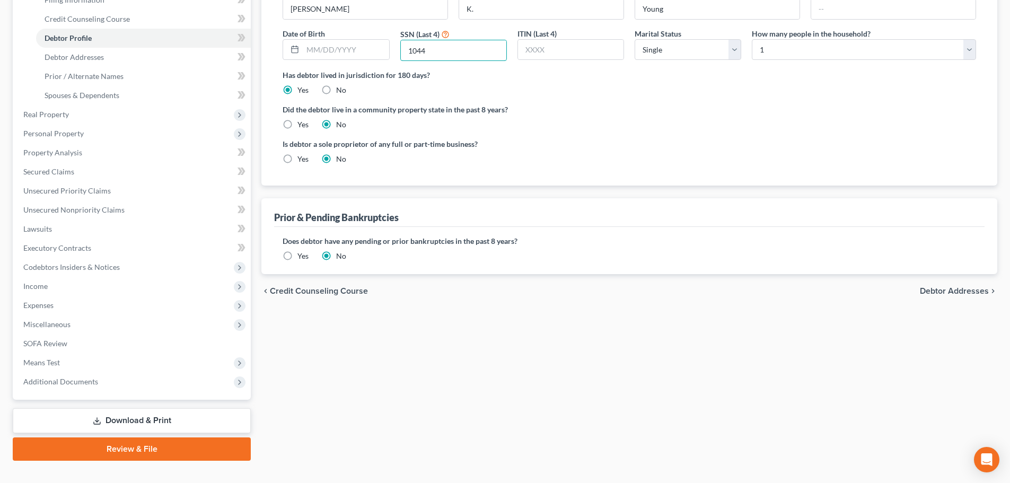
scroll to position [195, 0]
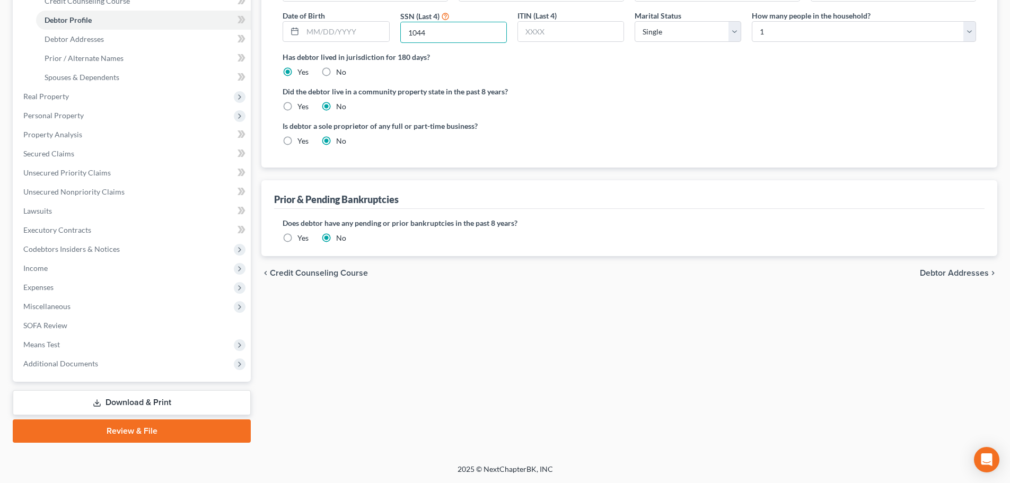
type input "1044"
click at [936, 269] on span "Debtor Addresses" at bounding box center [954, 273] width 69 height 8
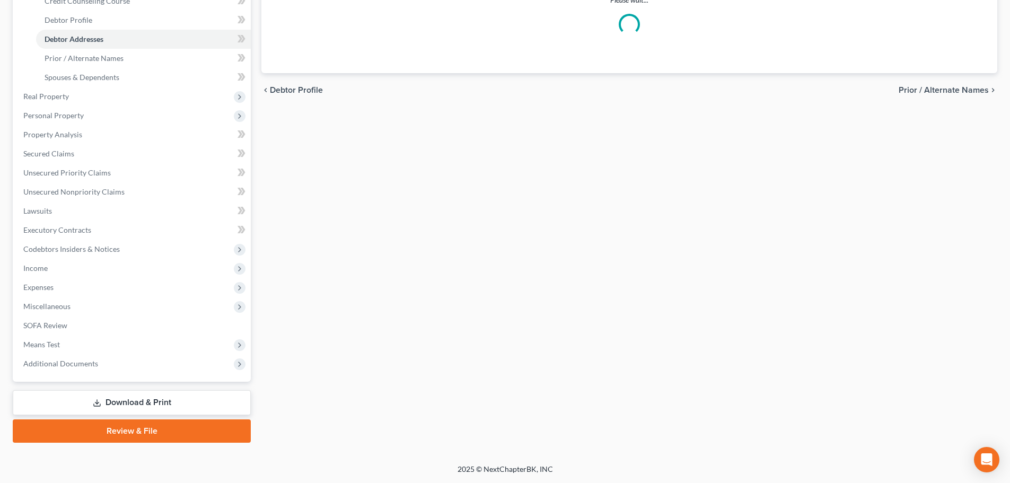
scroll to position [57, 0]
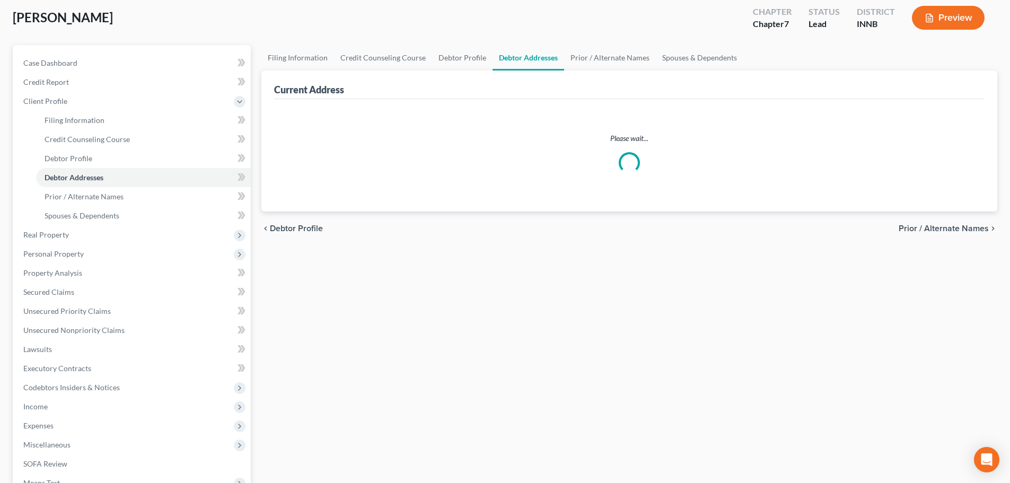
select select "0"
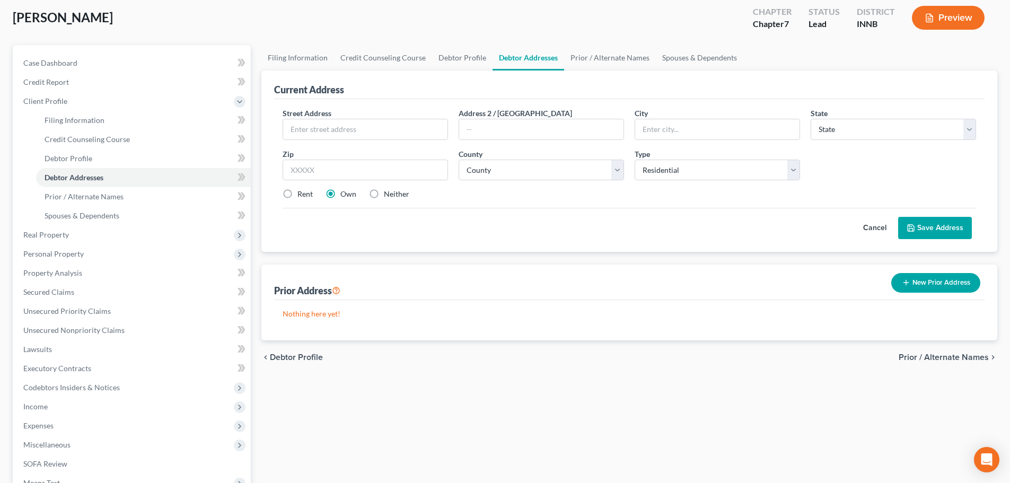
scroll to position [0, 0]
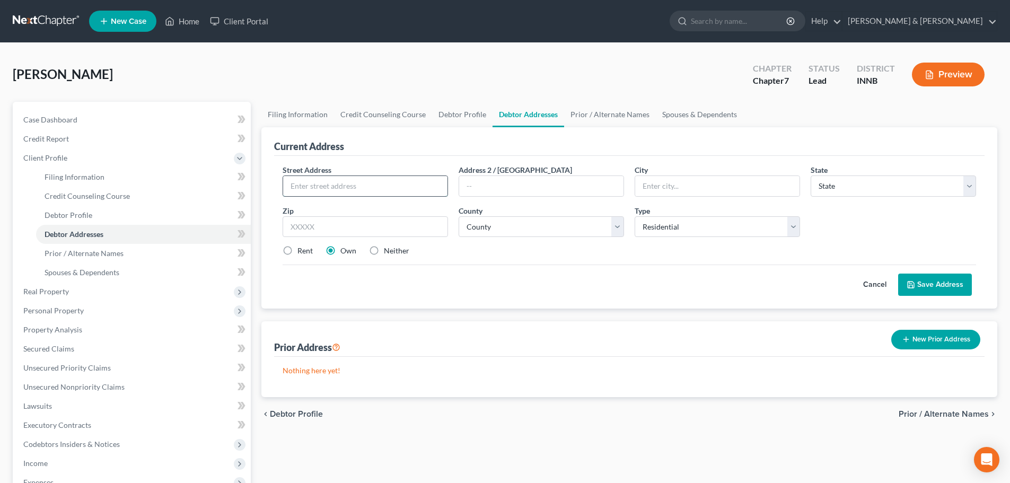
click at [417, 187] on input "text" at bounding box center [365, 186] width 164 height 20
type input "[STREET_ADDRESS]"
type input "46514"
type input "Elkhart"
select select "15"
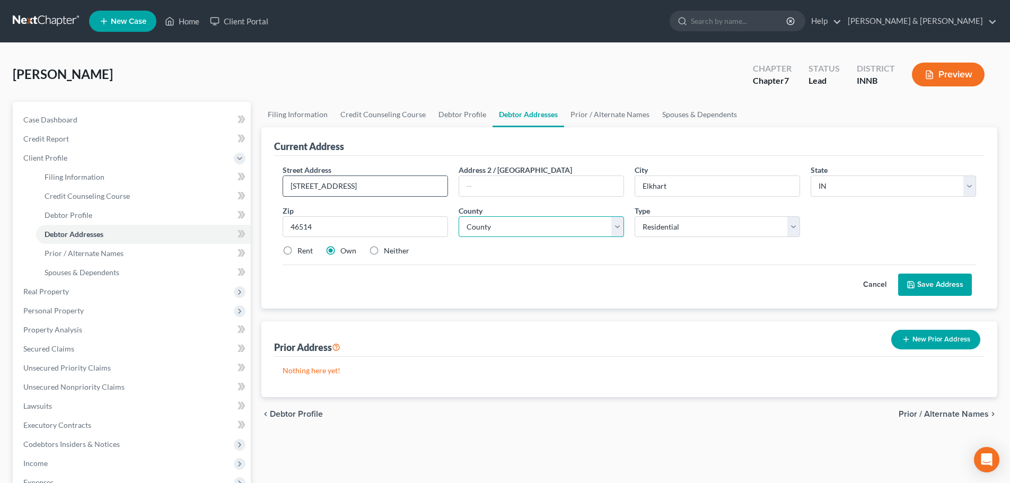
select select "19"
click at [938, 287] on button "Save Address" at bounding box center [935, 285] width 74 height 22
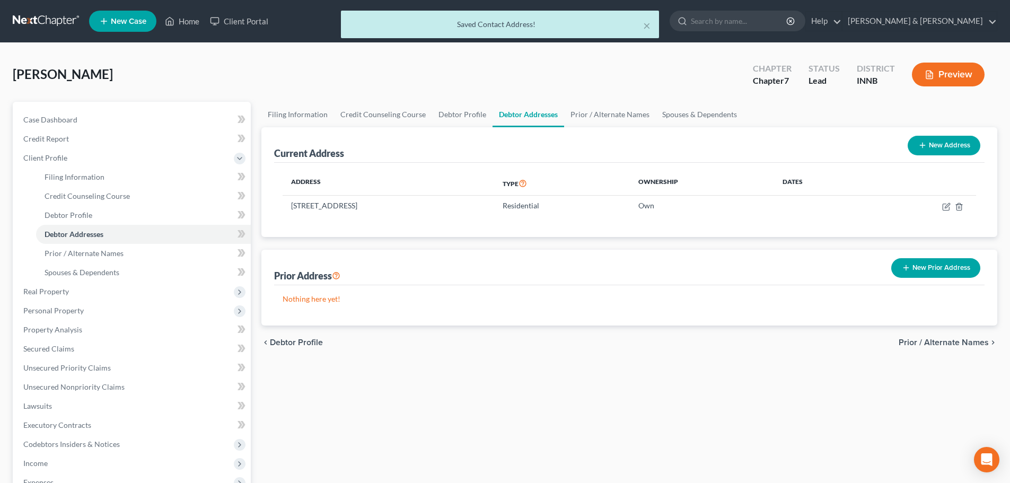
click at [945, 343] on span "Prior / Alternate Names" at bounding box center [944, 342] width 90 height 8
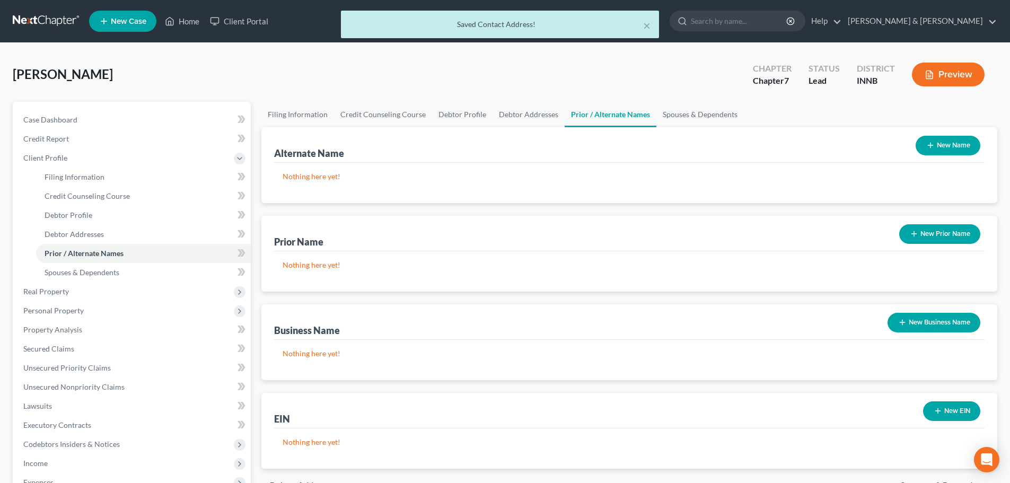
scroll to position [195, 0]
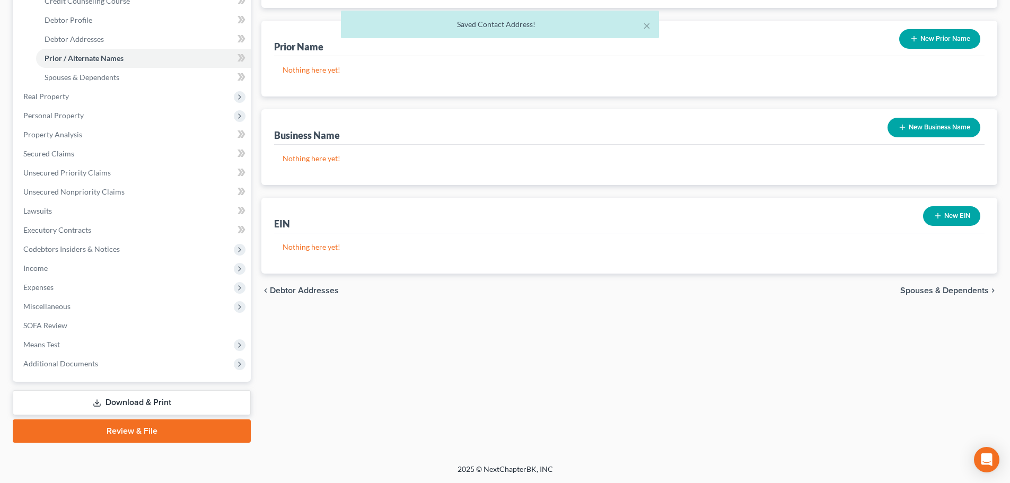
click at [925, 291] on span "Spouses & Dependents" at bounding box center [945, 290] width 89 height 8
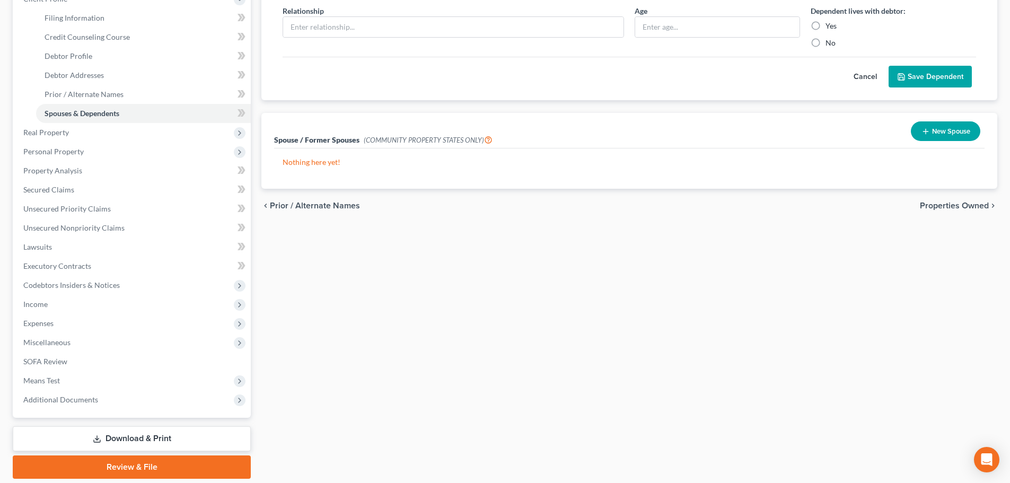
click at [932, 202] on span "Properties Owned" at bounding box center [954, 206] width 69 height 8
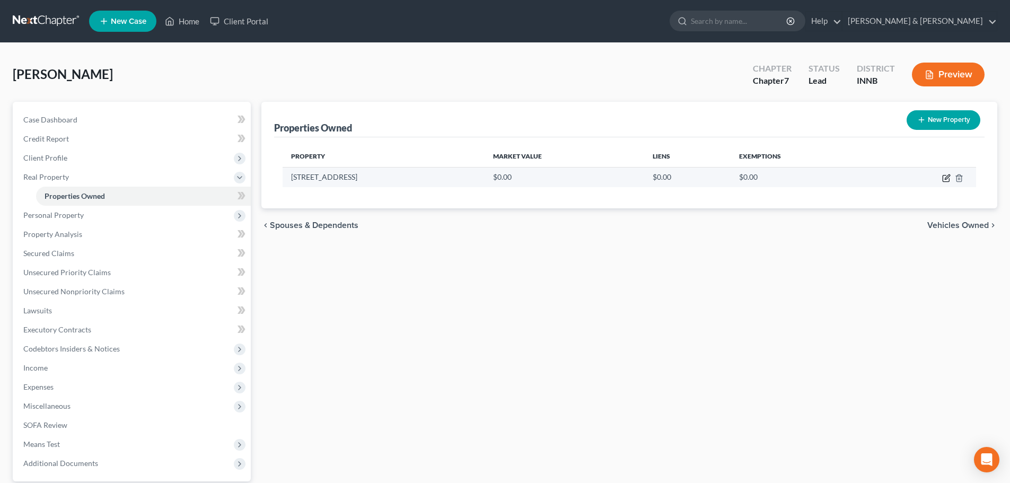
click at [949, 179] on icon "button" at bounding box center [946, 178] width 8 height 8
select select "15"
select select "19"
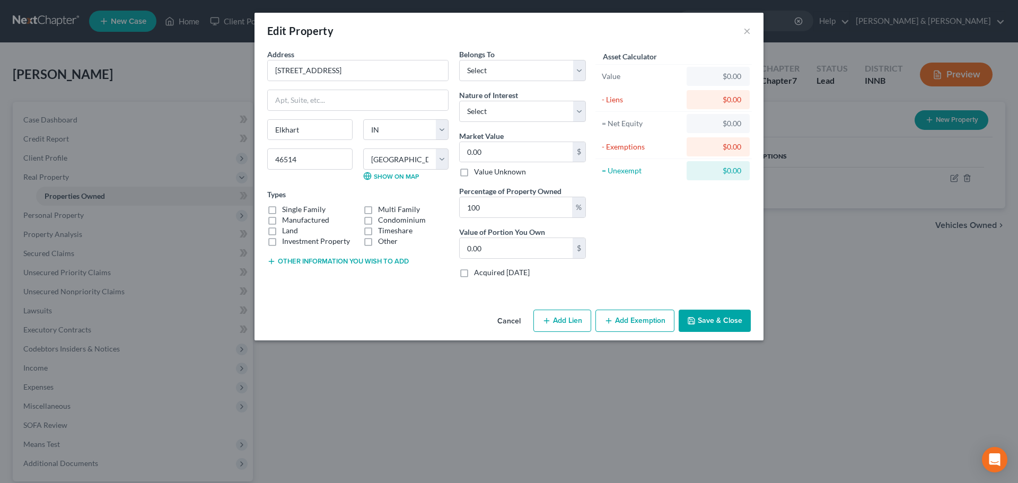
click at [282, 211] on label "Single Family" at bounding box center [303, 209] width 43 height 11
click at [286, 211] on input "Single Family" at bounding box center [289, 207] width 7 height 7
checkbox input "true"
click at [495, 75] on select "Select Debtor 1 Only Debtor 2 Only Debtor 1 And Debtor 2 Only At Least One Of T…" at bounding box center [522, 70] width 127 height 21
select select "0"
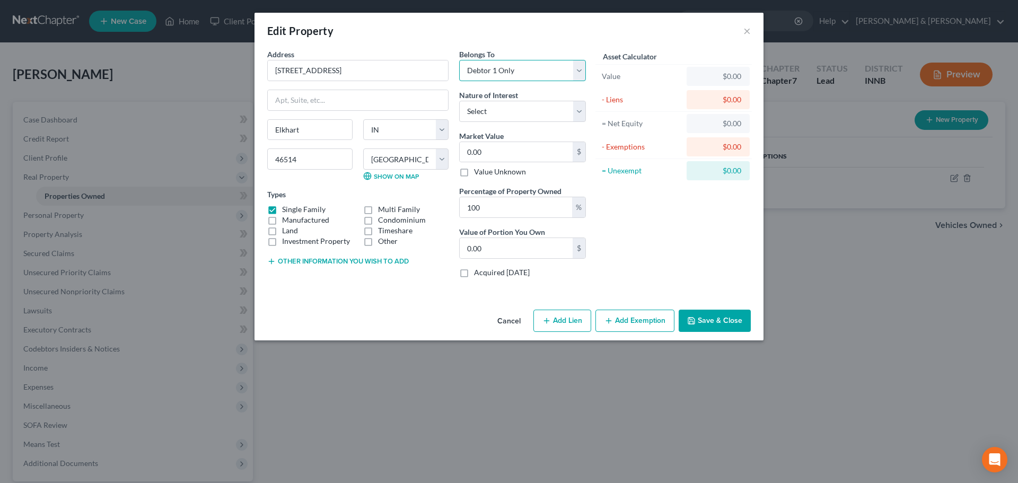
click at [459, 60] on select "Select Debtor 1 Only Debtor 2 Only Debtor 1 And Debtor 2 Only At Least One Of T…" at bounding box center [522, 70] width 127 height 21
click at [486, 109] on select "Select Fee Simple Joint Tenant Life Estate Equitable Interest Future Interest T…" at bounding box center [522, 111] width 127 height 21
select select "0"
click at [459, 101] on select "Select Fee Simple Joint Tenant Life Estate Equitable Interest Future Interest T…" at bounding box center [522, 111] width 127 height 21
click at [480, 152] on input "0.00" at bounding box center [516, 152] width 113 height 20
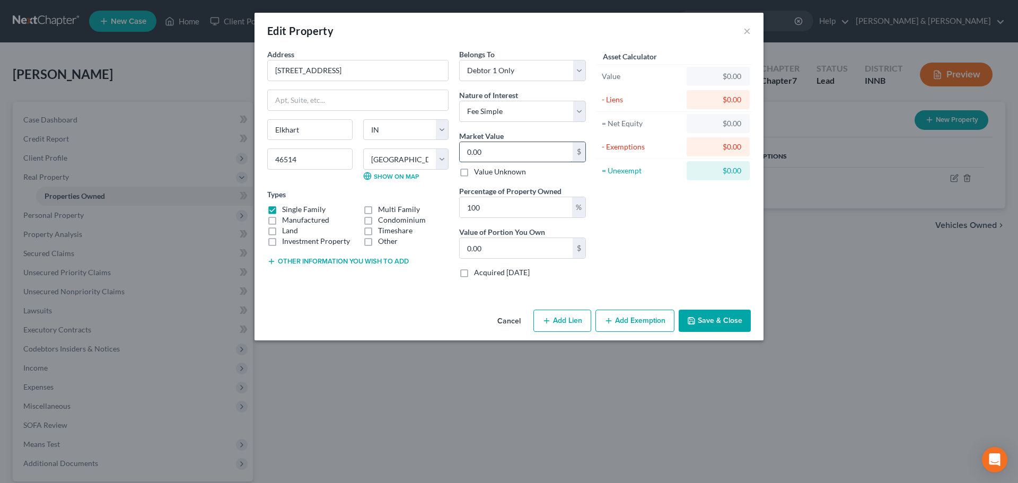
type input "1"
type input "1.00"
type input "13"
type input "13.00"
type input "136"
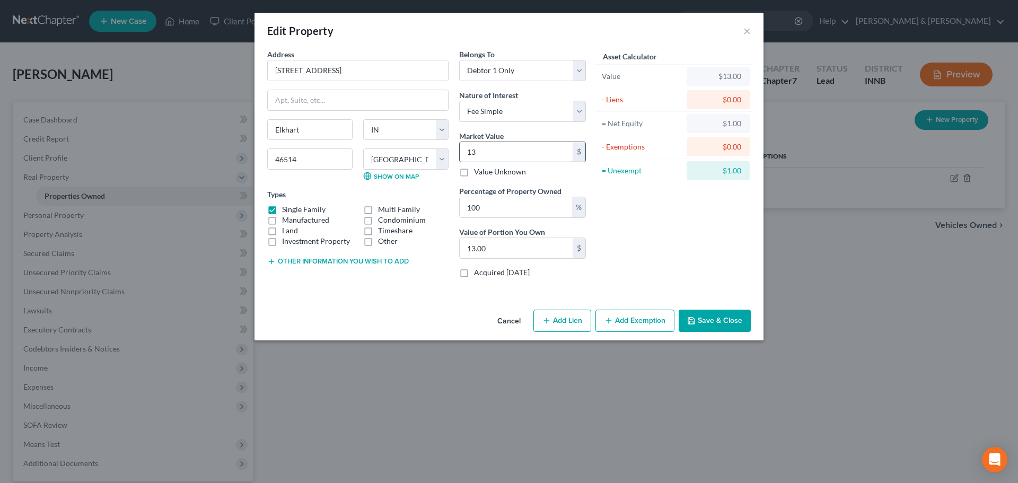
type input "136.00"
type input "1360"
type input "1,360.00"
type input "1,3600"
type input "13,600.00"
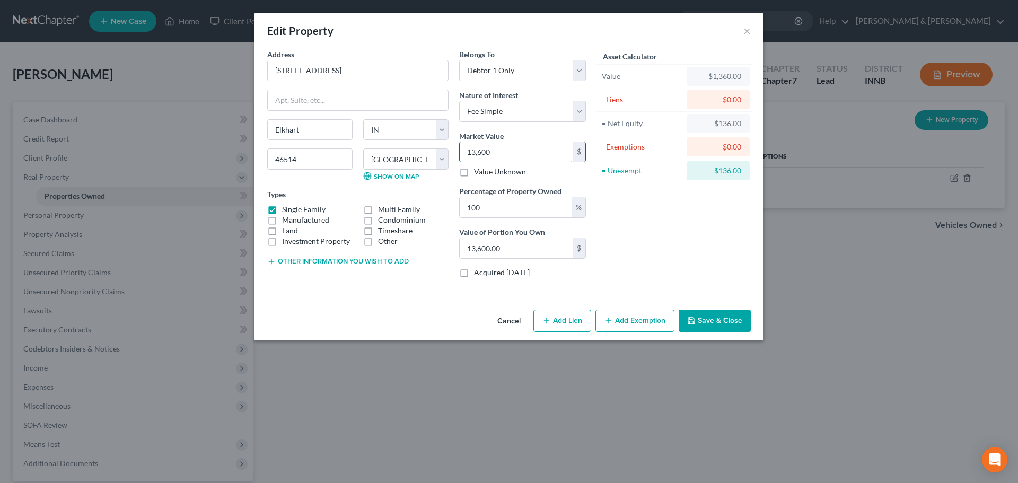
type input "13,6000"
type input "136,000.00"
type input "136,000"
click at [576, 324] on button "Add Lien" at bounding box center [563, 321] width 58 height 22
select select "0"
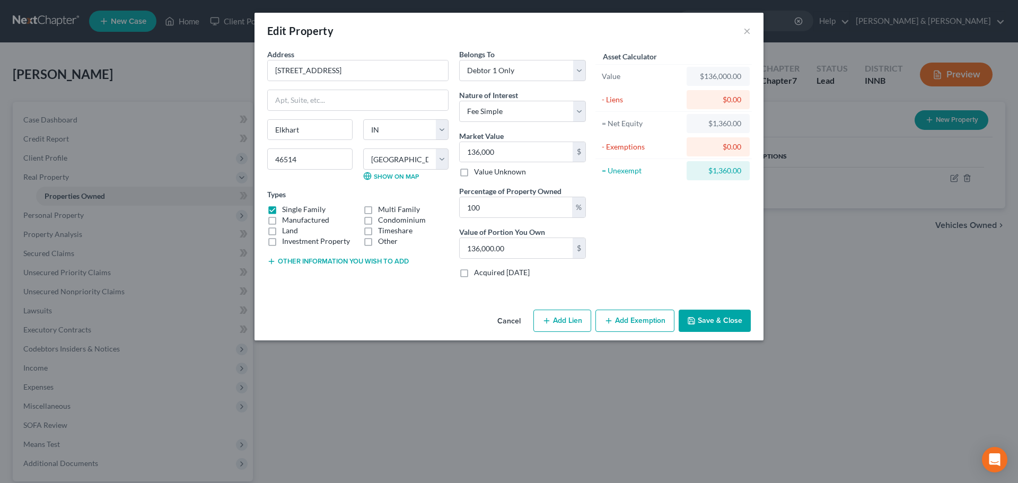
select select "0"
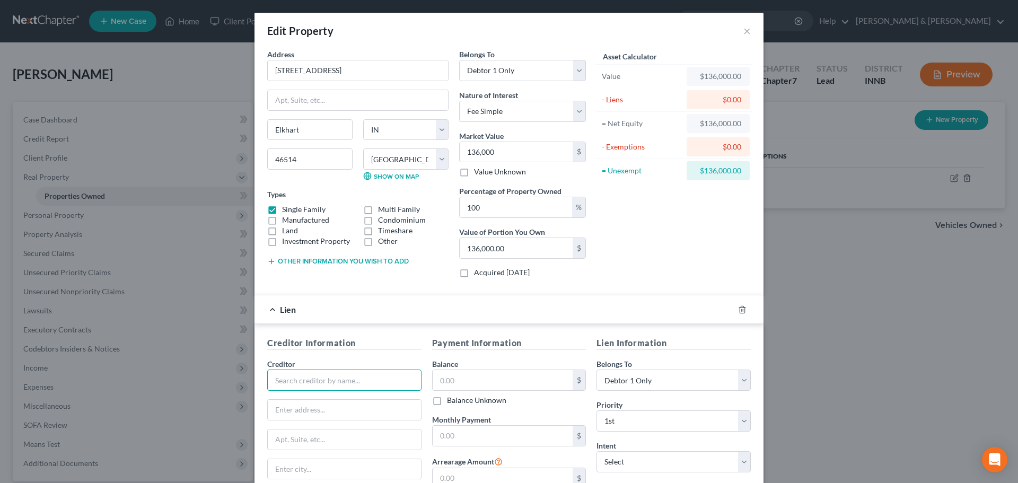
click at [295, 382] on input "text" at bounding box center [344, 380] width 154 height 21
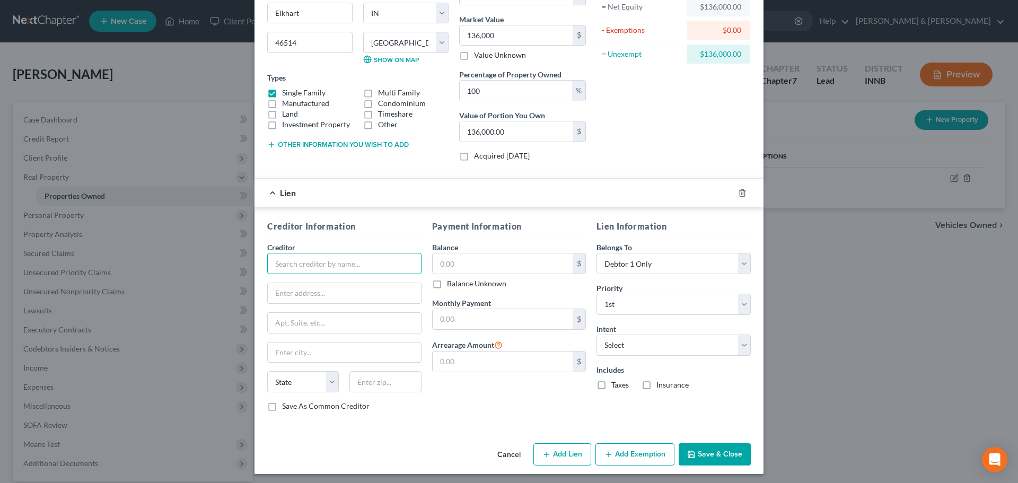
scroll to position [120, 0]
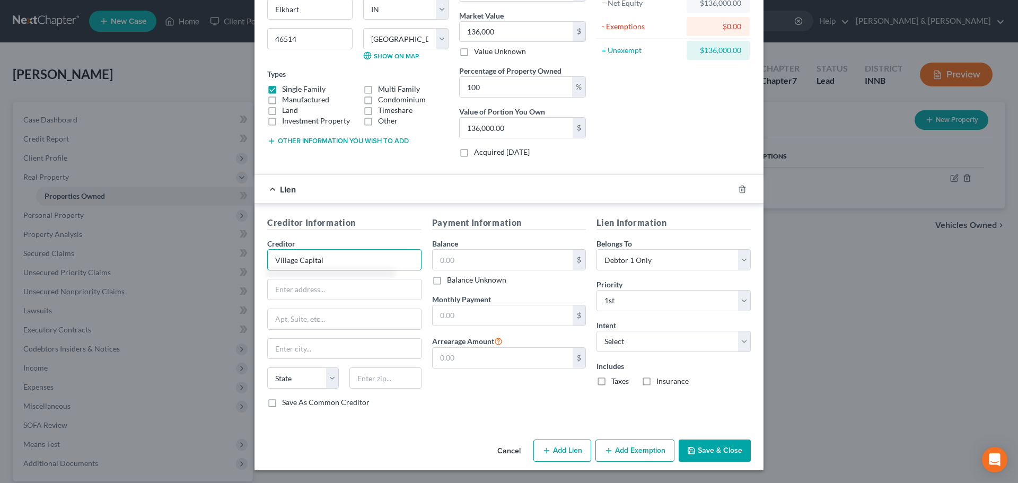
type input "Village Capital"
type input "[STREET_ADDRESS],"
type input "89074"
type input "[PERSON_NAME]"
select select "31"
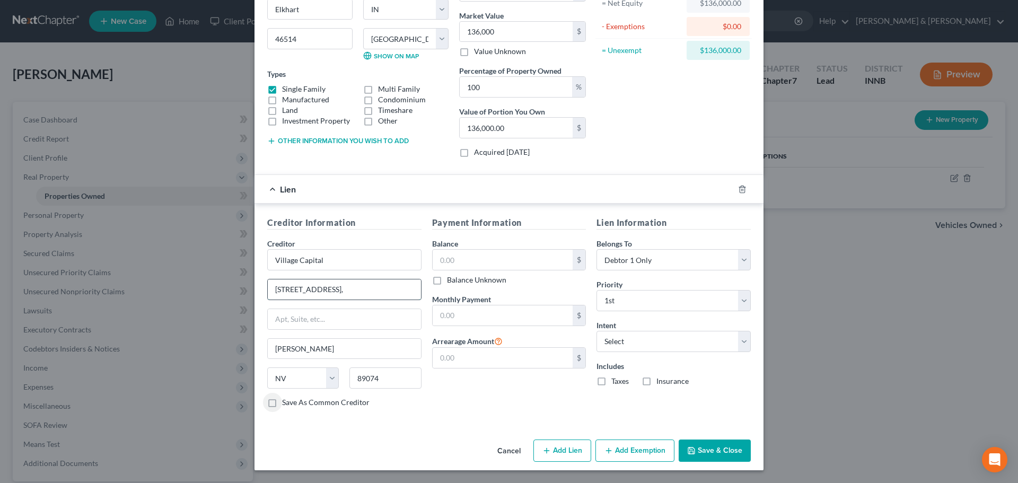
click at [348, 293] on input "[STREET_ADDRESS]," at bounding box center [344, 289] width 153 height 20
type input "[STREET_ADDRESS]"
click at [474, 257] on input "text" at bounding box center [503, 260] width 141 height 20
click at [451, 312] on input "text" at bounding box center [503, 315] width 141 height 20
click at [448, 264] on input "text" at bounding box center [503, 260] width 141 height 20
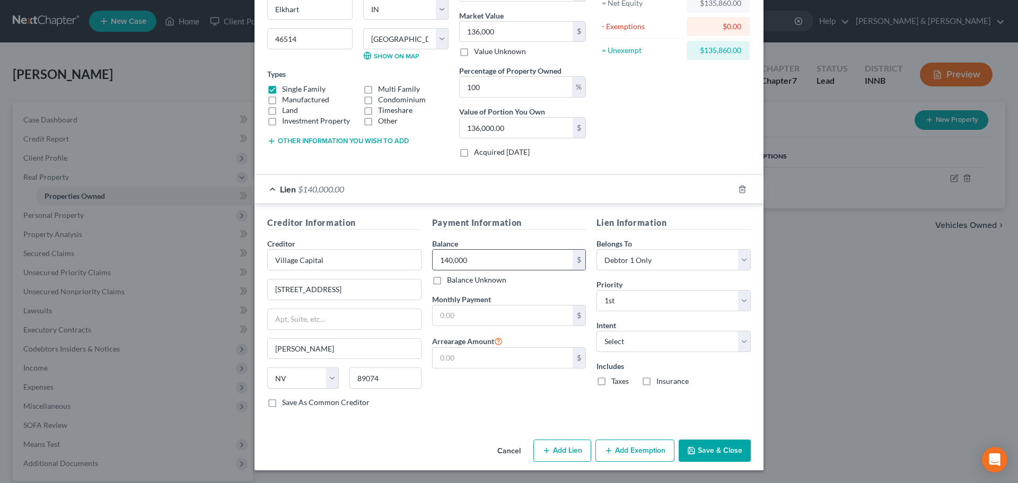
type input "140,000"
type input "1,082.92"
select select "2"
click at [611, 380] on label "Taxes" at bounding box center [620, 381] width 18 height 11
click at [616, 380] on input "Taxes" at bounding box center [619, 379] width 7 height 7
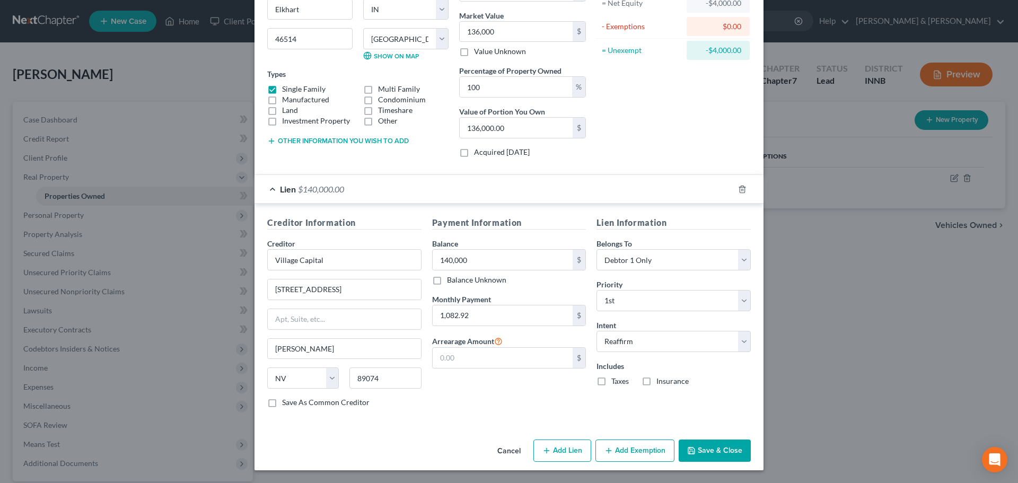
checkbox input "true"
click at [657, 381] on label "Insurance" at bounding box center [673, 381] width 32 height 11
click at [661, 381] on input "Insurance" at bounding box center [664, 379] width 7 height 7
checkbox input "true"
click at [700, 448] on button "Save & Close" at bounding box center [715, 451] width 72 height 22
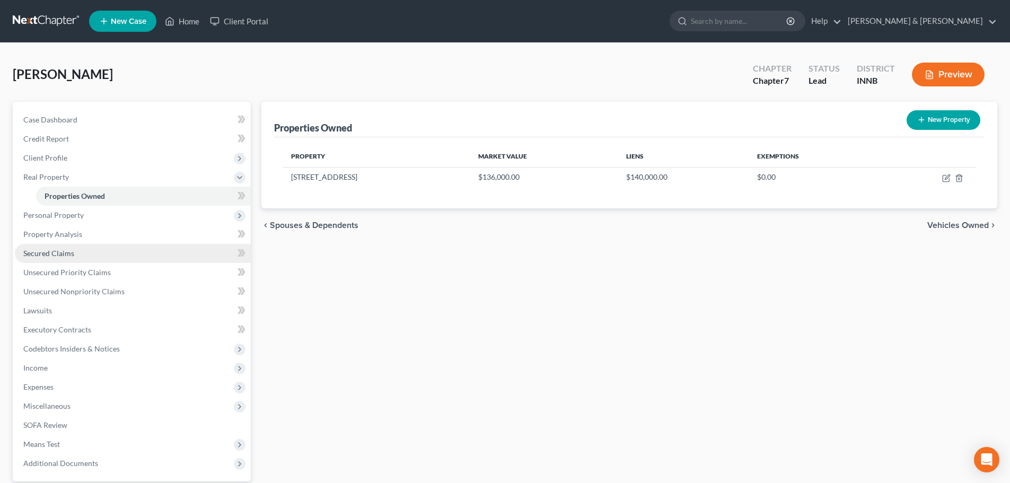
click at [61, 254] on span "Secured Claims" at bounding box center [48, 253] width 51 height 9
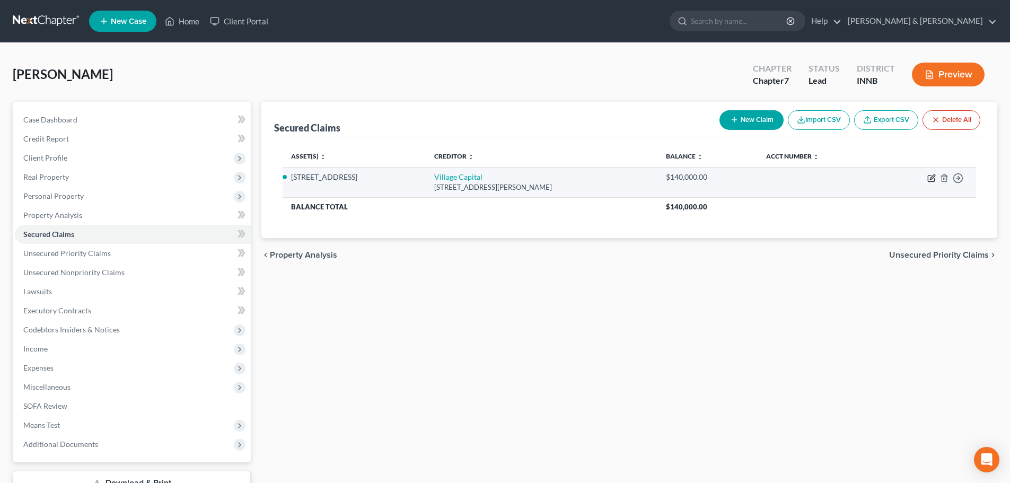
click at [933, 179] on icon "button" at bounding box center [932, 178] width 8 height 8
select select "31"
select select "2"
select select "0"
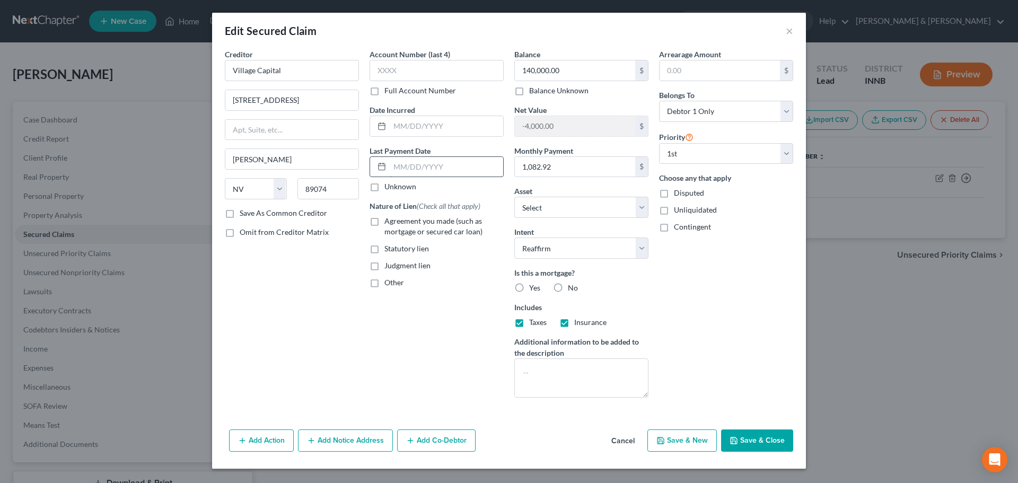
click at [420, 170] on input "text" at bounding box center [446, 167] width 113 height 20
type input "[DATE]"
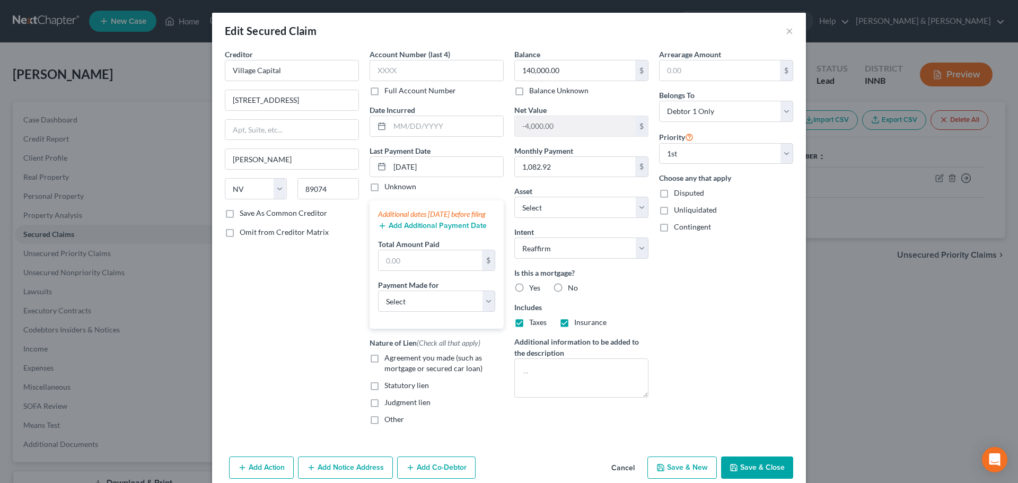
click at [438, 247] on div "Additional dates [DATE] before filing Add Additional Payment Date Total Amount …" at bounding box center [437, 264] width 134 height 128
click at [438, 230] on button "Add Additional Payment Date" at bounding box center [432, 226] width 109 height 8
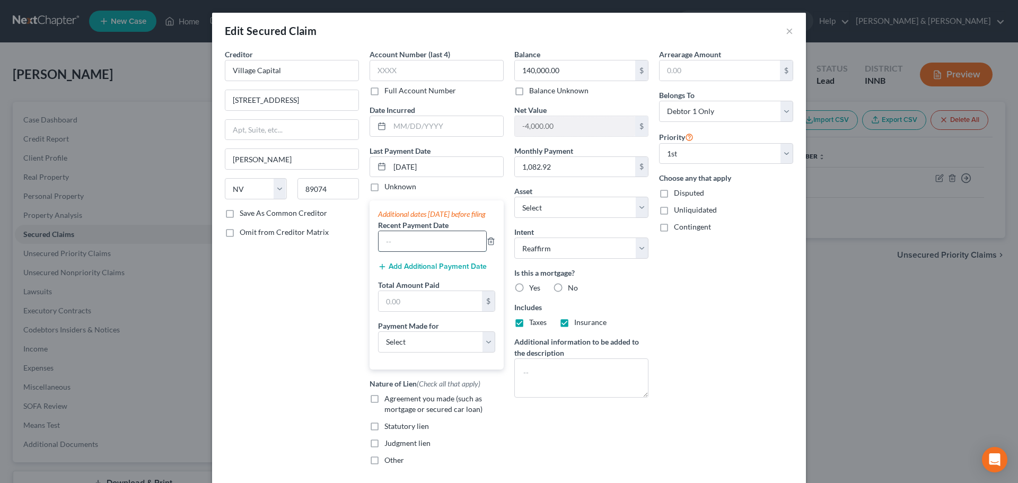
click at [431, 251] on input "text" at bounding box center [433, 241] width 108 height 20
type input "08/2025"
click at [429, 271] on button "Add Additional Payment Date" at bounding box center [432, 267] width 109 height 8
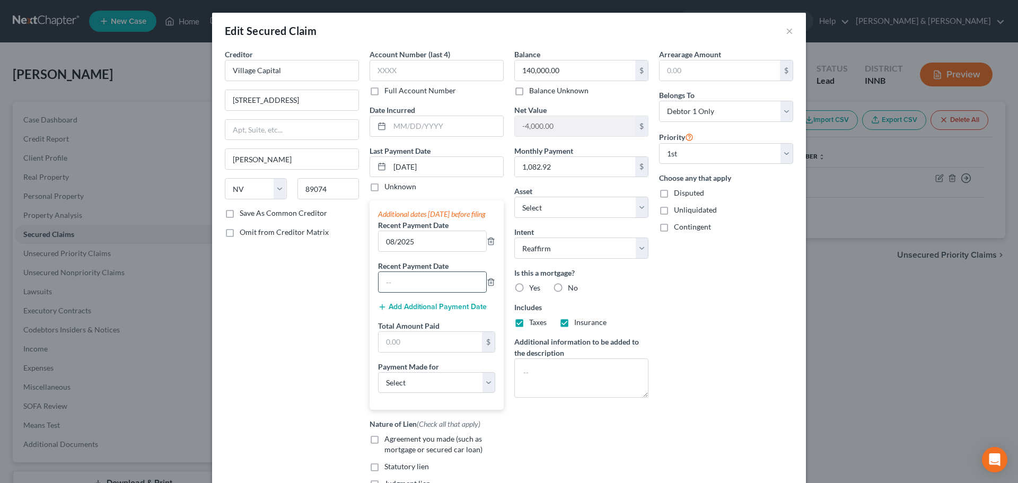
click at [429, 286] on input "text" at bounding box center [433, 282] width 108 height 20
type input "07/2025"
click at [412, 351] on input "text" at bounding box center [430, 342] width 103 height 20
type input "3,248.76"
click at [418, 393] on select "Select Car Credit Card Loan Repayment Mortgage Other Suppliers Or Vendors" at bounding box center [436, 382] width 117 height 21
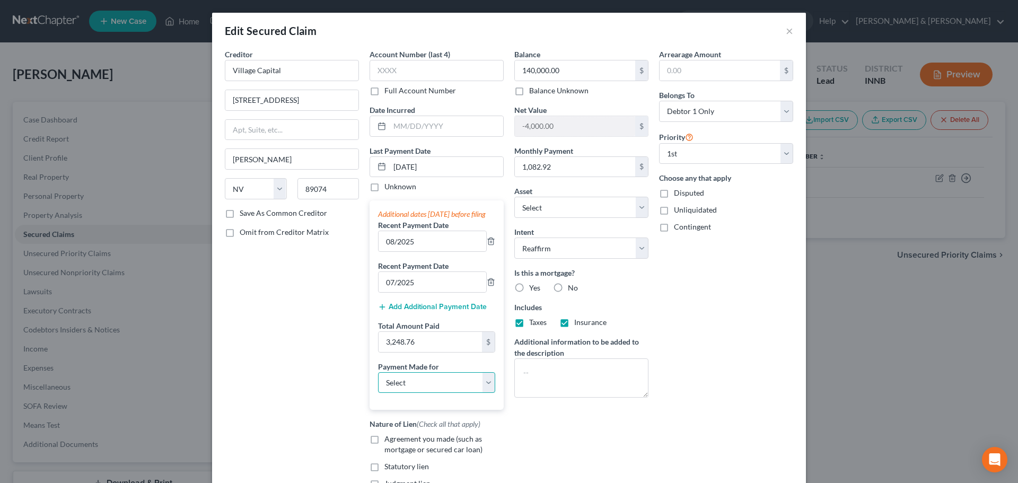
select select "3"
click at [378, 382] on select "Select Car Credit Card Loan Repayment Mortgage Other Suppliers Or Vendors" at bounding box center [436, 382] width 117 height 21
click at [529, 286] on label "Yes" at bounding box center [534, 288] width 11 height 11
click at [534, 286] on input "Yes" at bounding box center [537, 286] width 7 height 7
radio input "true"
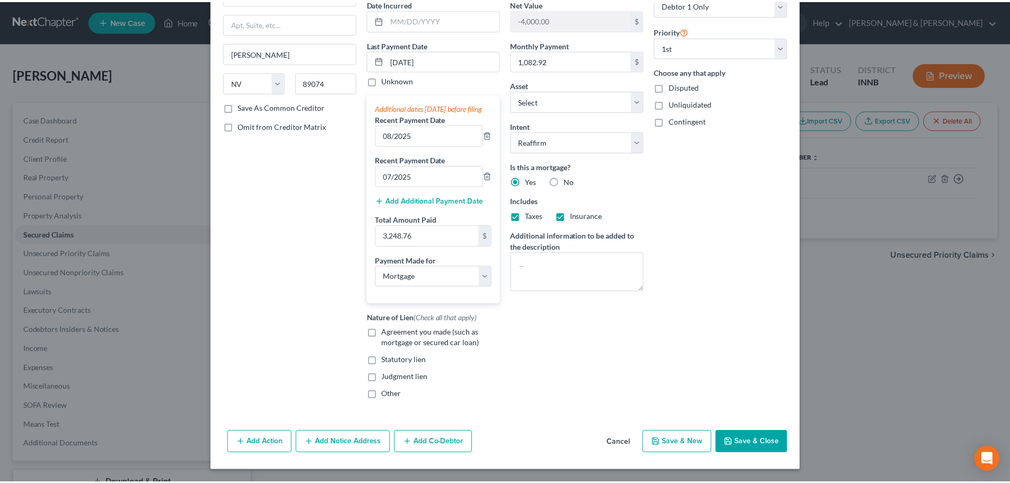
scroll to position [117, 0]
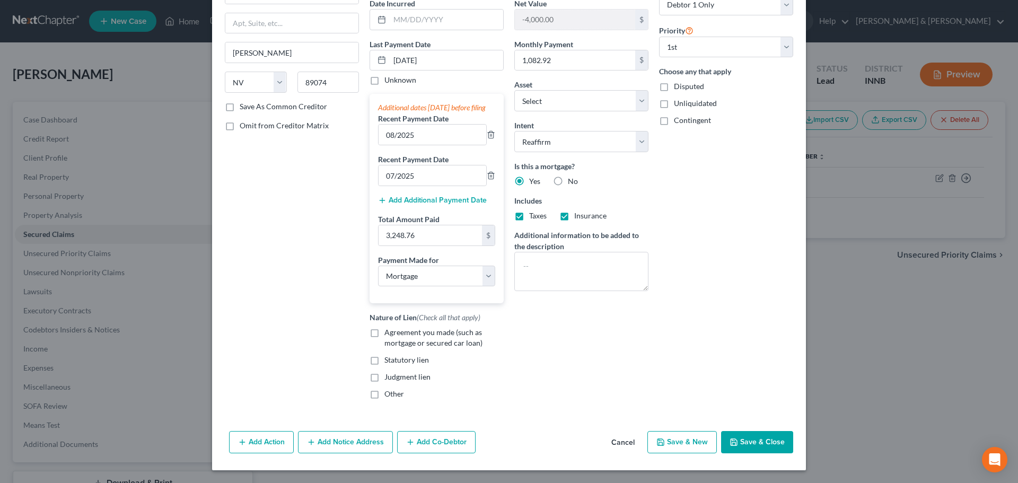
click at [384, 333] on label "Agreement you made (such as mortgage or secured car loan)" at bounding box center [443, 337] width 119 height 21
click at [389, 333] on input "Agreement you made (such as mortgage or secured car loan)" at bounding box center [392, 330] width 7 height 7
checkbox input "true"
click at [735, 439] on icon "button" at bounding box center [734, 442] width 8 height 8
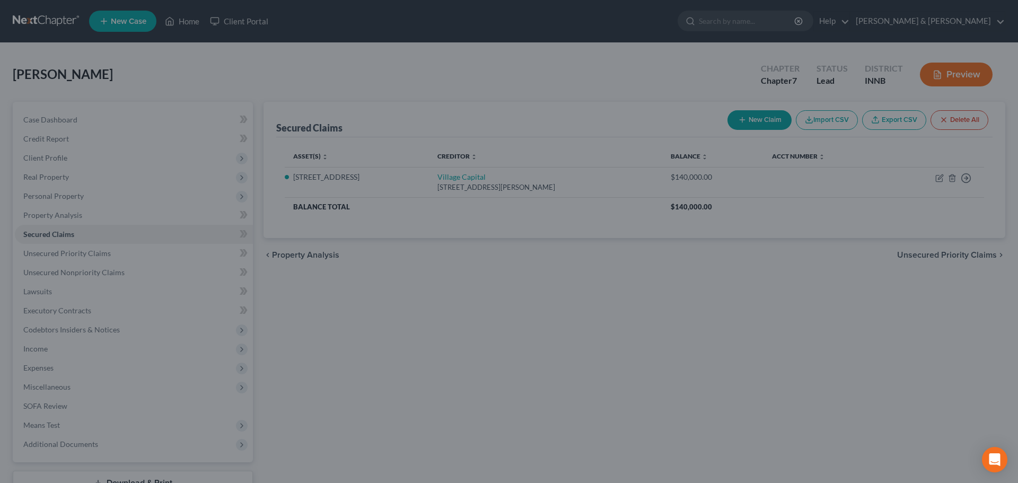
select select "2"
type input "0"
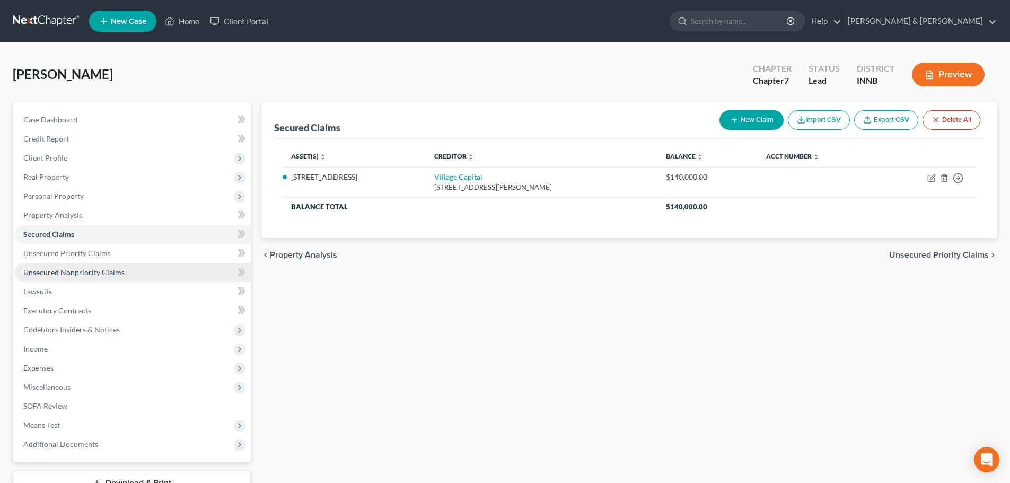
click at [83, 275] on span "Unsecured Nonpriority Claims" at bounding box center [73, 272] width 101 height 9
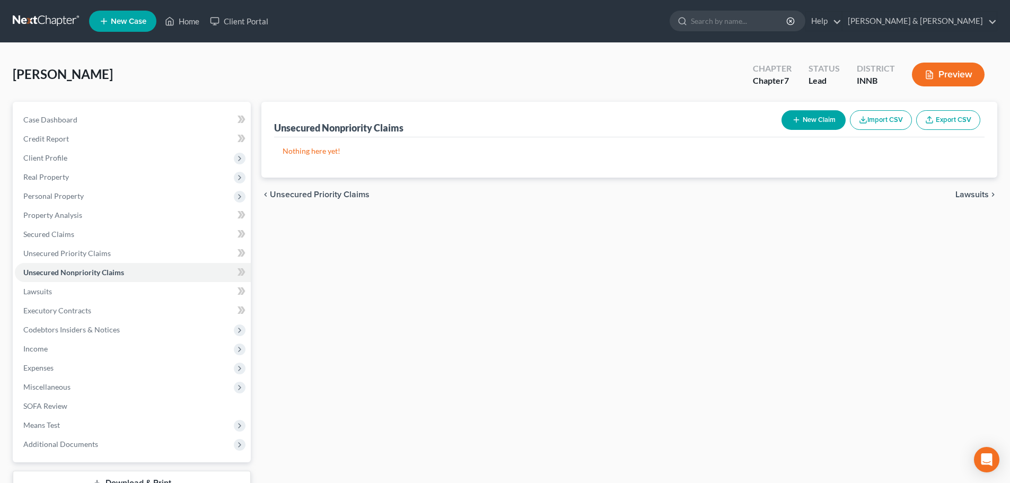
click at [796, 118] on icon "button" at bounding box center [796, 120] width 8 height 8
select select "0"
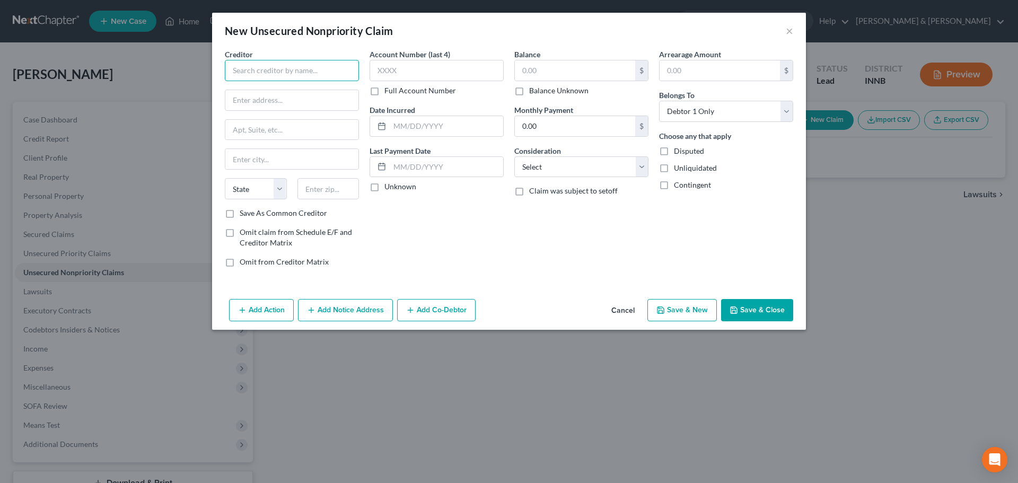
click at [307, 72] on input "text" at bounding box center [292, 70] width 134 height 21
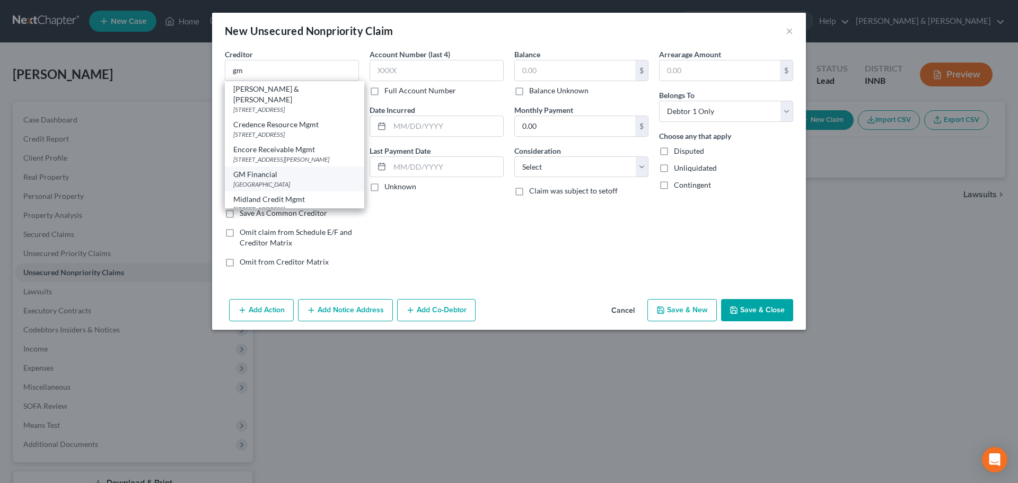
click at [277, 180] on div "[GEOGRAPHIC_DATA]" at bounding box center [294, 184] width 123 height 9
type input "GM Financial"
type input "PO Box 181145"
type input "[GEOGRAPHIC_DATA]"
select select "45"
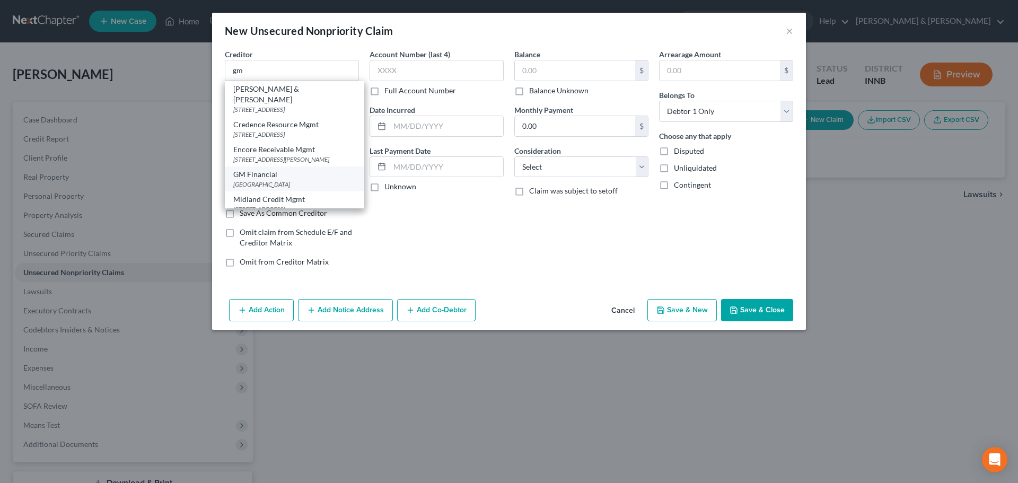
type input "76096"
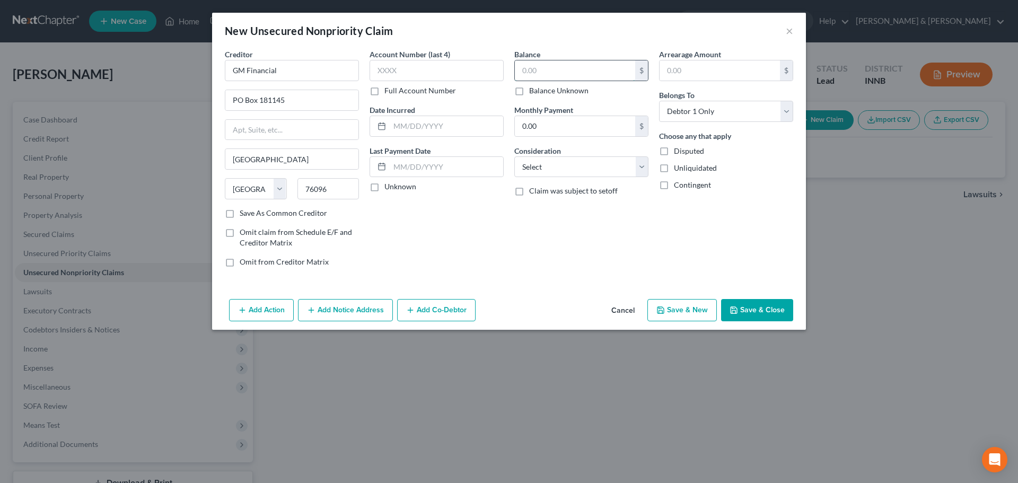
click at [559, 72] on input "text" at bounding box center [575, 70] width 120 height 20
type input "449.89"
click at [543, 163] on select "Select Cable / Satellite Services Collection Agency Credit Card Debt Debt Couns…" at bounding box center [581, 166] width 134 height 21
select select "4"
click at [514, 156] on select "Select Cable / Satellite Services Collection Agency Credit Card Debt Debt Couns…" at bounding box center [581, 166] width 134 height 21
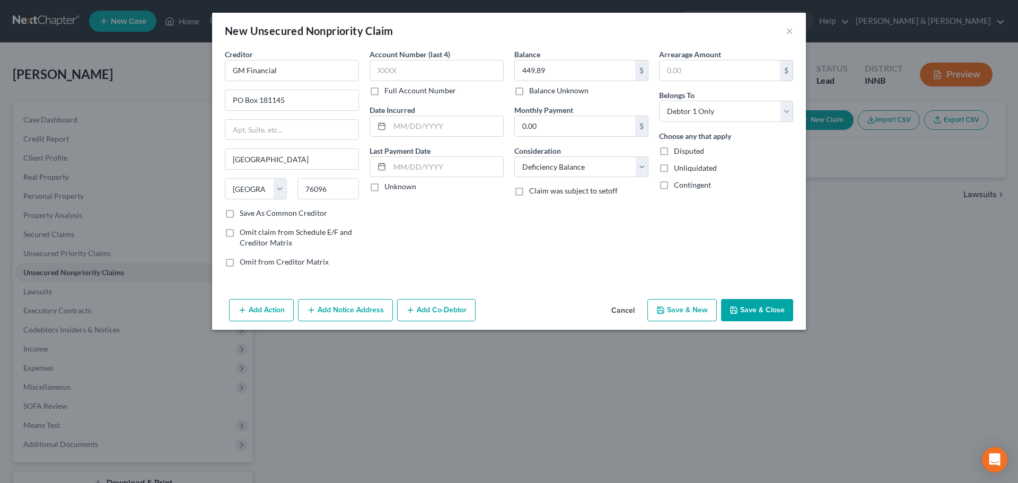
click at [689, 312] on button "Save & New" at bounding box center [682, 310] width 69 height 22
select select "0"
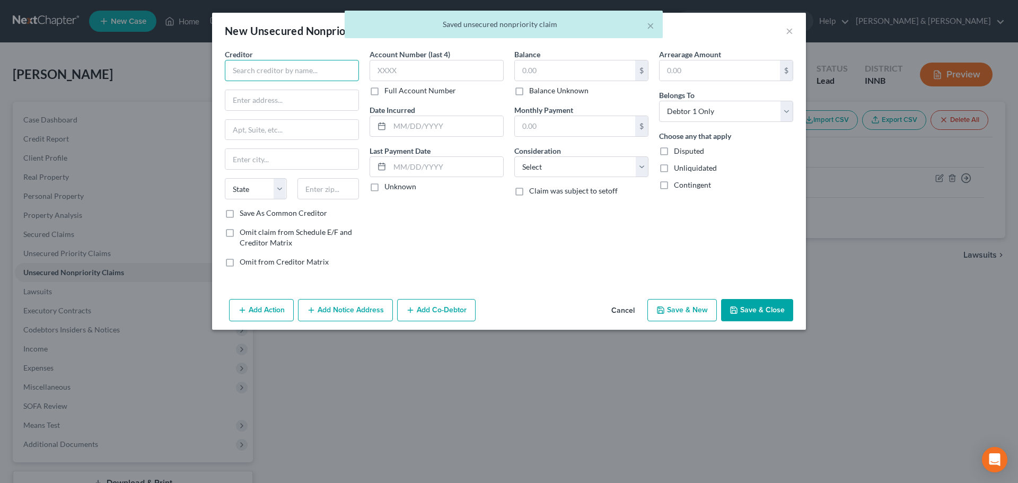
click at [303, 71] on input "text" at bounding box center [292, 70] width 134 height 21
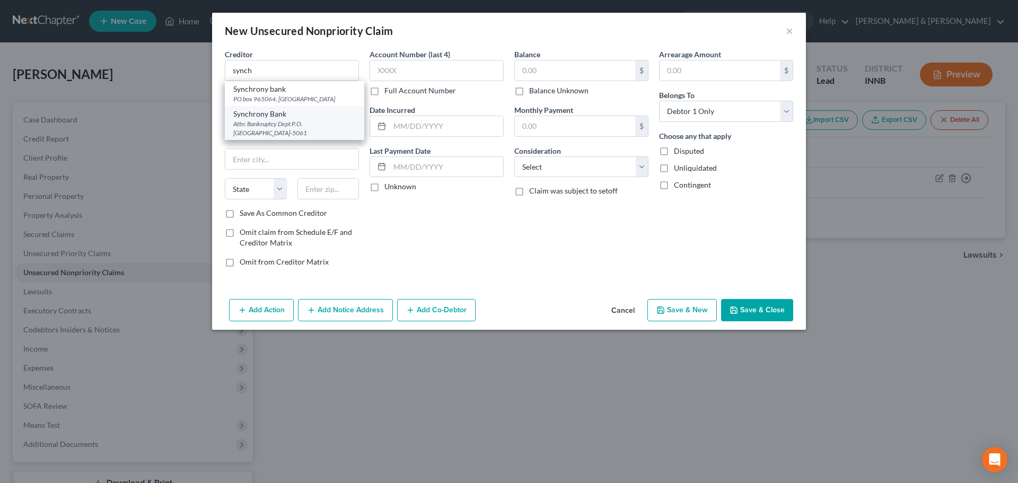
click at [277, 120] on div "Attn: Bankruptcy Dept P.O. [GEOGRAPHIC_DATA]-5061" at bounding box center [294, 128] width 123 height 18
type input "Synchrony Bank"
type input "Attn: Bankruptcy Dept"
type input "P.O. Box 965061"
type input "Orlando"
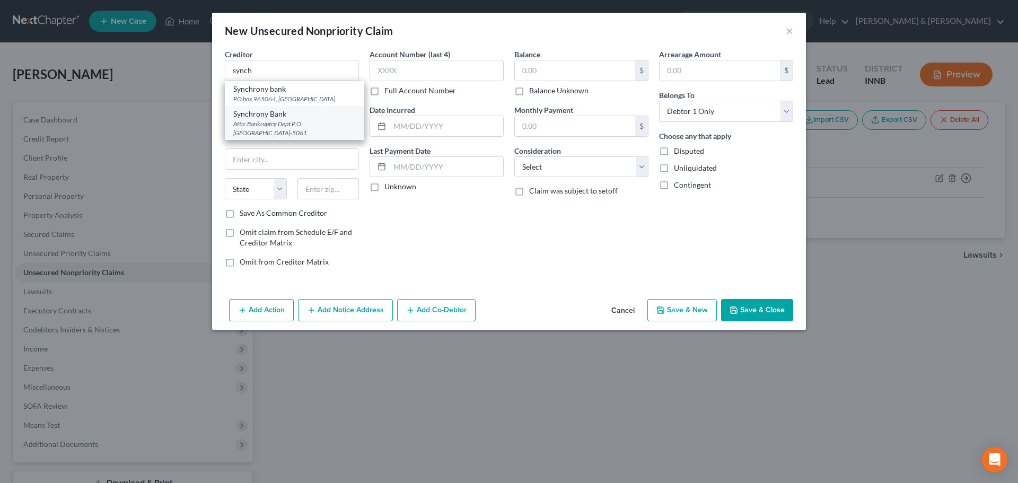
select select "9"
type input "32896-5061"
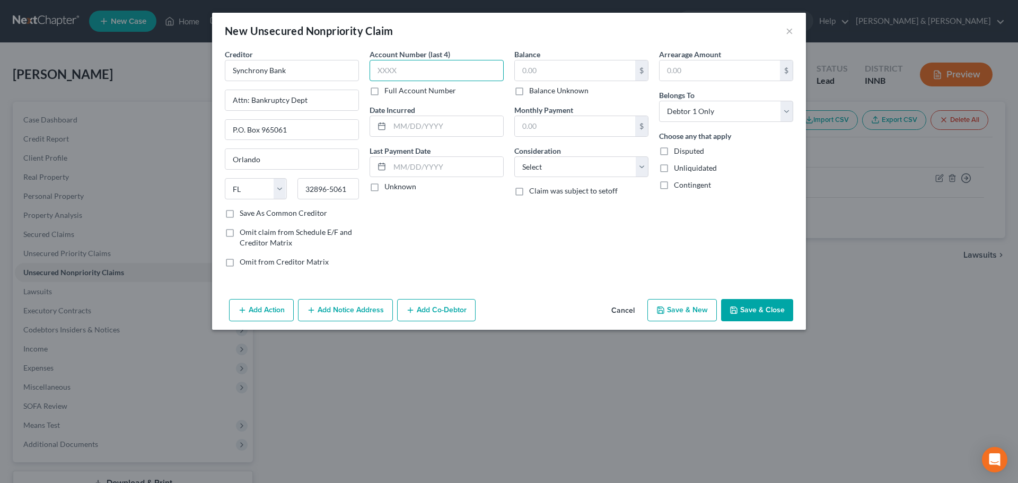
click at [459, 71] on input "text" at bounding box center [437, 70] width 134 height 21
type input "5318"
click at [544, 75] on input "text" at bounding box center [575, 70] width 120 height 20
type input "2,169.47"
click at [543, 173] on select "Select Cable / Satellite Services Collection Agency Credit Card Debt Debt Couns…" at bounding box center [581, 166] width 134 height 21
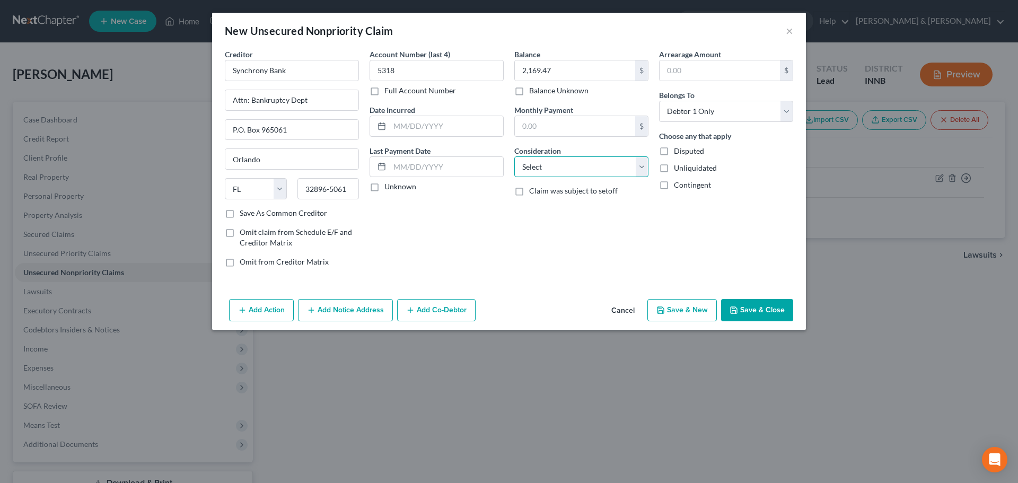
select select "2"
click at [514, 156] on select "Select Cable / Satellite Services Collection Agency Credit Card Debt Debt Couns…" at bounding box center [581, 166] width 134 height 21
click at [778, 311] on button "Save & Close" at bounding box center [757, 310] width 72 height 22
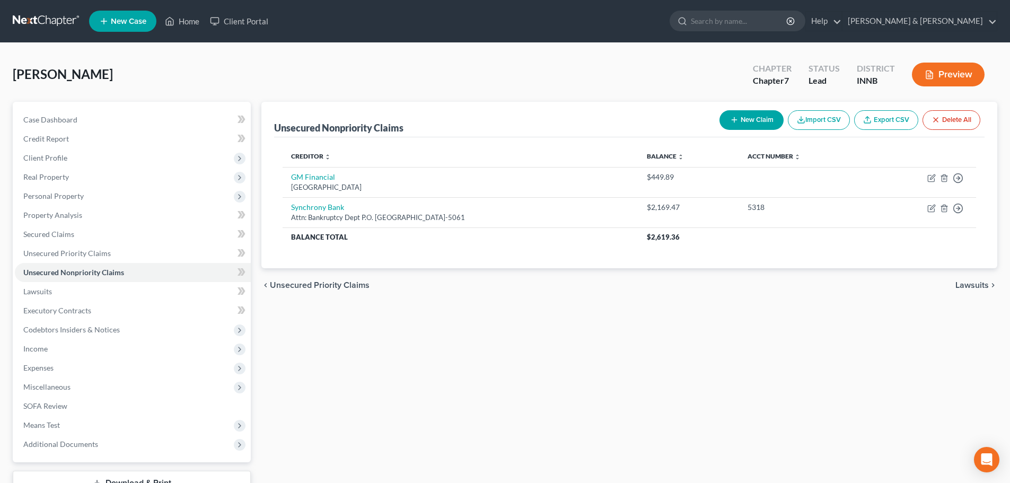
click at [361, 53] on div "[PERSON_NAME] Upgraded Chapter Chapter 7 Status Lead District INNB Preview Peti…" at bounding box center [505, 294] width 1010 height 502
